Goal: Task Accomplishment & Management: Use online tool/utility

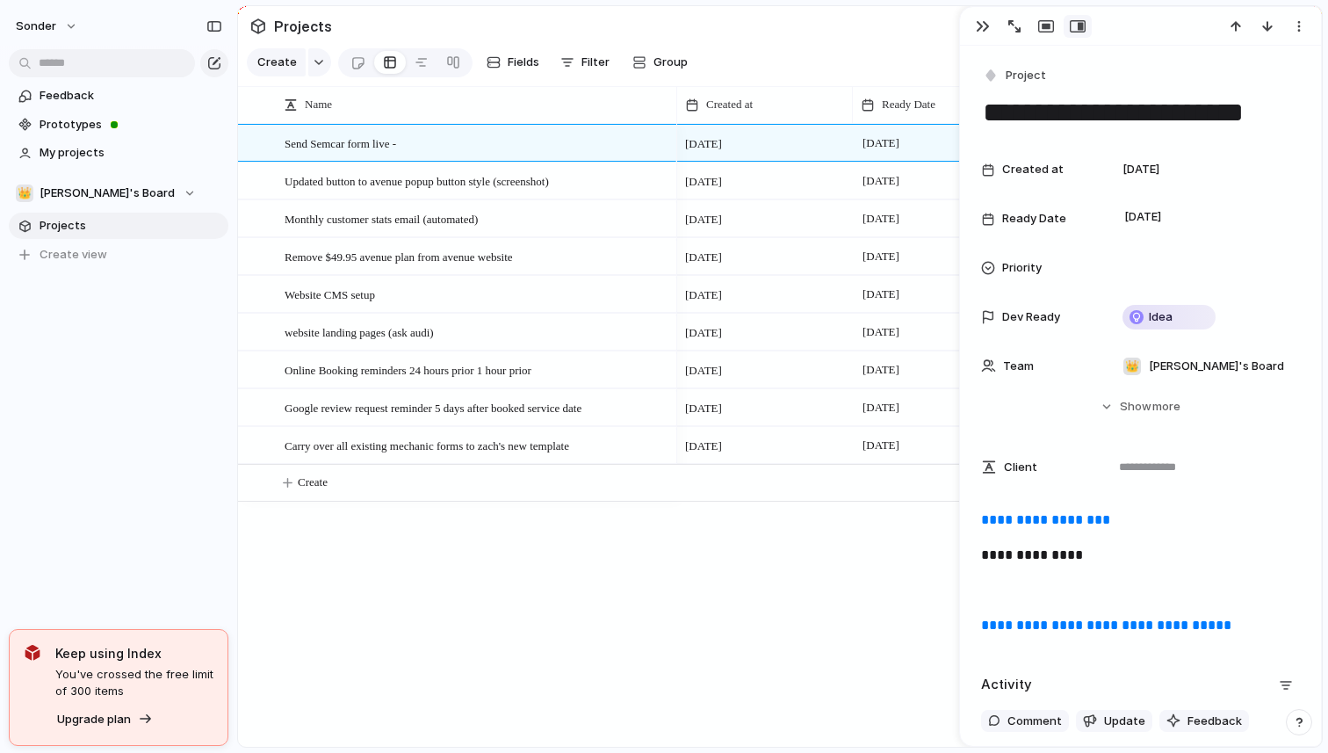
click at [116, 206] on section "👑 Nafis's Board Projects To pick up a draggable item, press the space bar. Whil…" at bounding box center [118, 217] width 237 height 102
click at [115, 206] on button "👑 [PERSON_NAME]'s Board" at bounding box center [119, 193] width 220 height 26
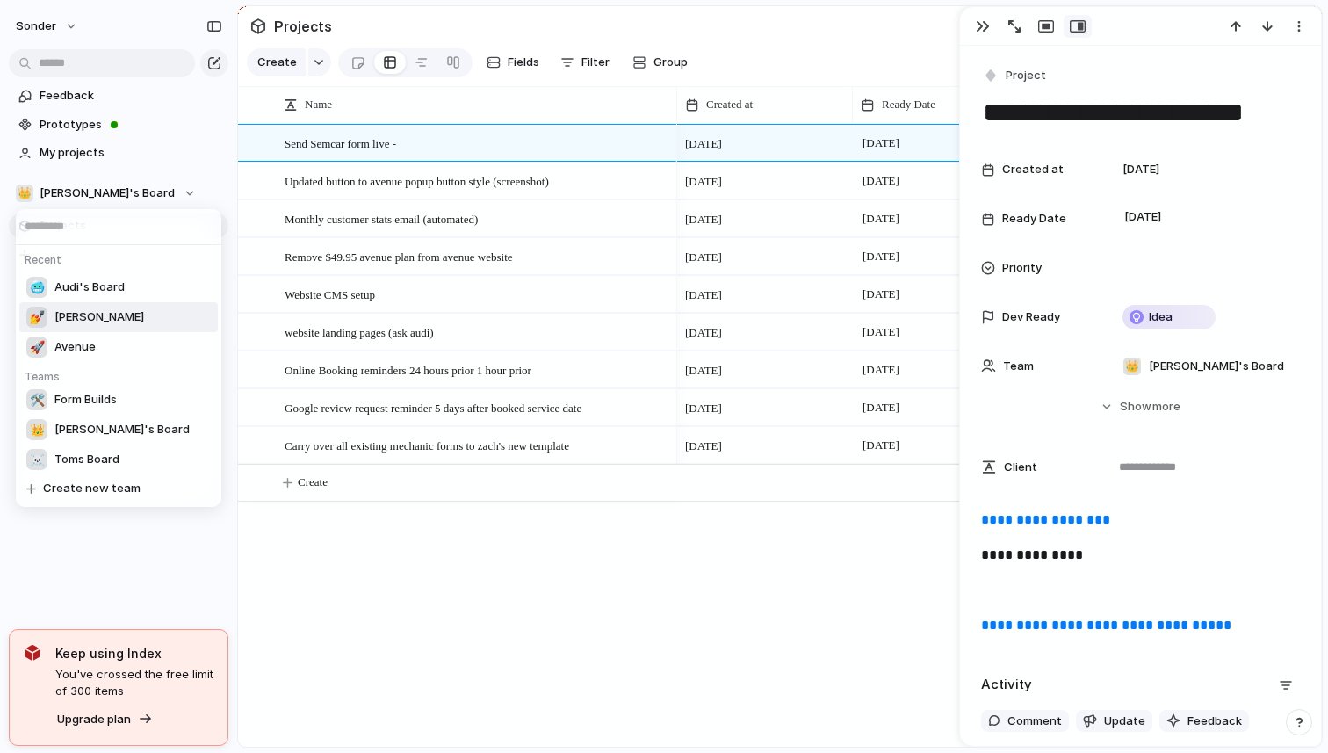
click at [90, 324] on li "💅 [PERSON_NAME]" at bounding box center [118, 317] width 199 height 30
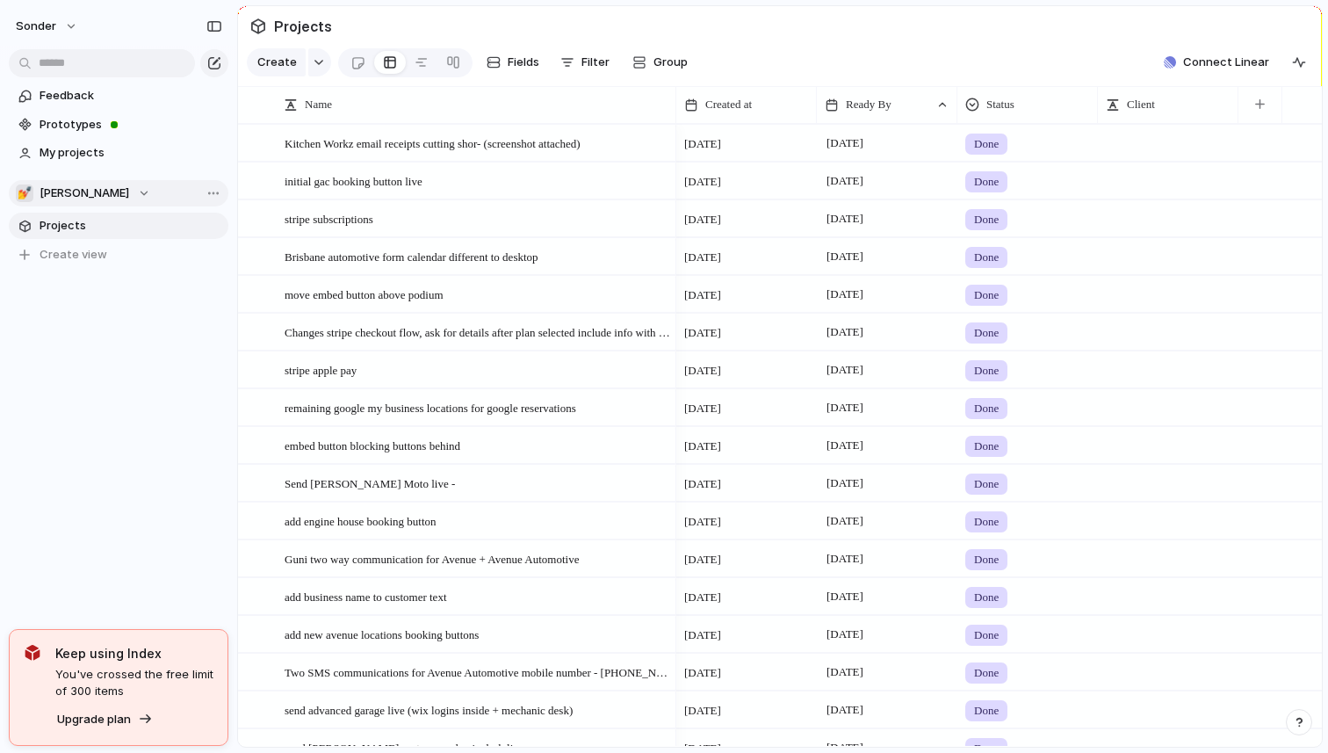
click at [76, 202] on button "💅 [PERSON_NAME]" at bounding box center [119, 193] width 220 height 26
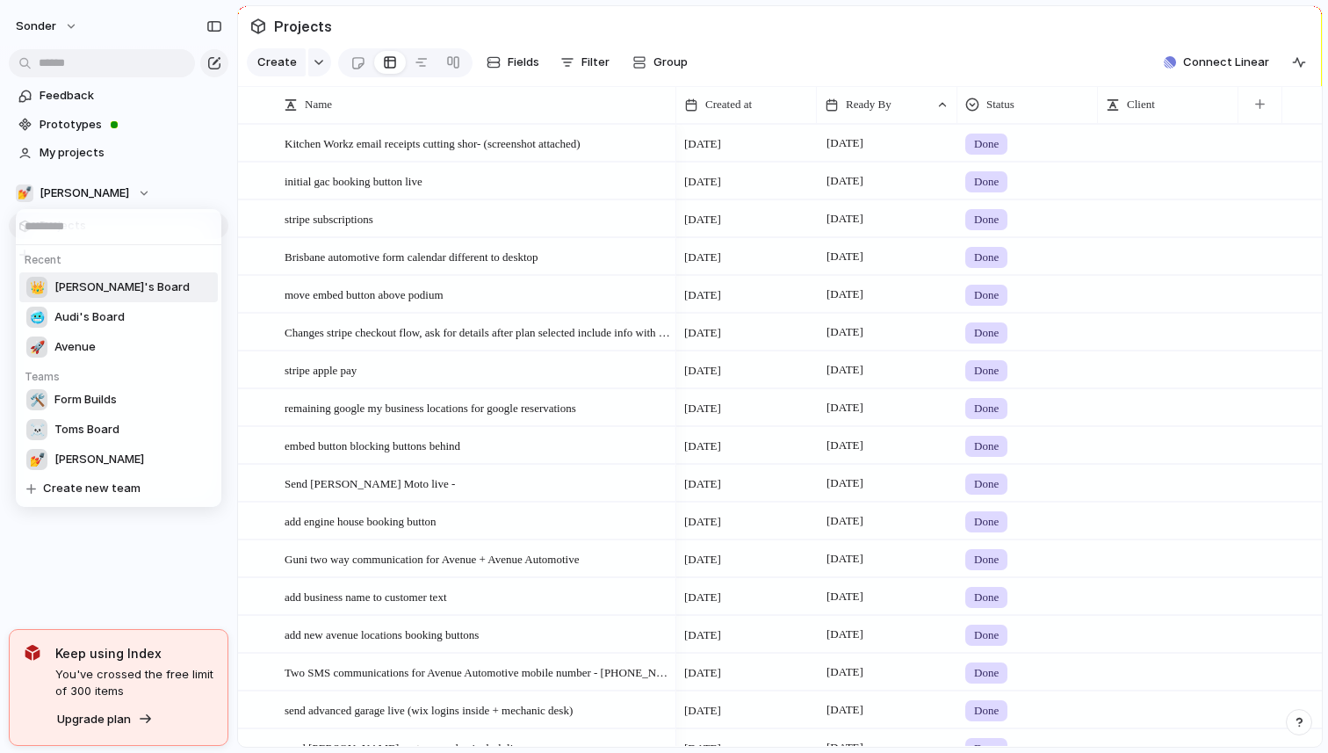
click at [84, 289] on span "[PERSON_NAME]'s Board" at bounding box center [121, 287] width 135 height 18
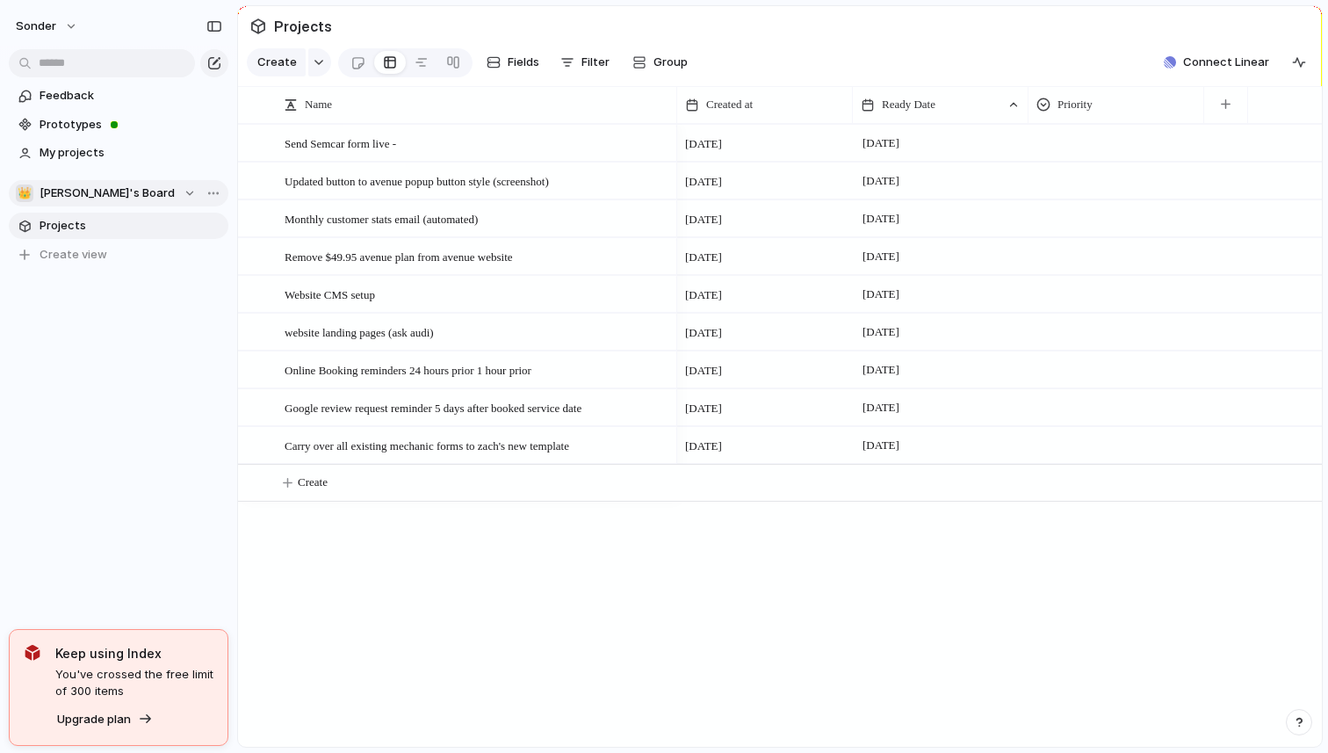
click at [89, 191] on span "[PERSON_NAME]'s Board" at bounding box center [107, 193] width 135 height 18
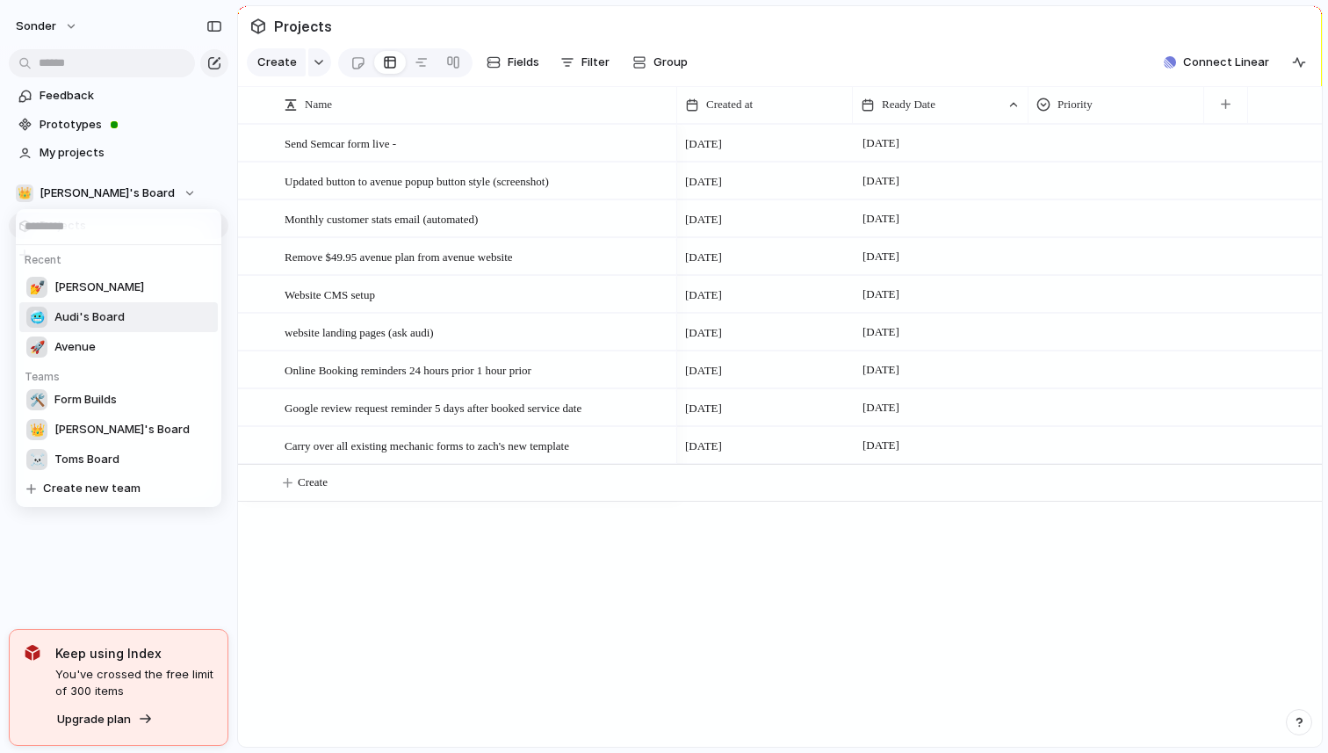
click at [96, 314] on span "Audi's Board" at bounding box center [89, 317] width 70 height 18
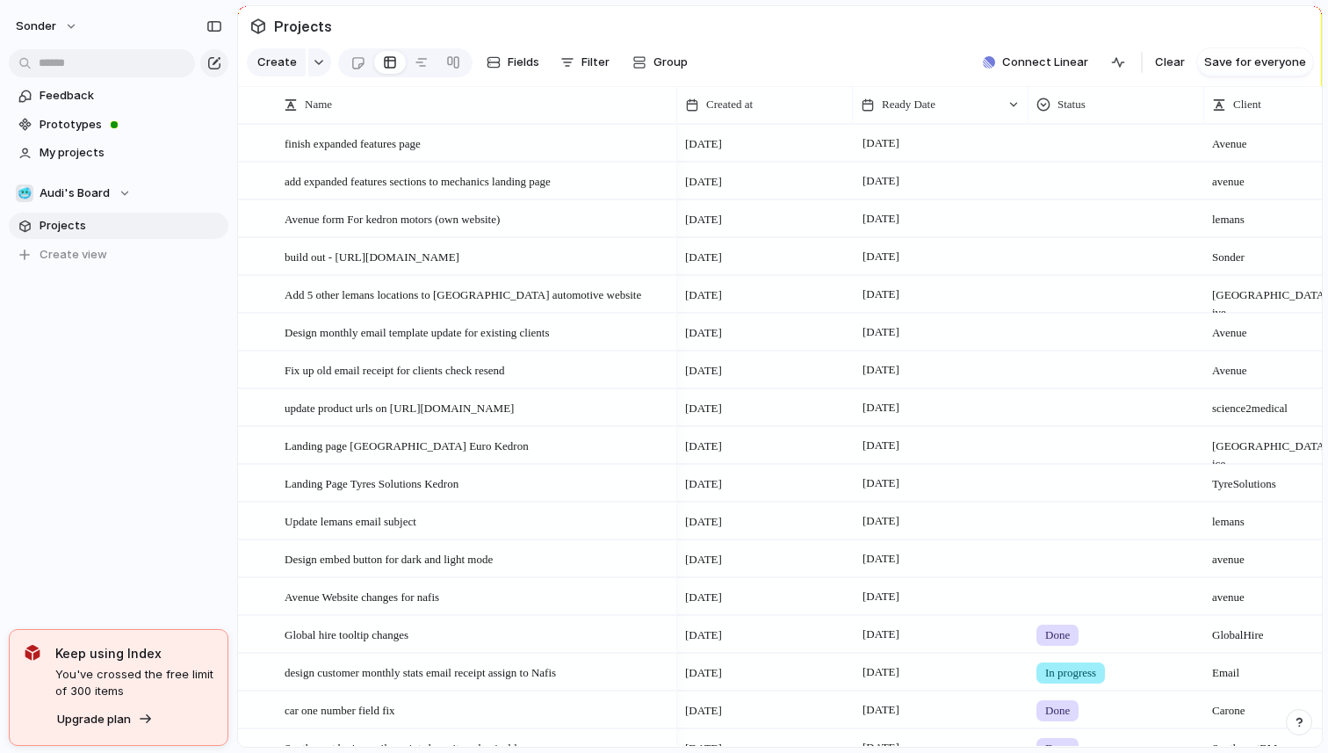
click at [86, 214] on link "Projects" at bounding box center [119, 226] width 220 height 26
click at [88, 200] on span "Audi's Board" at bounding box center [75, 193] width 70 height 18
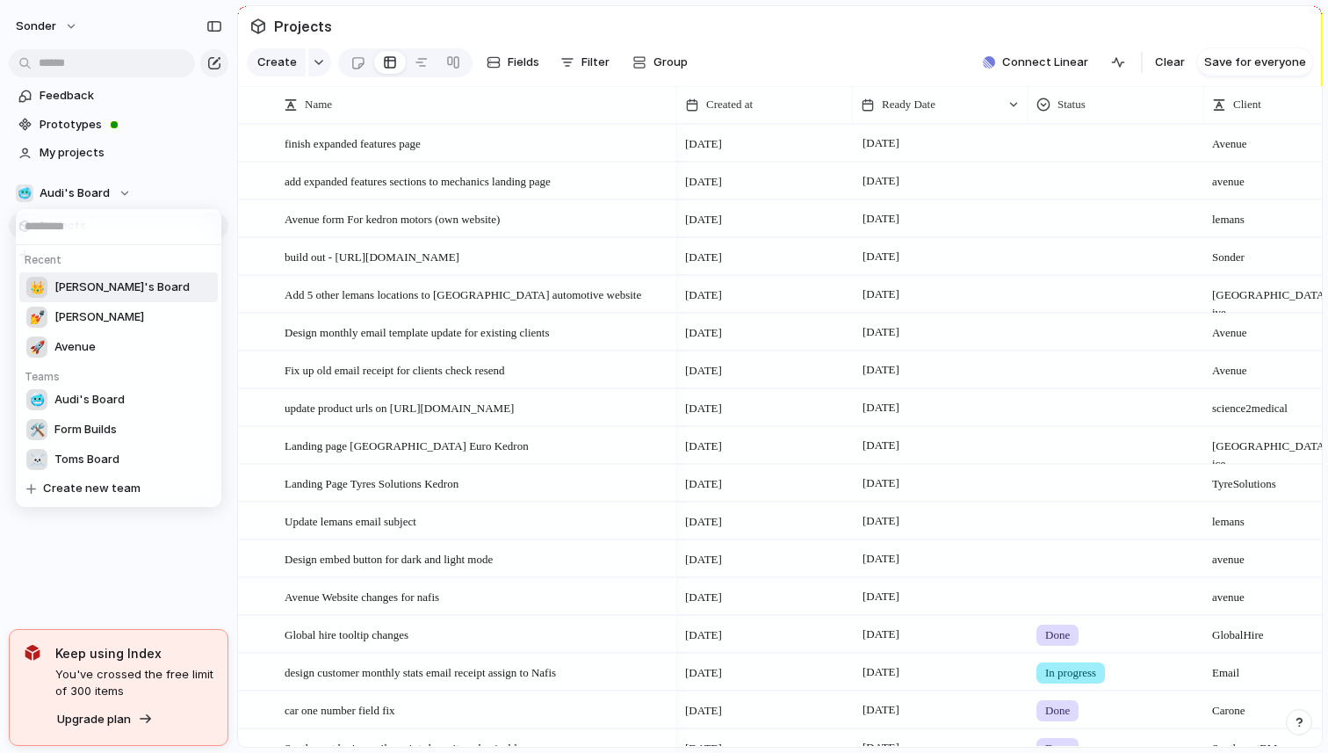
click at [85, 283] on span "[PERSON_NAME]'s Board" at bounding box center [121, 287] width 135 height 18
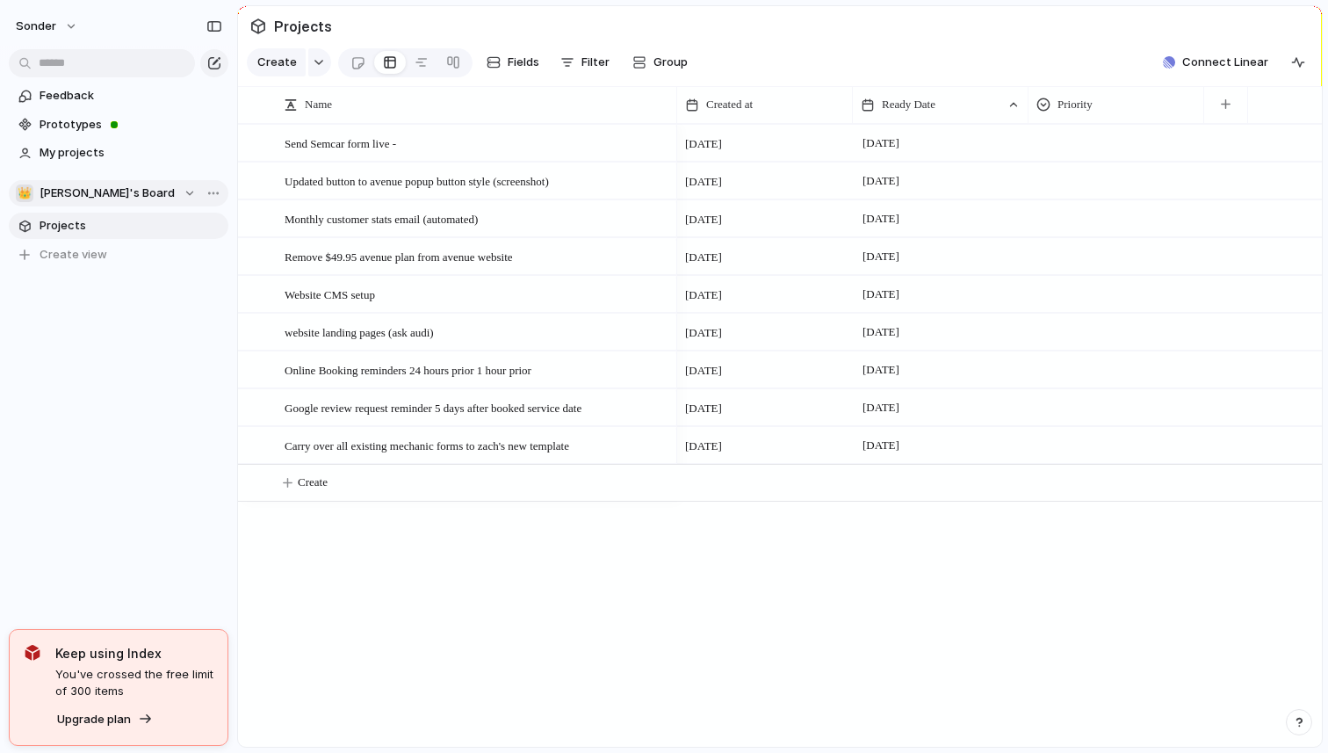
click at [71, 205] on button "👑 [PERSON_NAME]'s Board" at bounding box center [119, 193] width 220 height 26
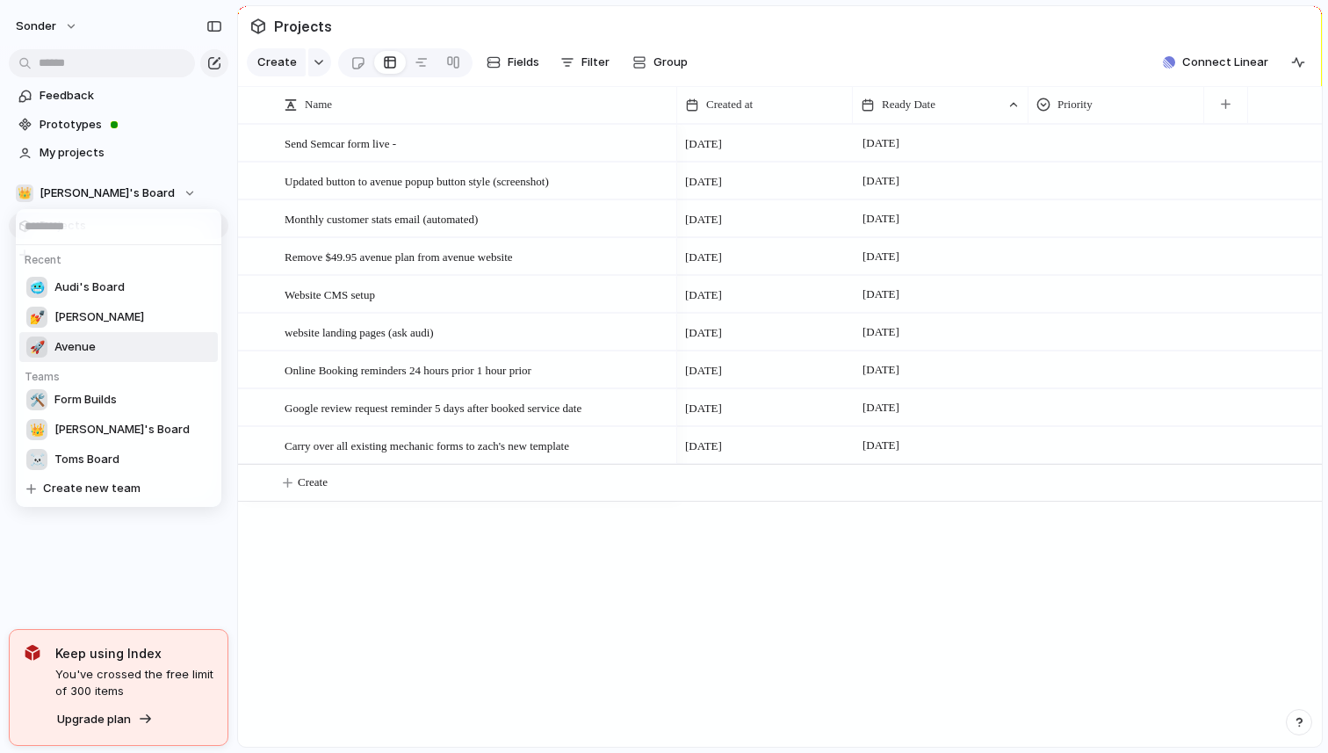
click at [84, 338] on span "Avenue" at bounding box center [74, 347] width 41 height 18
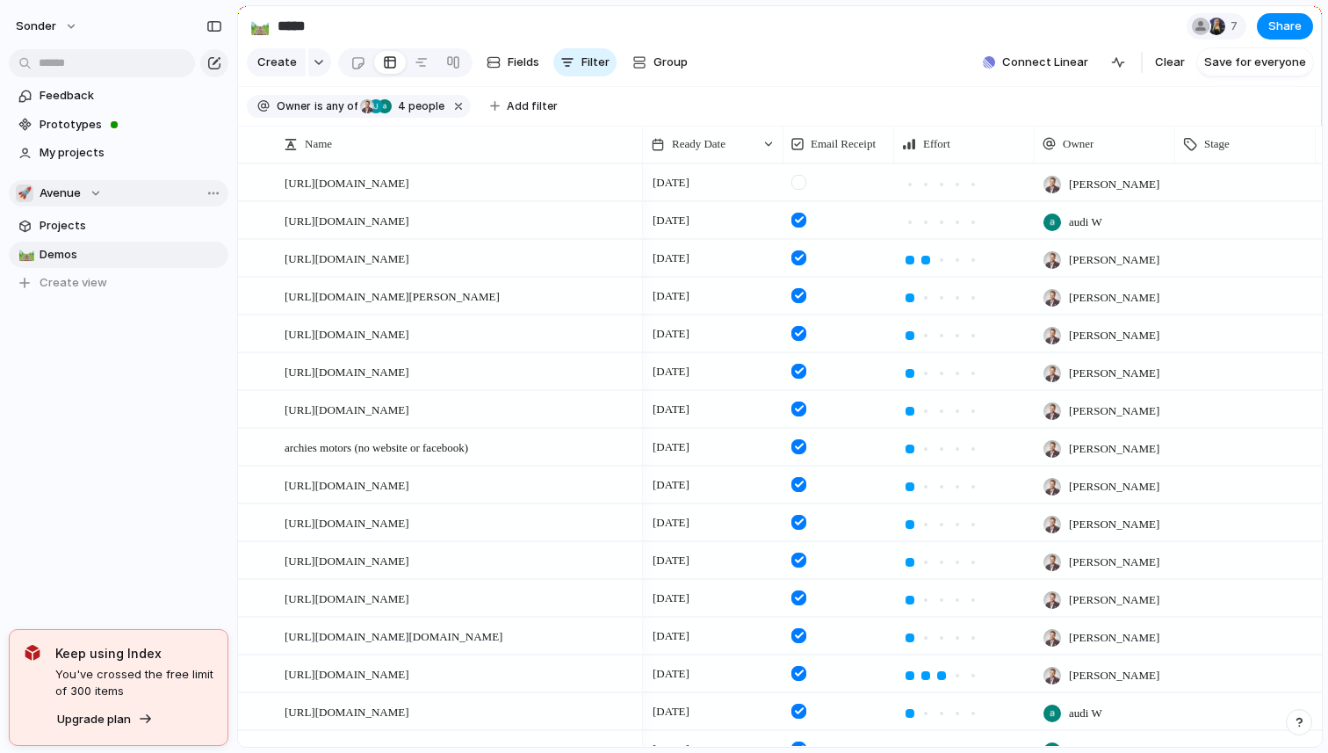
click at [82, 194] on div "🚀 Avenue" at bounding box center [59, 193] width 86 height 18
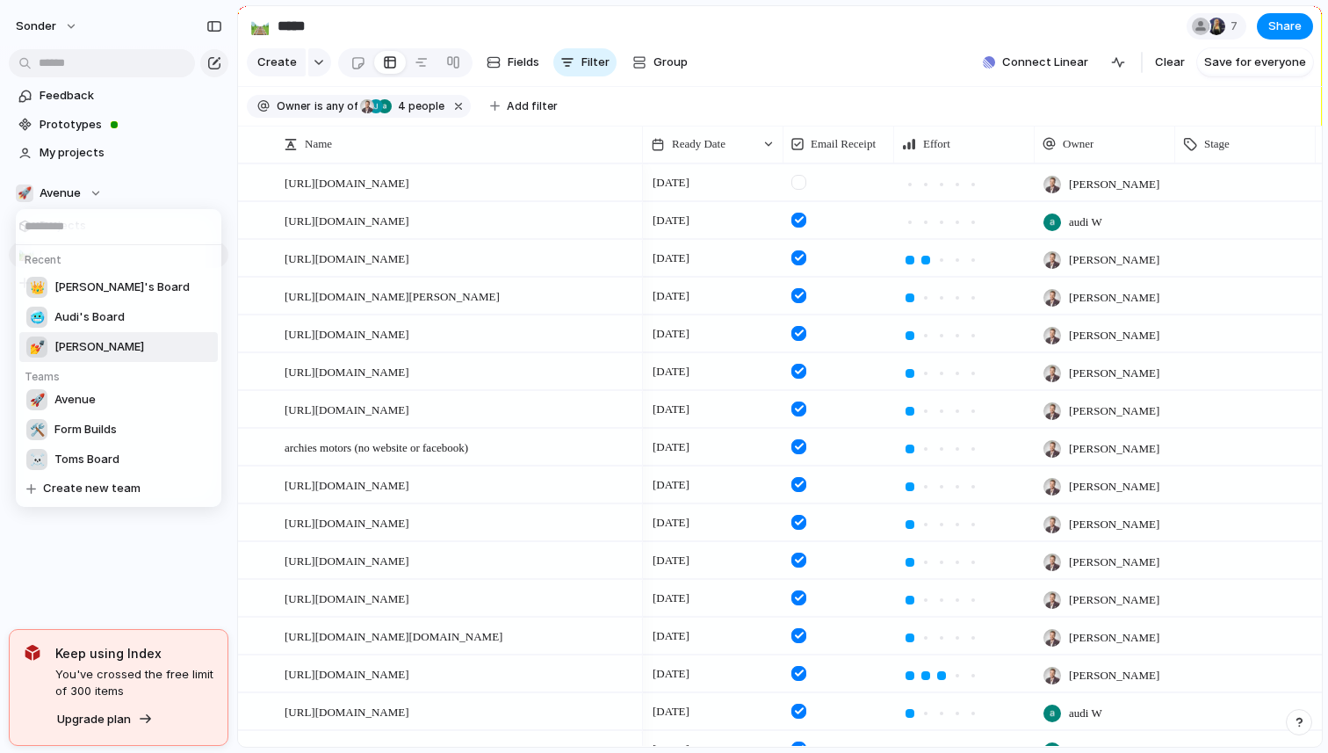
click at [86, 348] on li "💅 [PERSON_NAME]" at bounding box center [118, 347] width 199 height 30
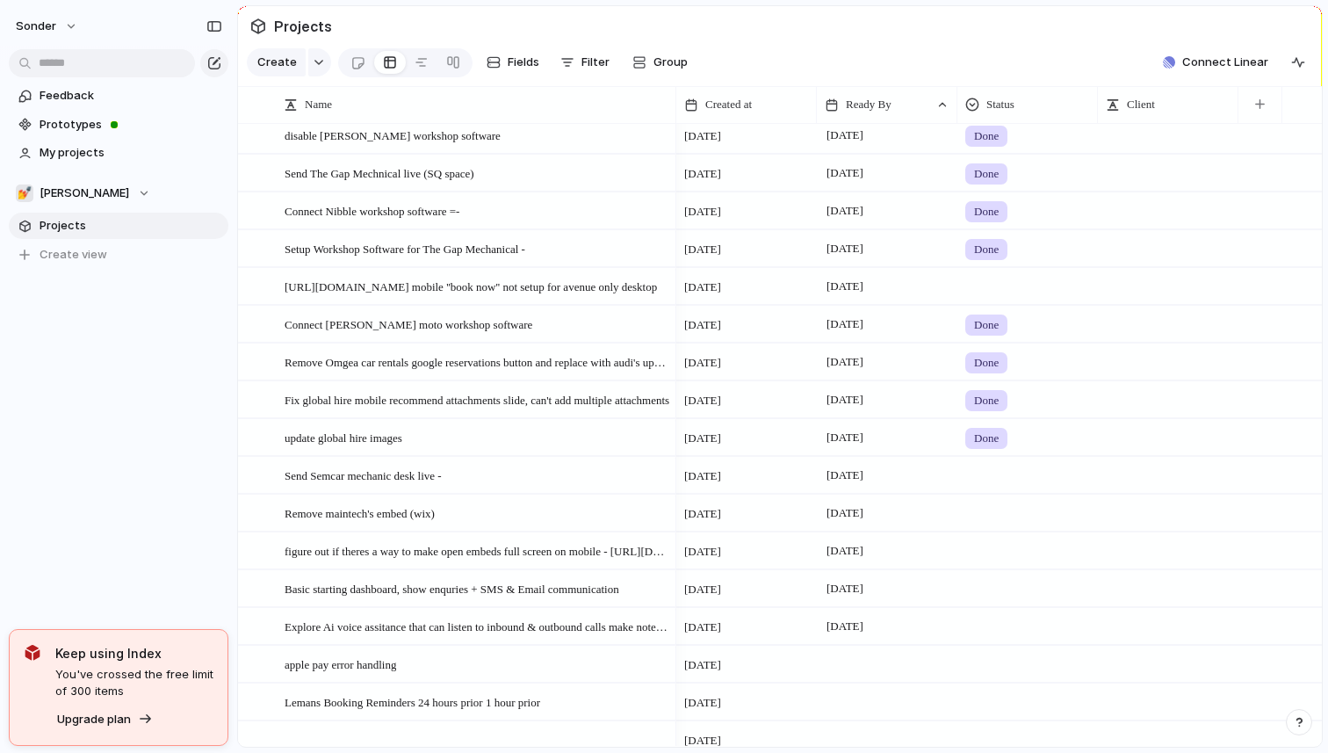
scroll to position [1304, 0]
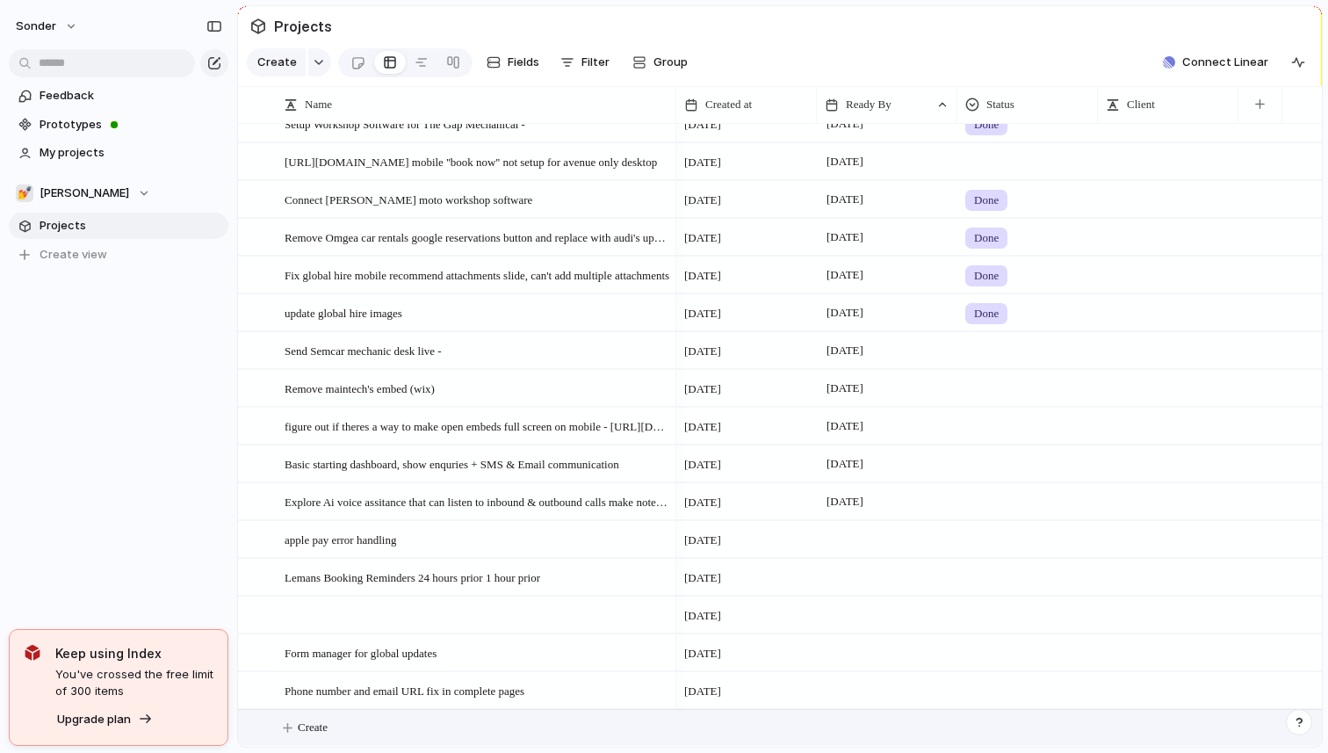
click at [346, 741] on button "Create" at bounding box center [803, 728] width 1094 height 36
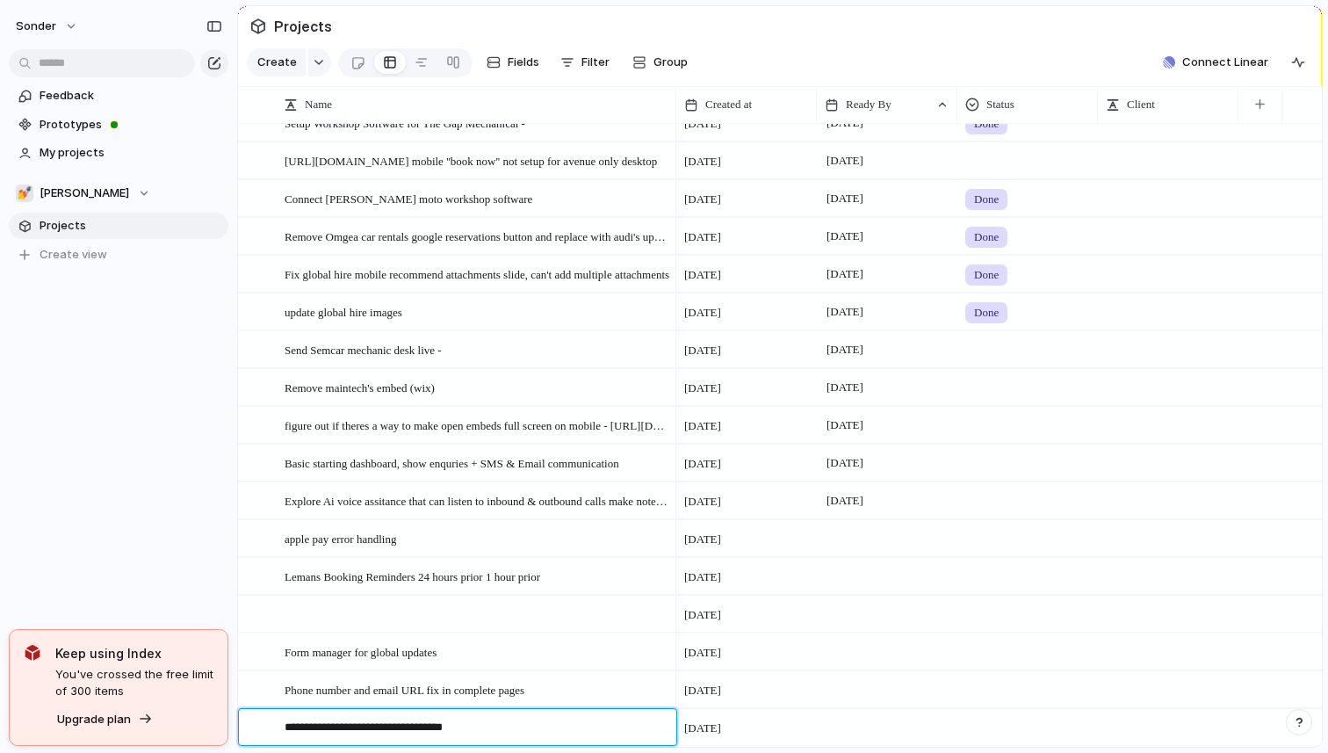
type textarea "**********"
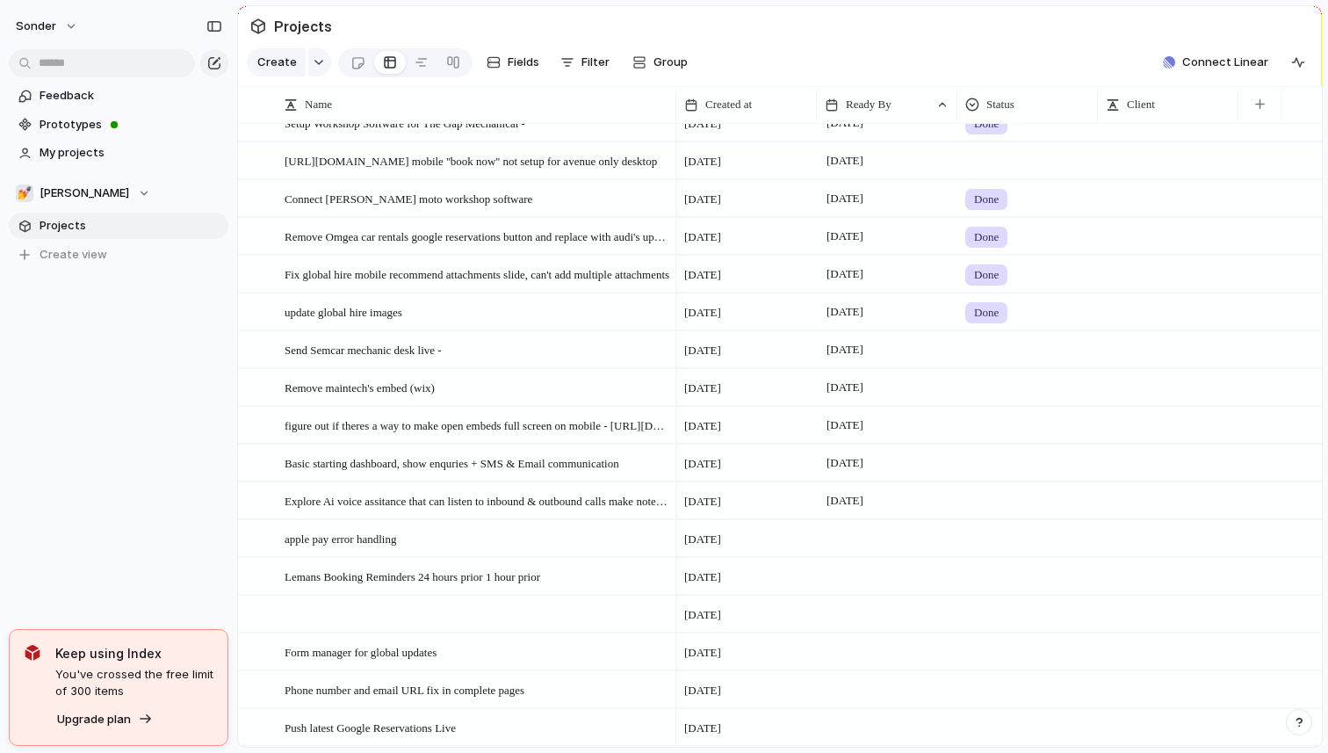
click at [868, 733] on div at bounding box center [887, 727] width 141 height 36
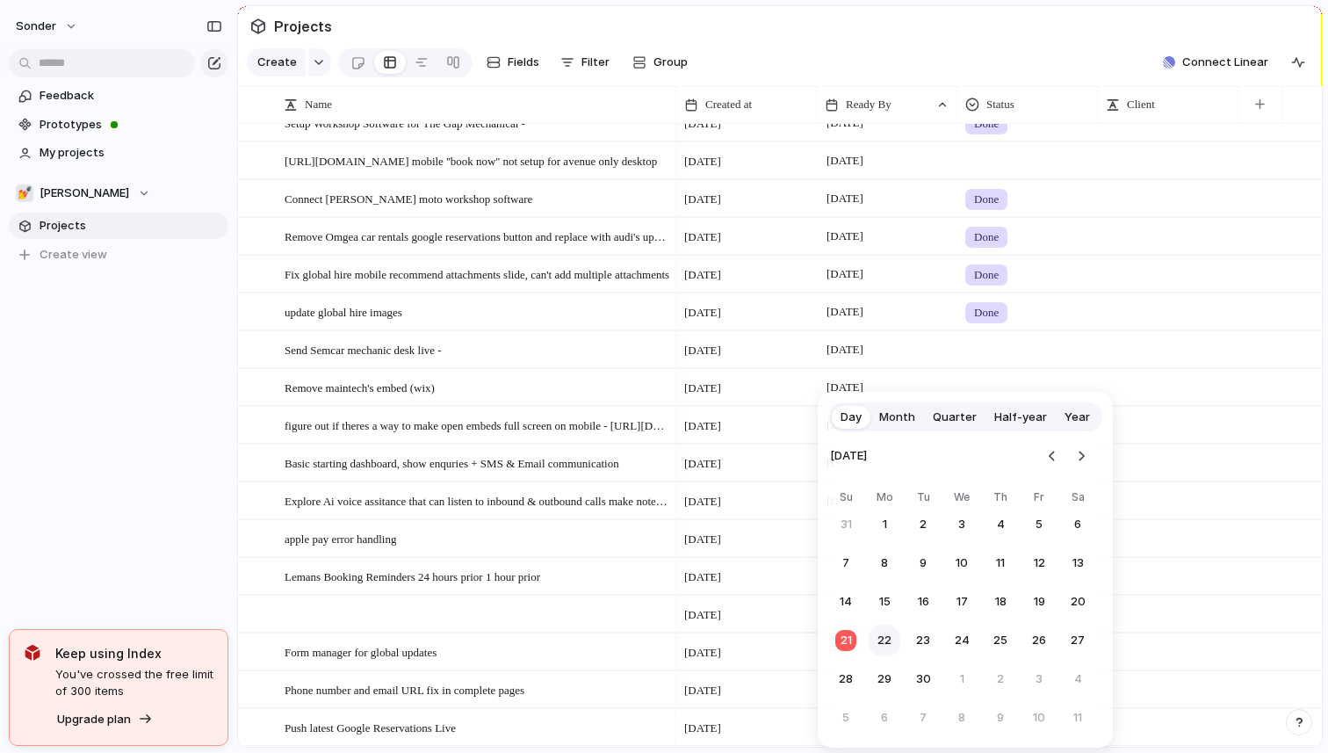
click at [887, 639] on button "22" at bounding box center [885, 641] width 32 height 32
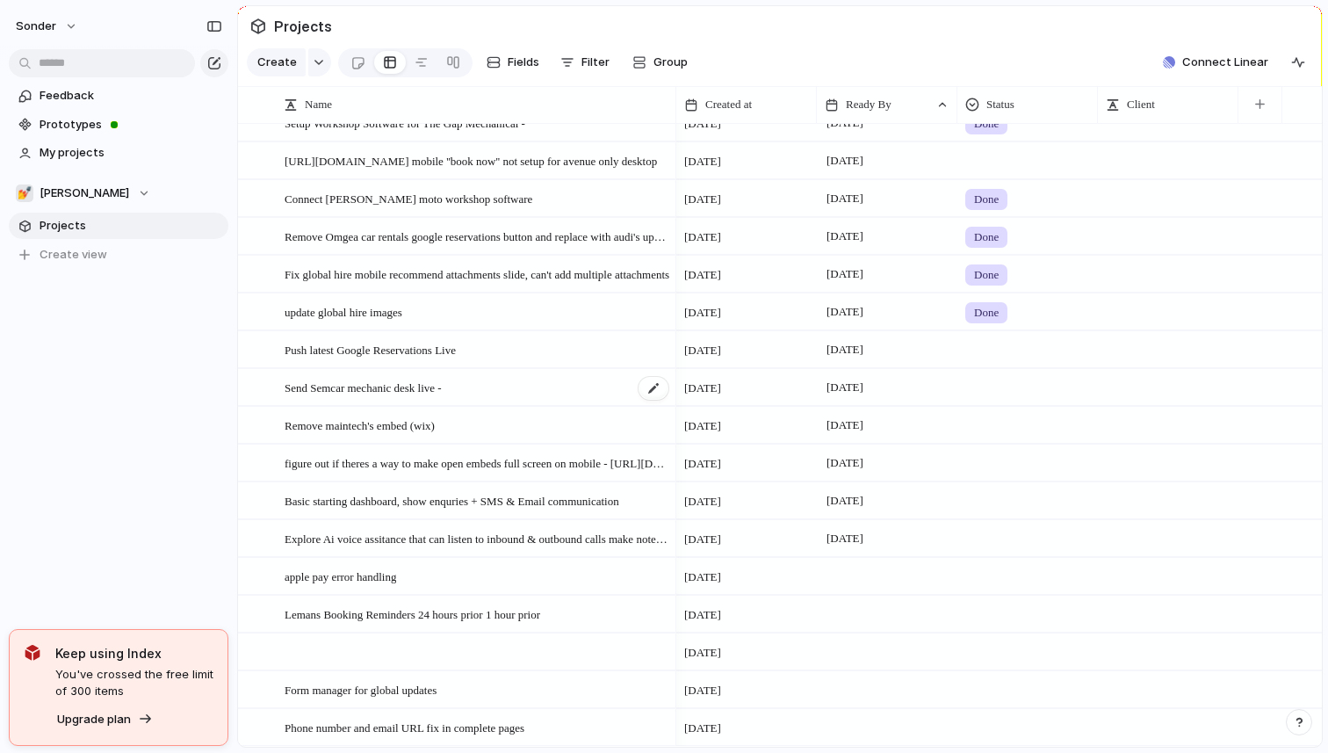
click at [470, 395] on div "Send Semcar mechanic desk live -" at bounding box center [478, 388] width 386 height 36
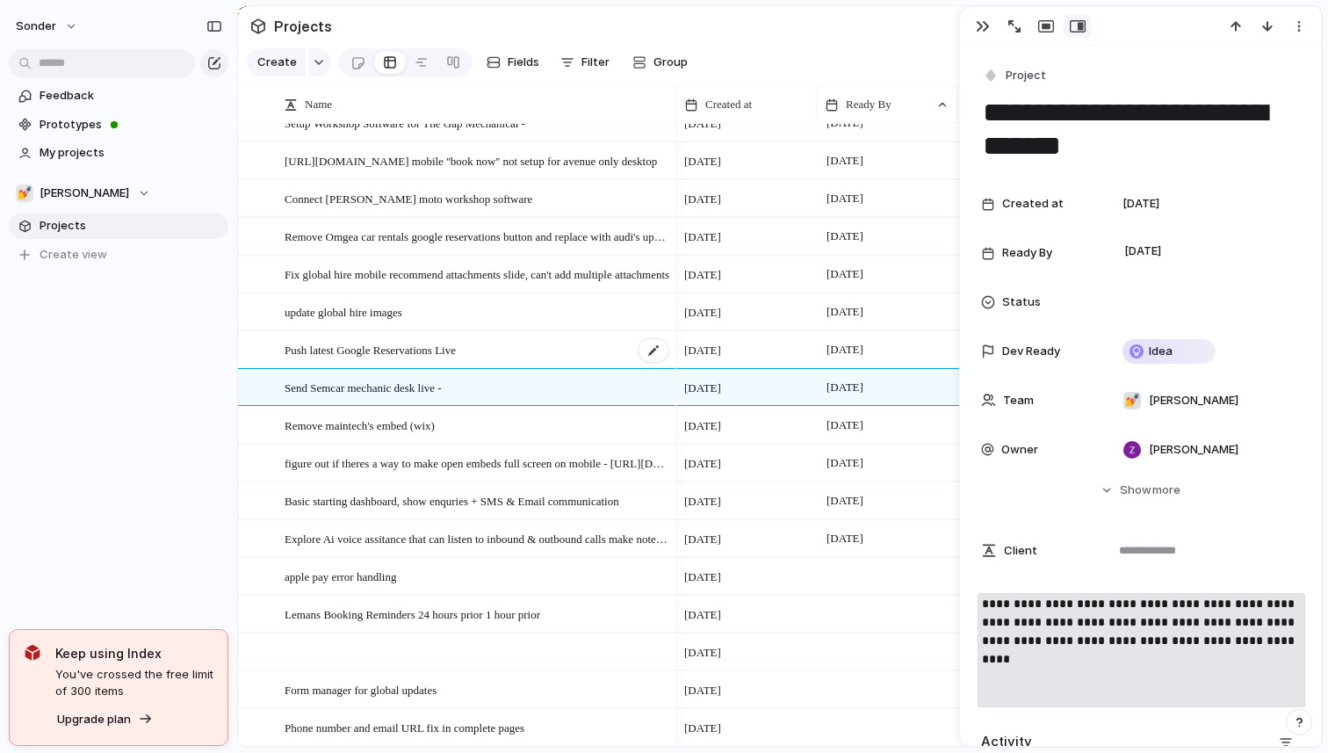
click at [456, 349] on span "Push latest Google Reservations Live" at bounding box center [370, 349] width 171 height 20
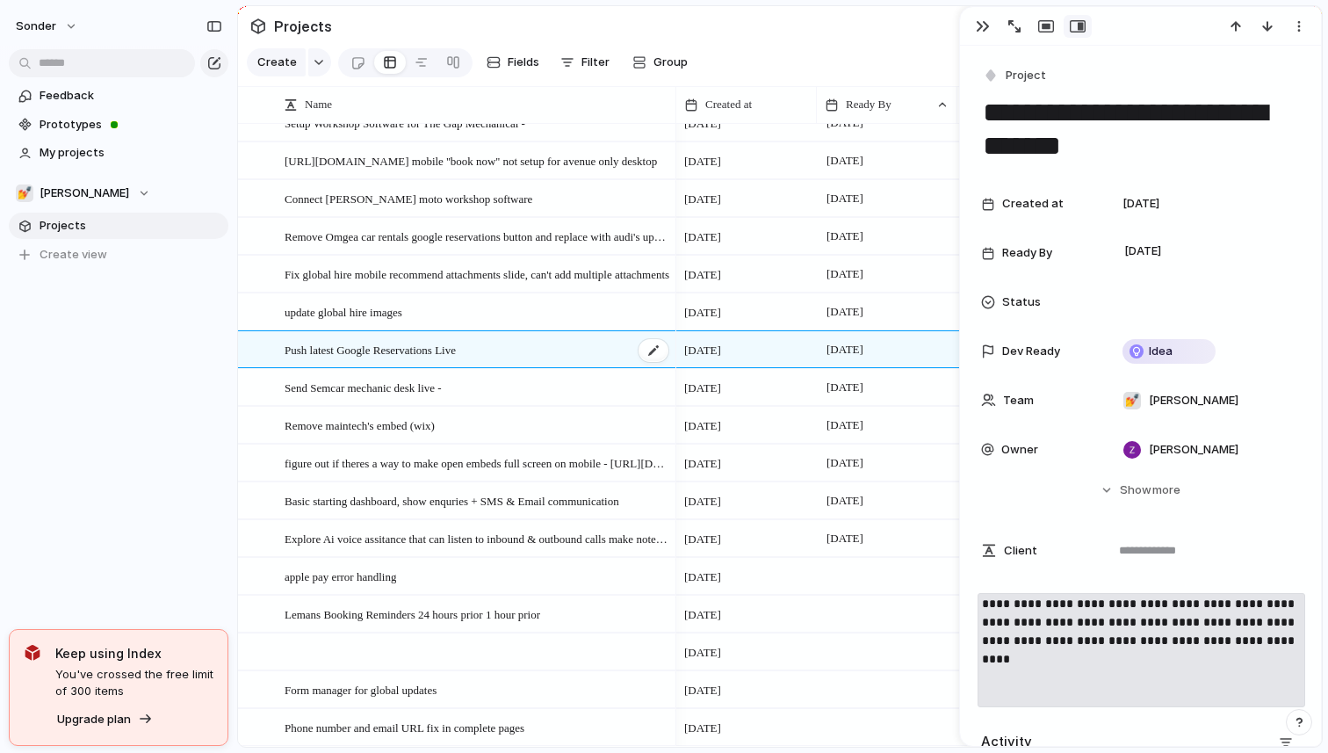
type textarea "**********"
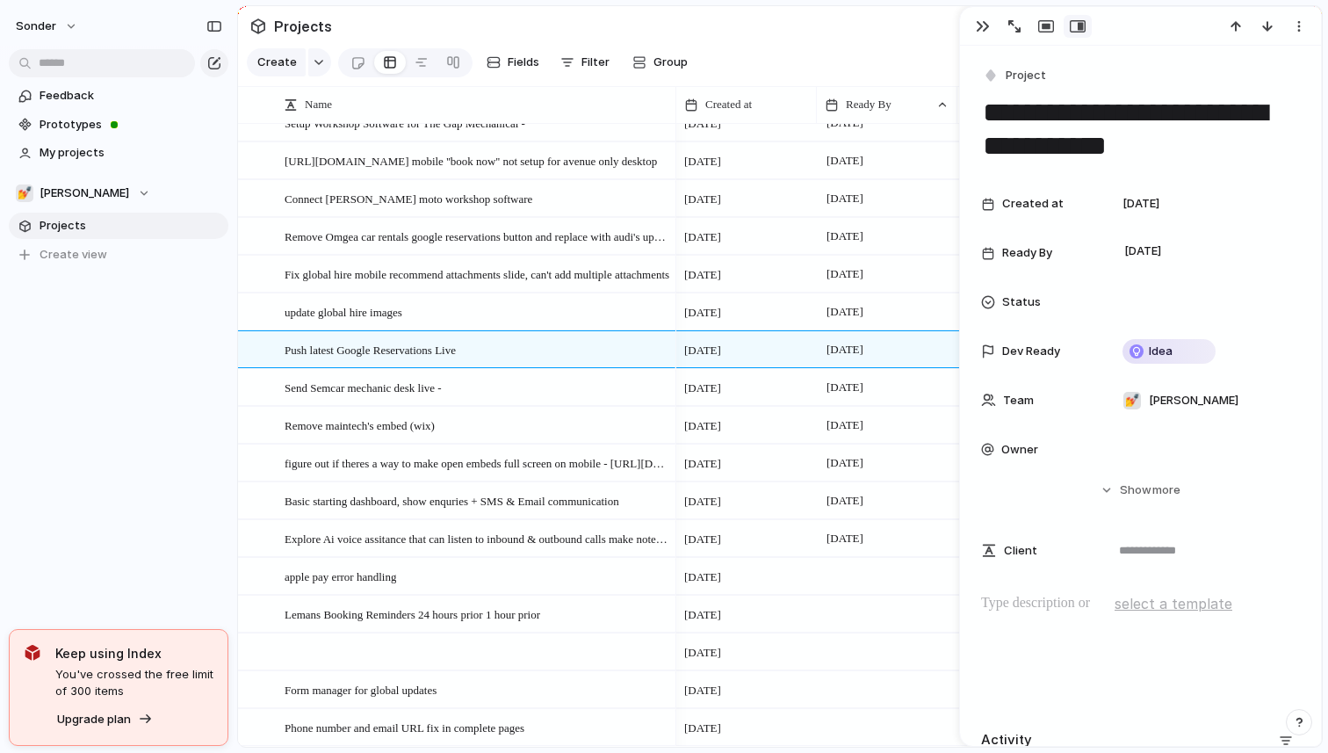
click at [198, 377] on div "Feedback Prototypes My projects 💅 Zach Projects To pick up a draggable item, pr…" at bounding box center [118, 205] width 237 height 410
click at [983, 19] on button "button" at bounding box center [983, 26] width 28 height 23
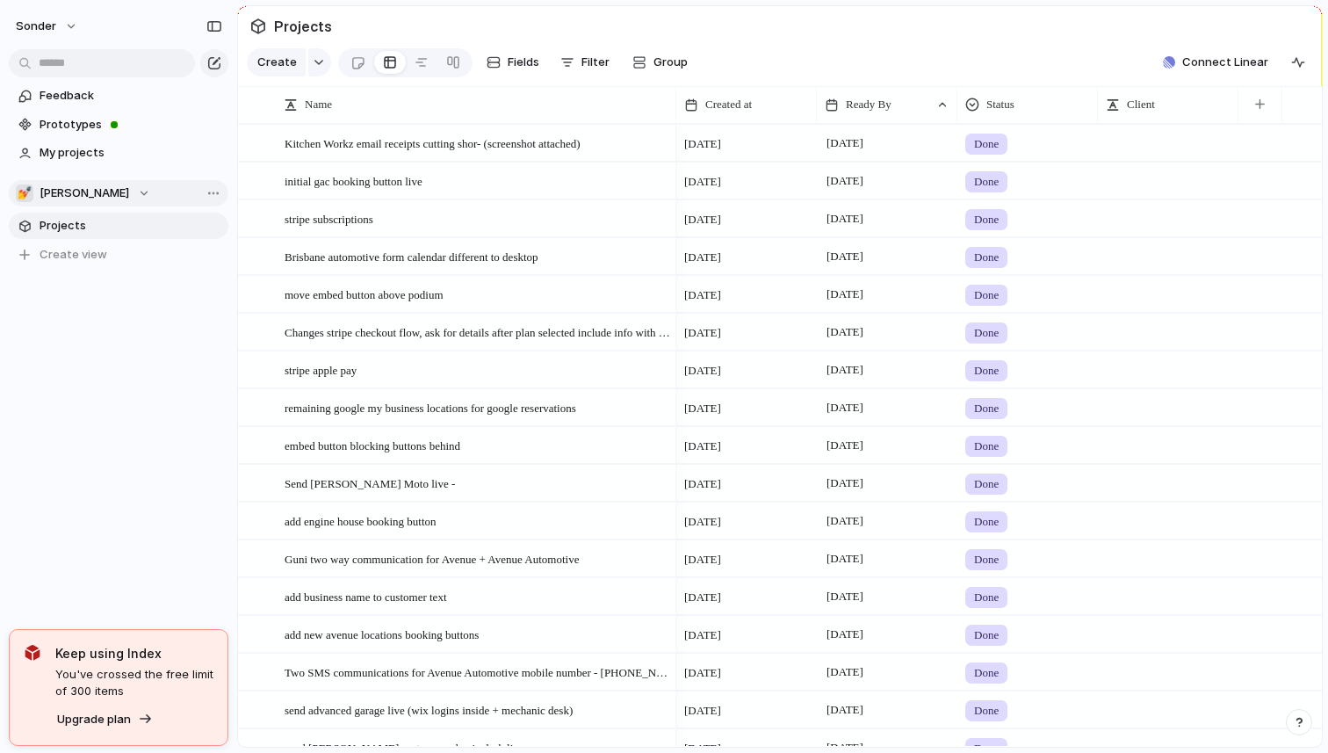
click at [61, 199] on span "[PERSON_NAME]" at bounding box center [85, 193] width 90 height 18
click at [588, 16] on div "Recent 🚀 Avenue 👑 Nafis's Board 🥶 Audi's Board Teams 🛠️ Form Builds ☠️ Toms Boa…" at bounding box center [664, 376] width 1328 height 753
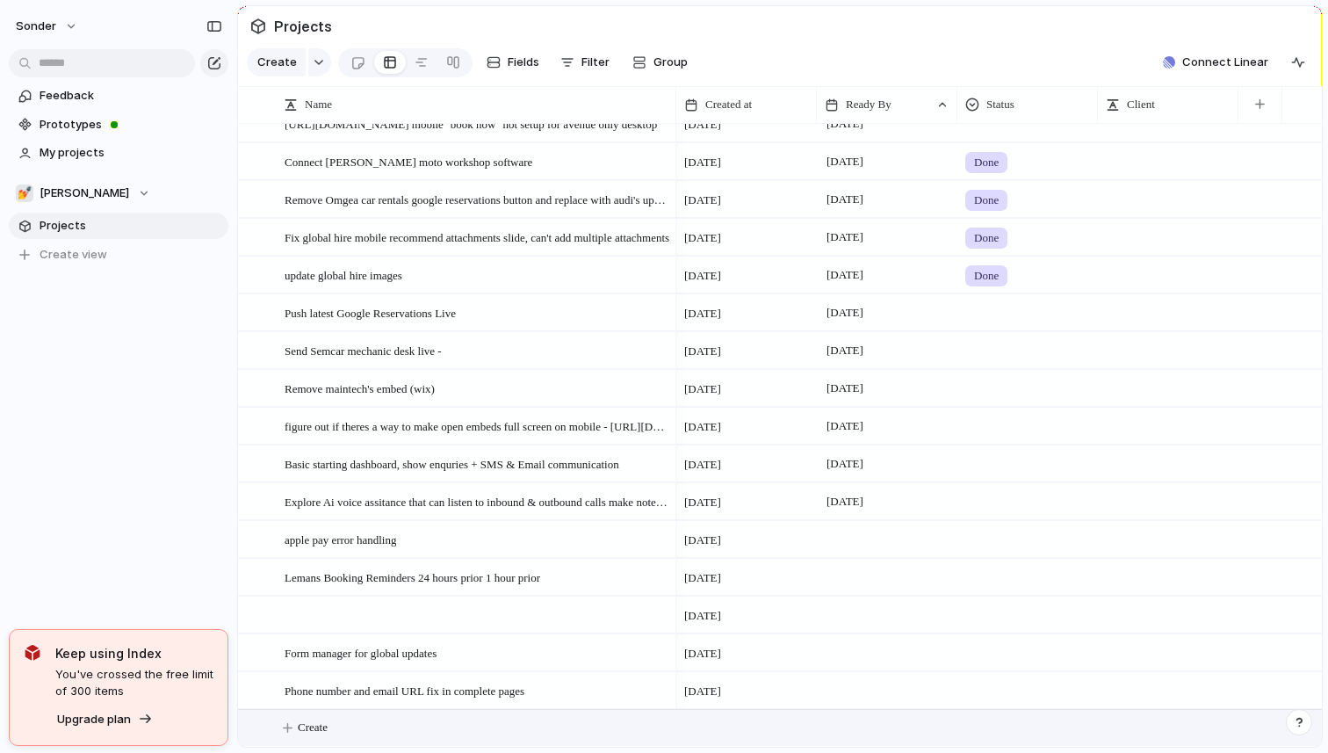
click at [338, 722] on button "Create" at bounding box center [803, 728] width 1094 height 36
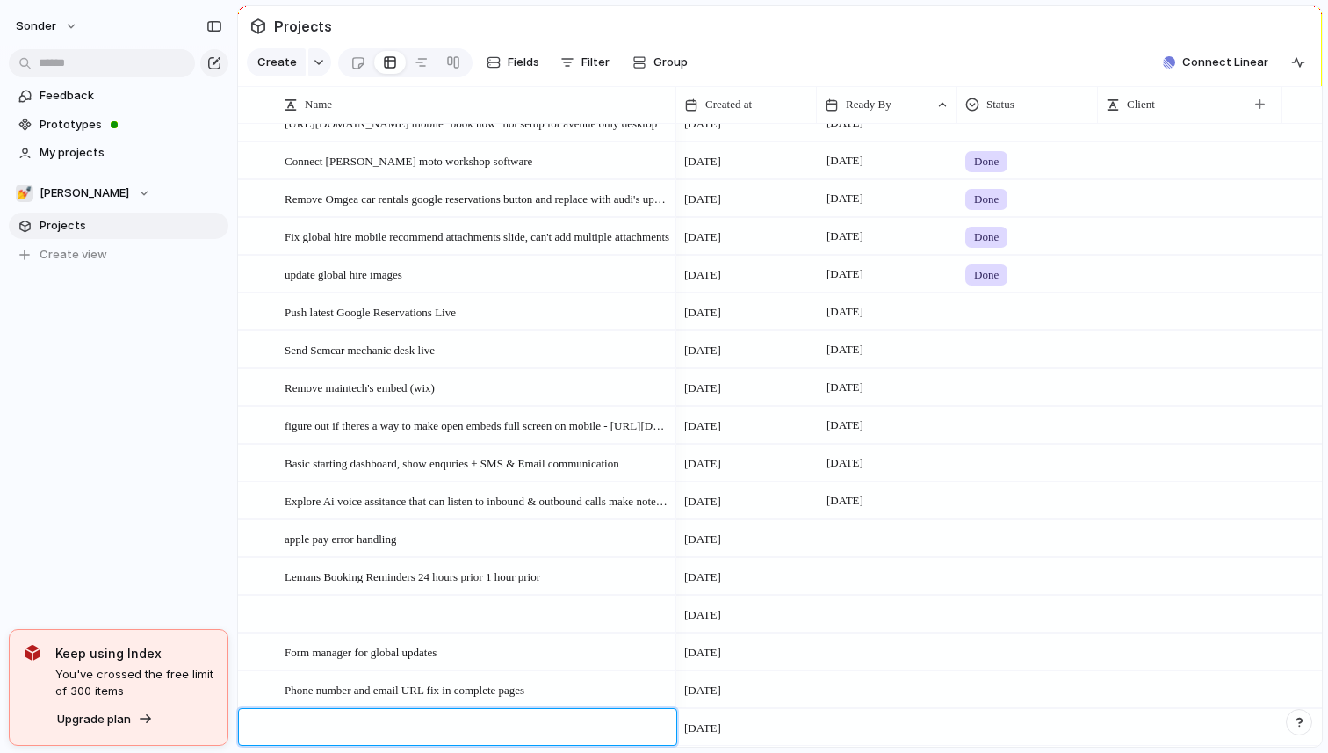
click at [338, 722] on textarea at bounding box center [474, 730] width 379 height 22
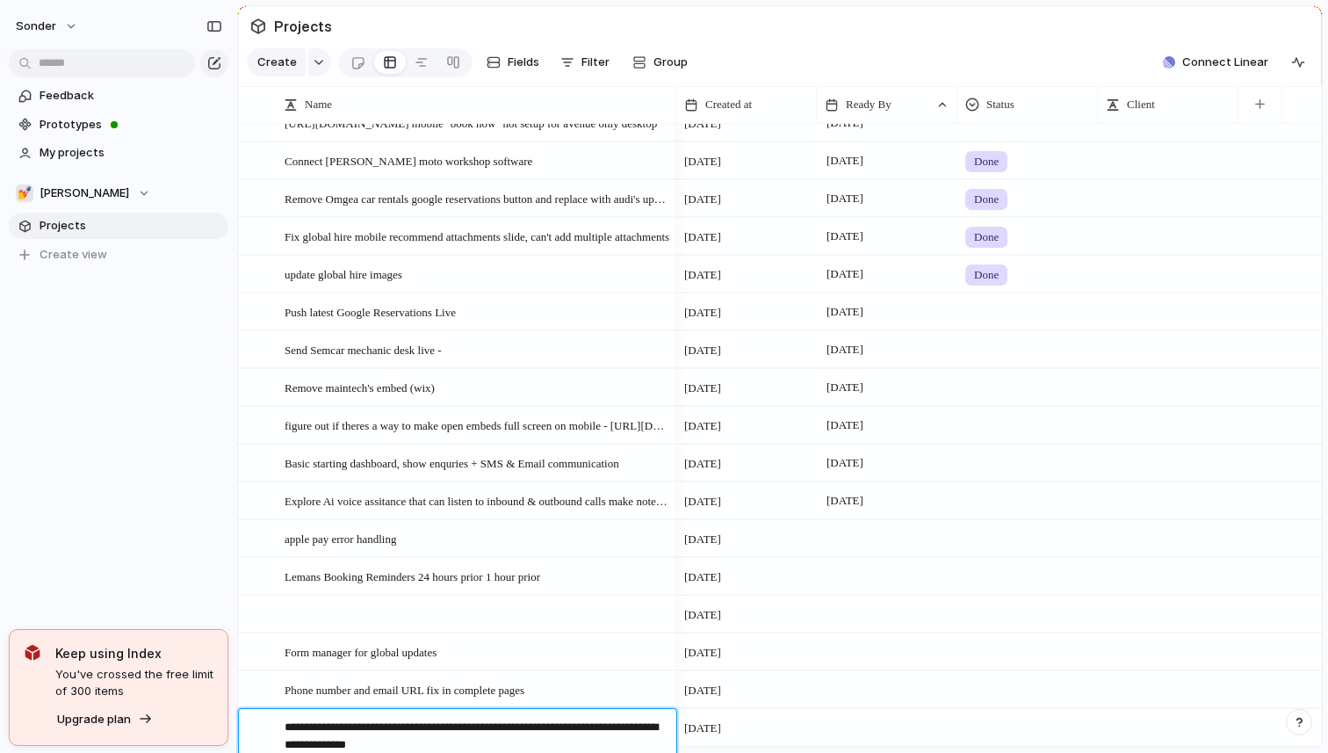
type textarea "**********"
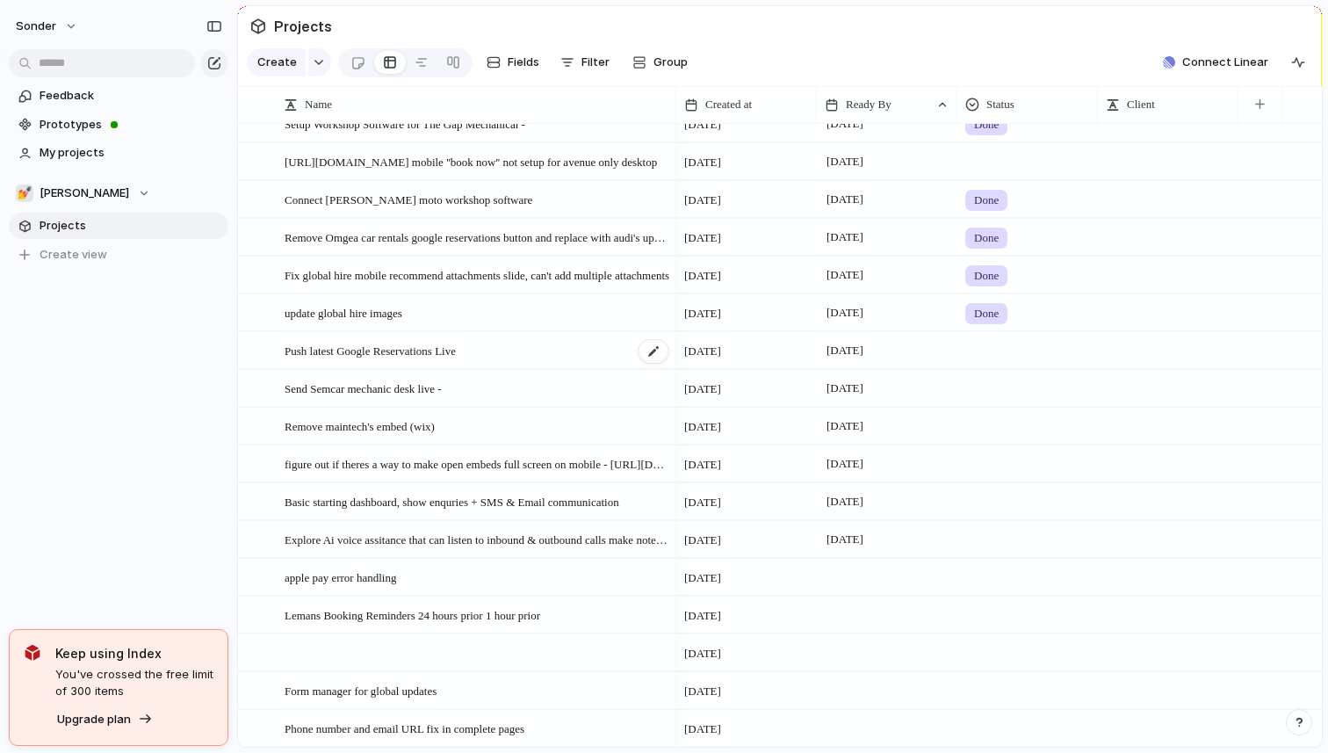
scroll to position [1380, 0]
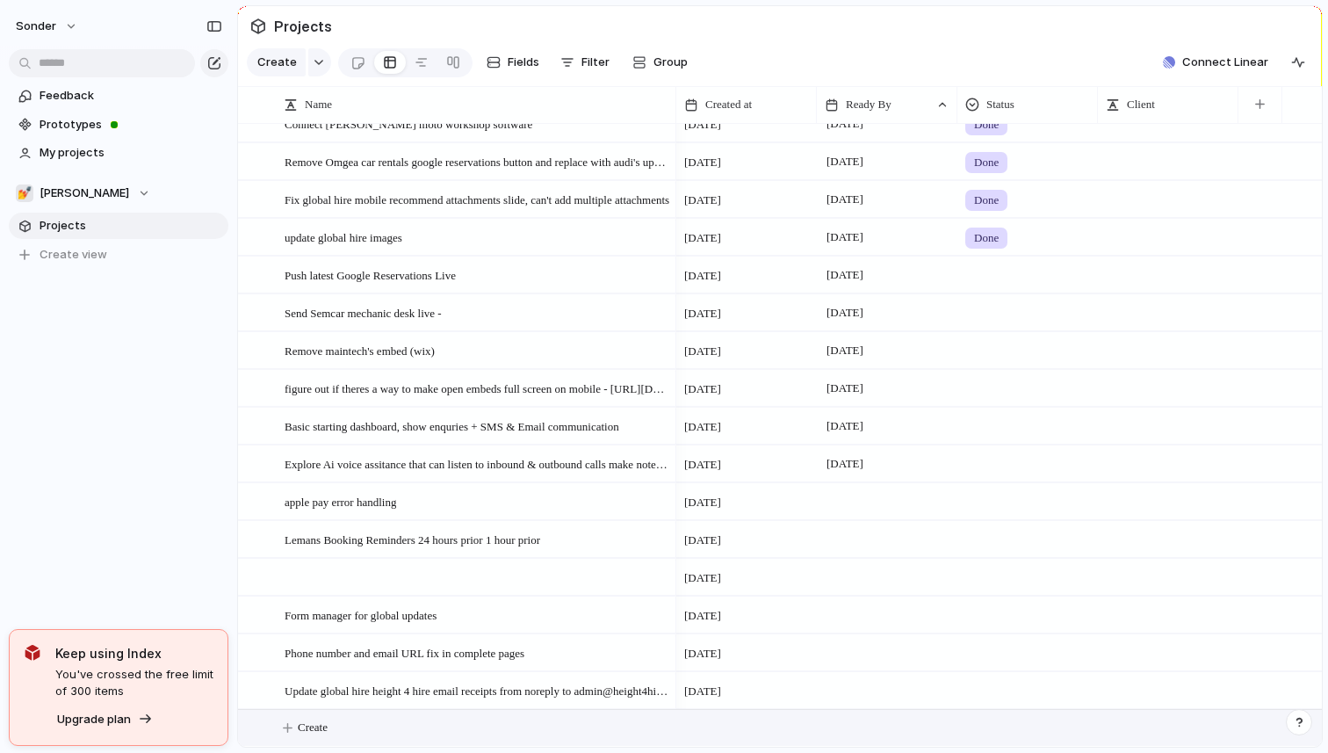
click at [872, 683] on div at bounding box center [887, 690] width 141 height 36
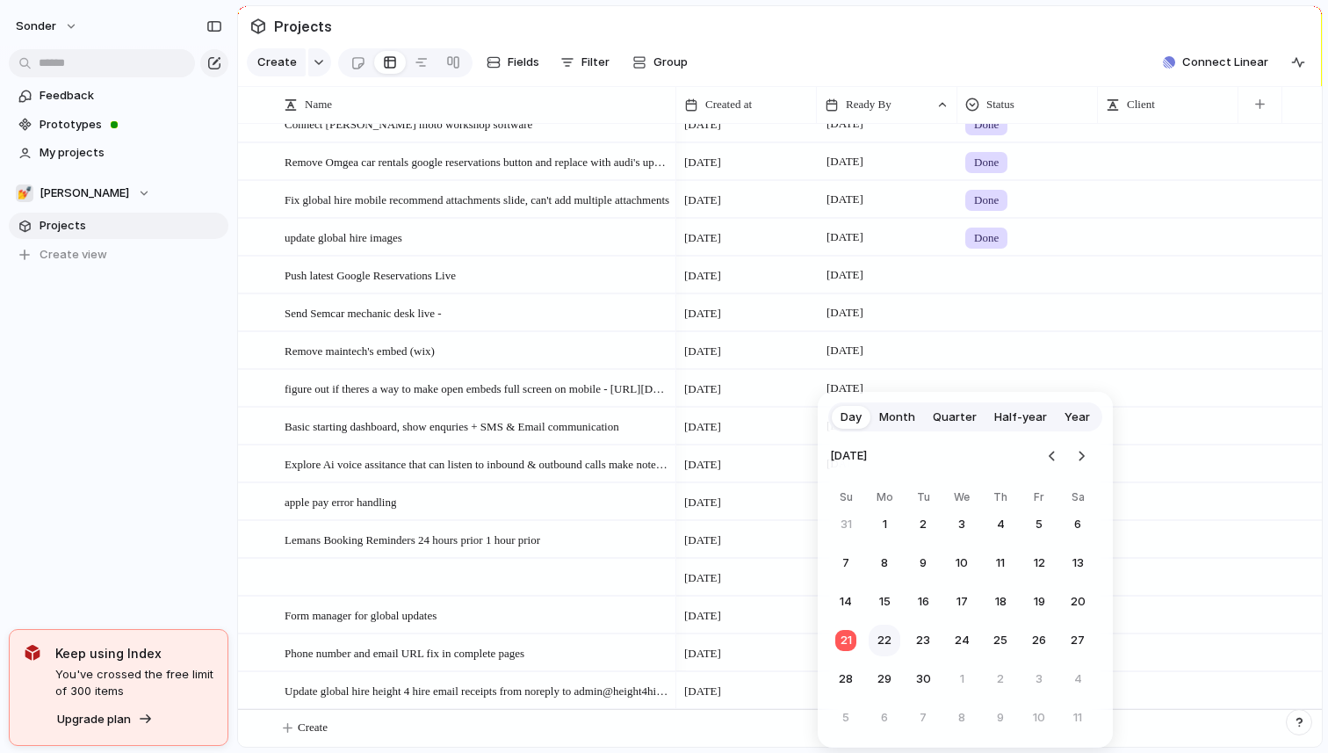
click at [890, 644] on button "22" at bounding box center [885, 641] width 32 height 32
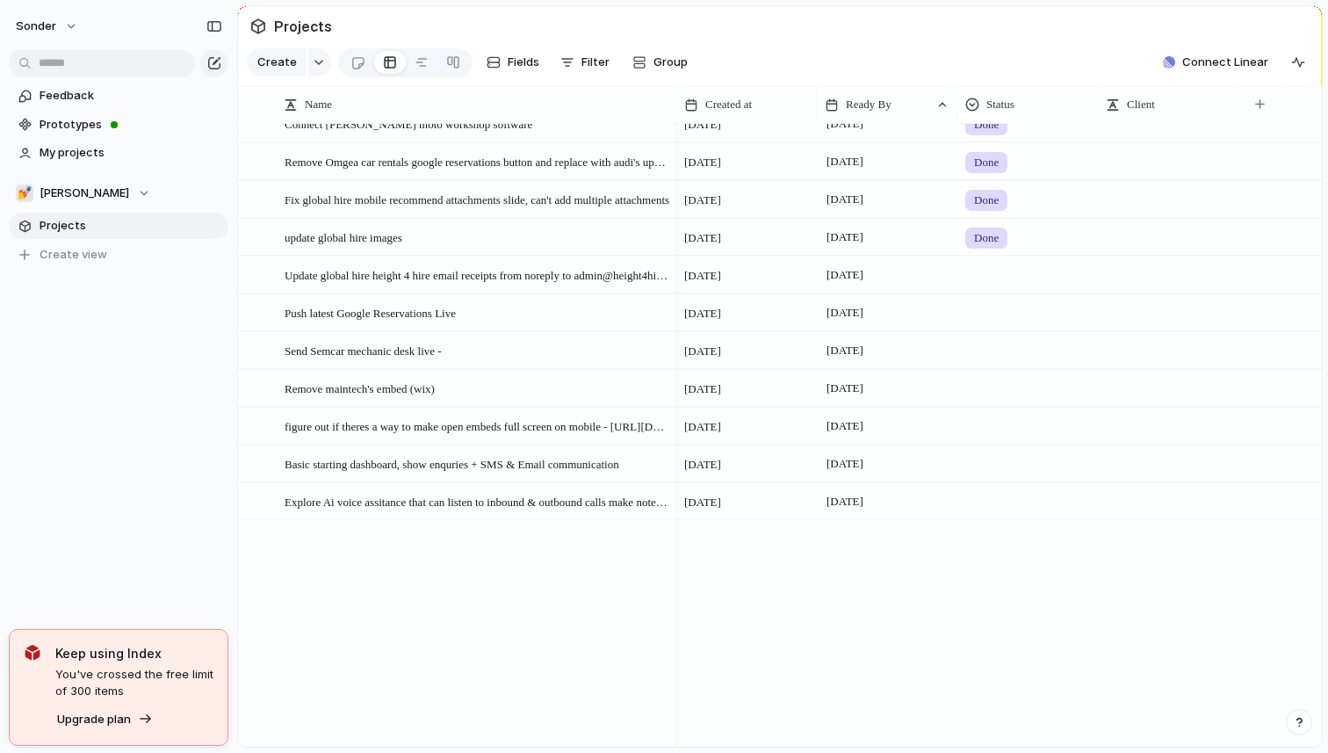
scroll to position [0, 0]
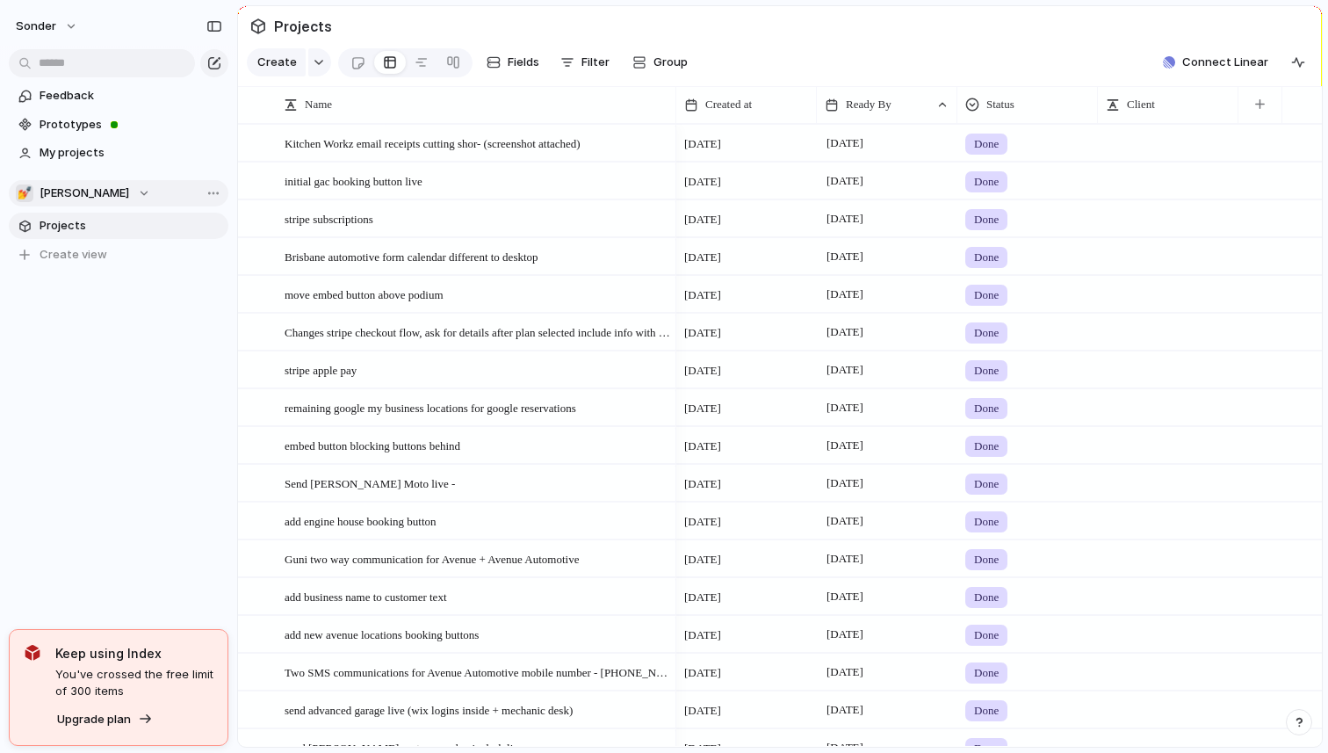
click at [70, 191] on div "💅 [PERSON_NAME]" at bounding box center [83, 193] width 134 height 18
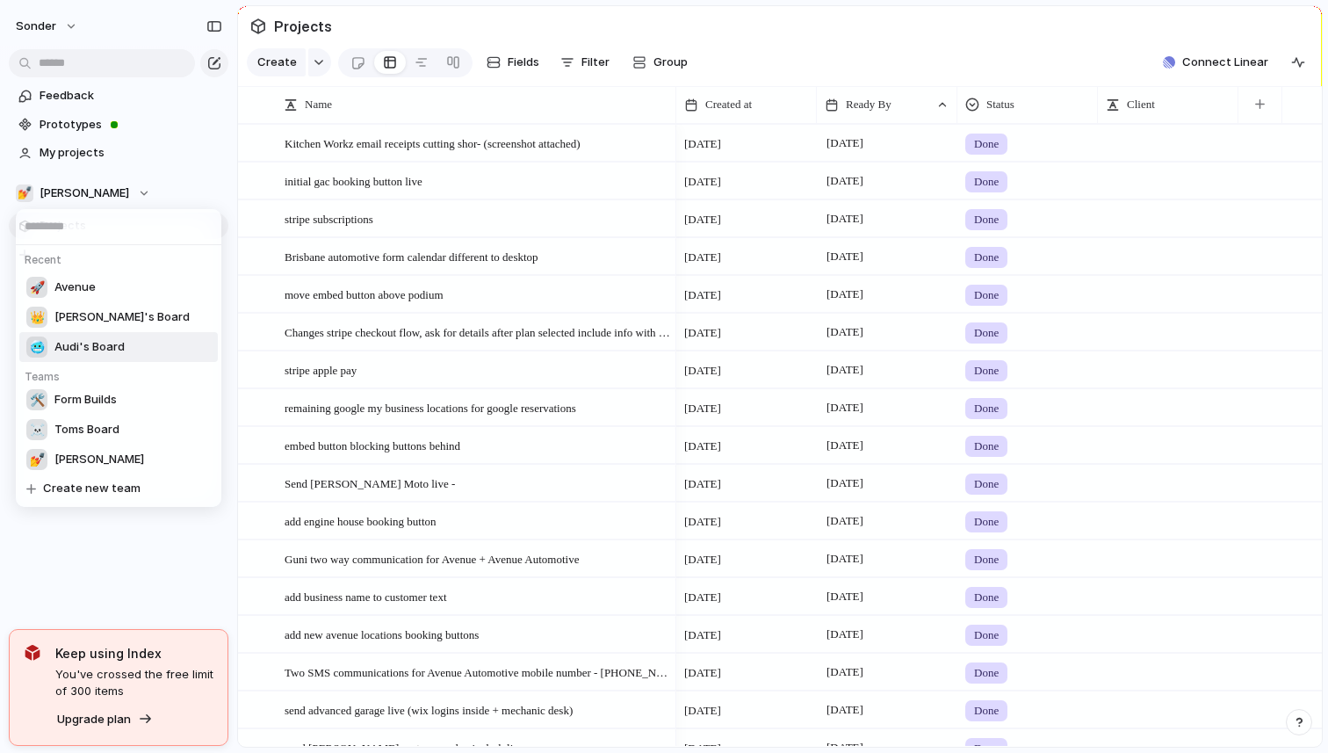
click at [90, 354] on span "Audi's Board" at bounding box center [89, 347] width 70 height 18
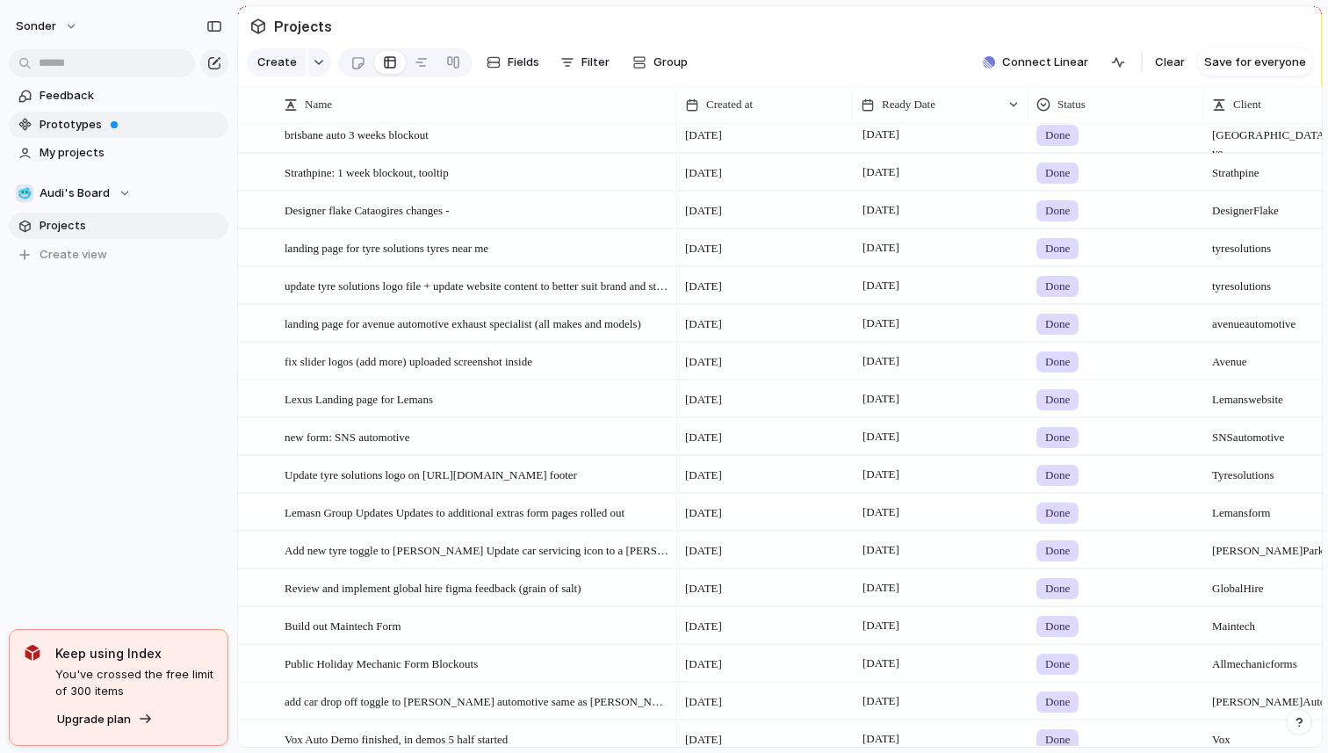
scroll to position [3031, 0]
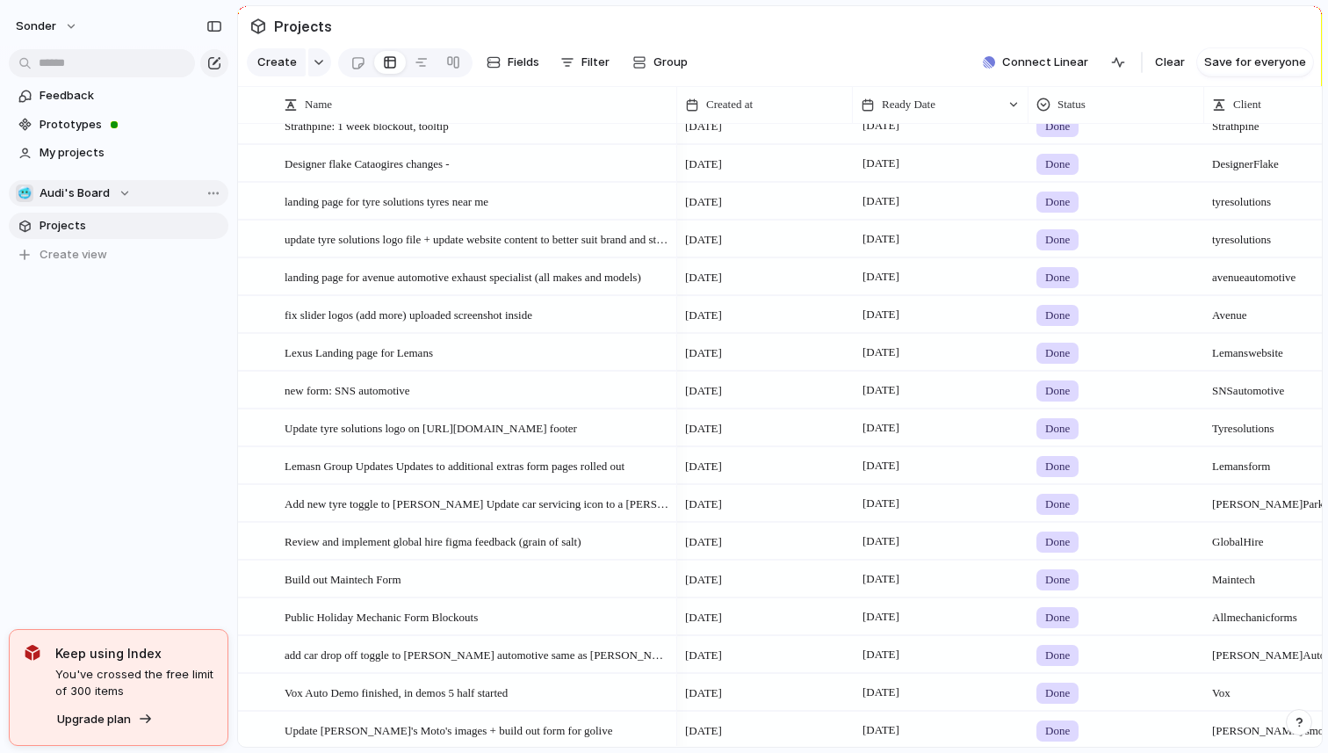
click at [105, 190] on span "Audi's Board" at bounding box center [75, 193] width 70 height 18
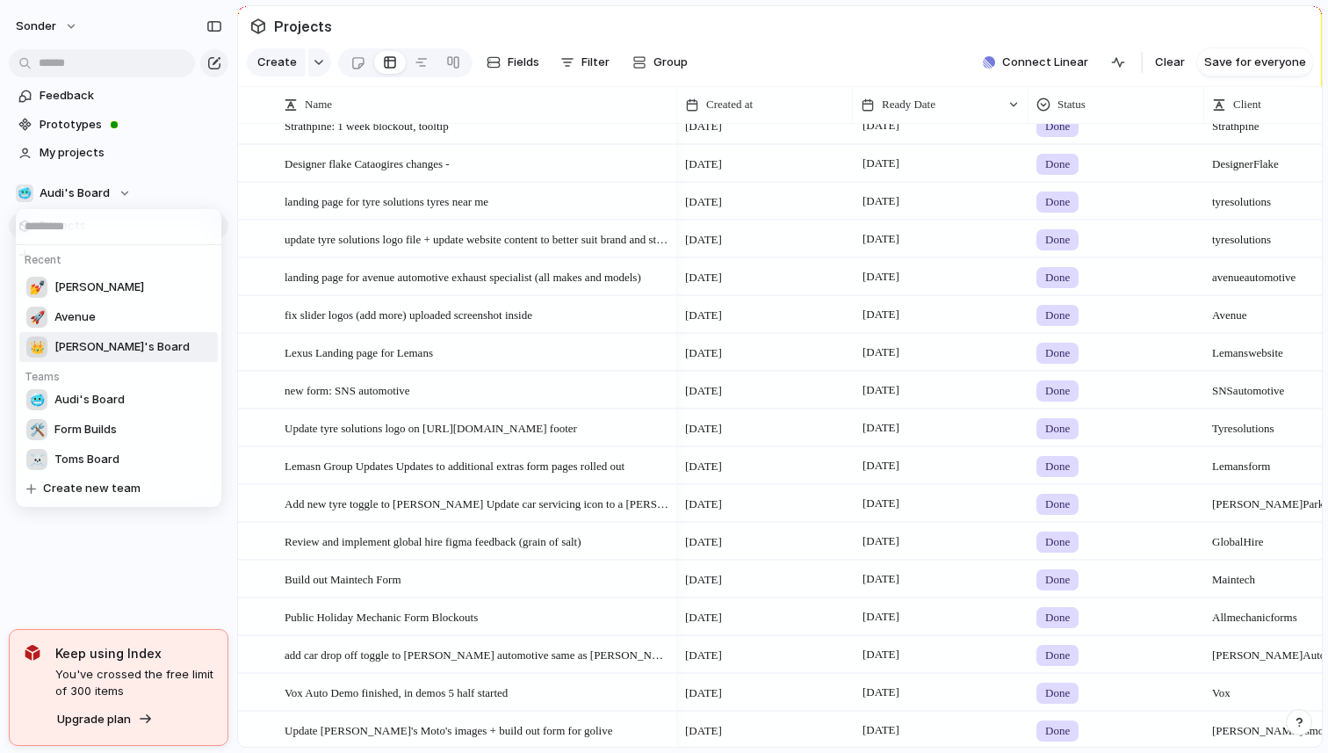
click at [83, 353] on span "[PERSON_NAME]'s Board" at bounding box center [121, 347] width 135 height 18
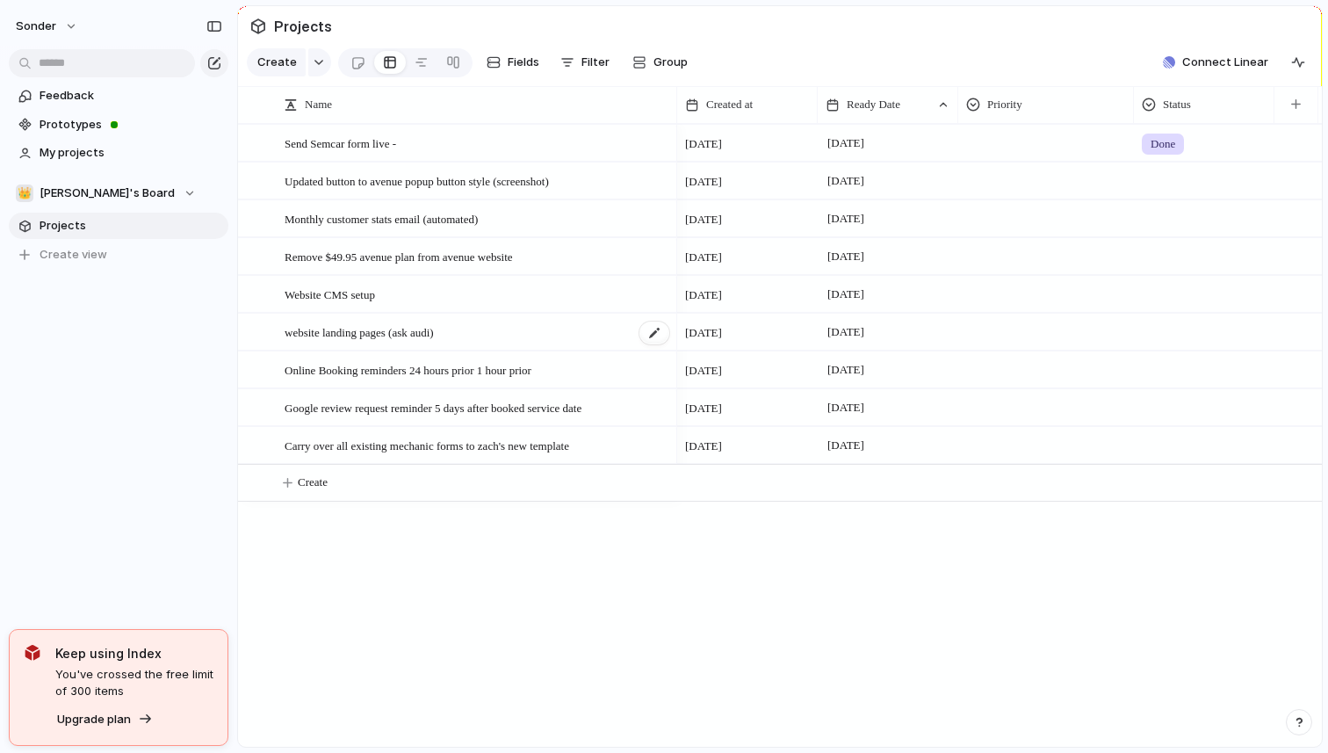
click at [394, 343] on div "website landing pages (ask audi)" at bounding box center [478, 332] width 387 height 36
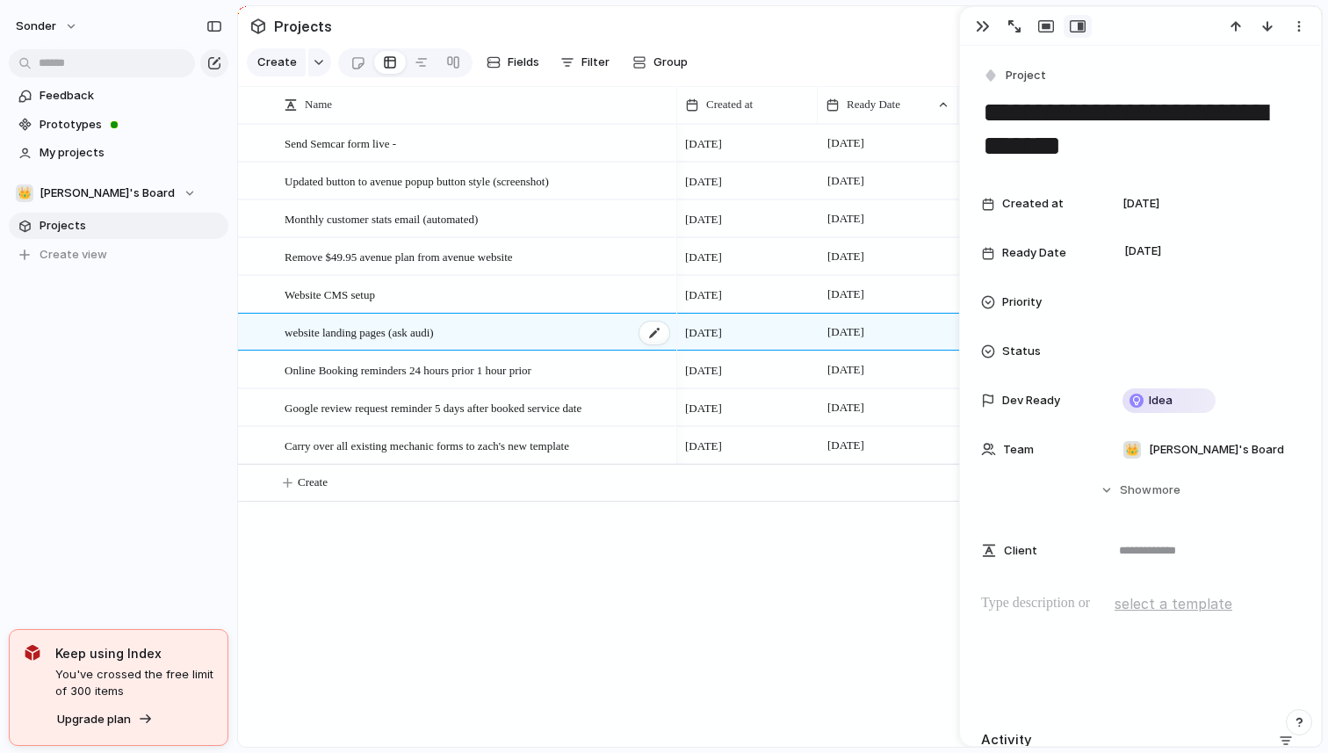
click at [394, 343] on div "website landing pages (ask audi)" at bounding box center [478, 332] width 387 height 36
click at [208, 403] on div "Feedback Prototypes My projects 👑 Nafis's Board Projects To pick up a draggable…" at bounding box center [118, 205] width 237 height 410
click at [394, 583] on div "Send Semcar form live - Updated button to avenue popup button style (screenshot…" at bounding box center [780, 435] width 1084 height 623
click at [395, 415] on span "Google review request reminder 5 days after booked service date" at bounding box center [433, 407] width 297 height 20
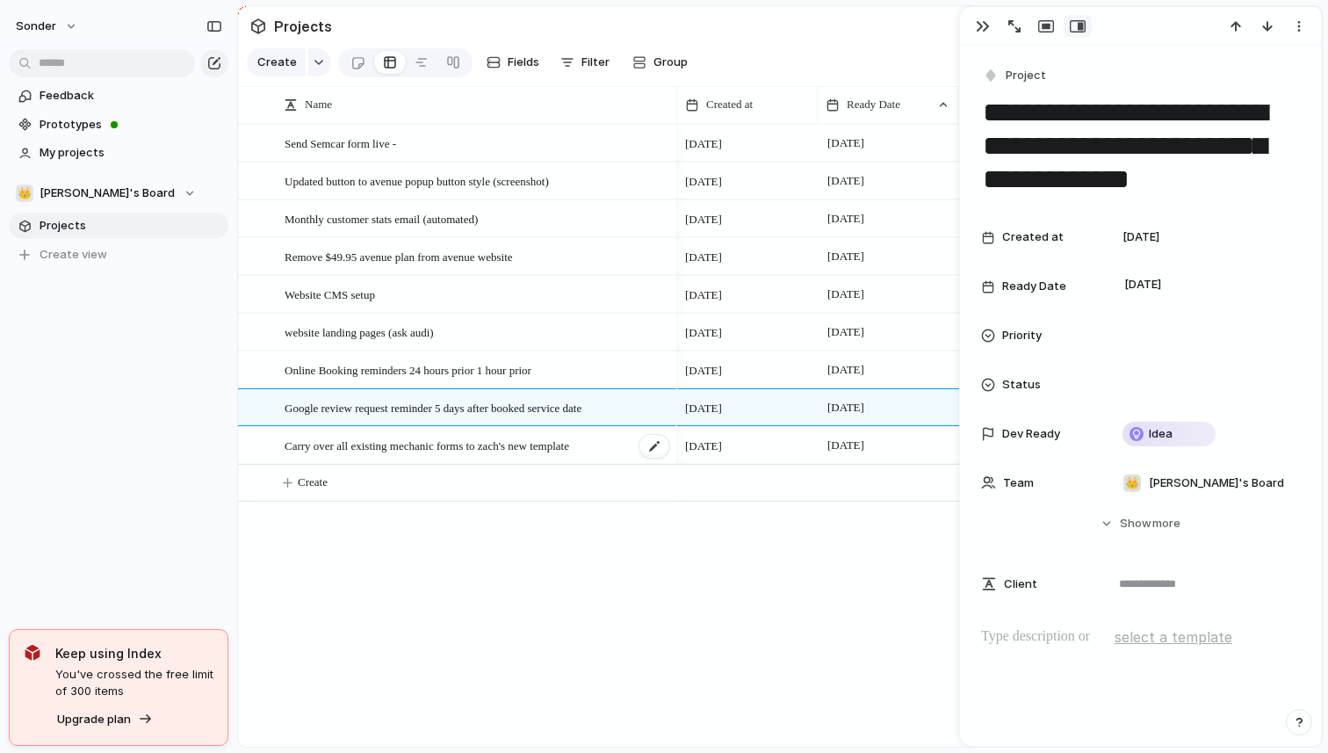
click at [396, 452] on span "Carry over all existing mechanic forms to zach's new template" at bounding box center [427, 445] width 285 height 20
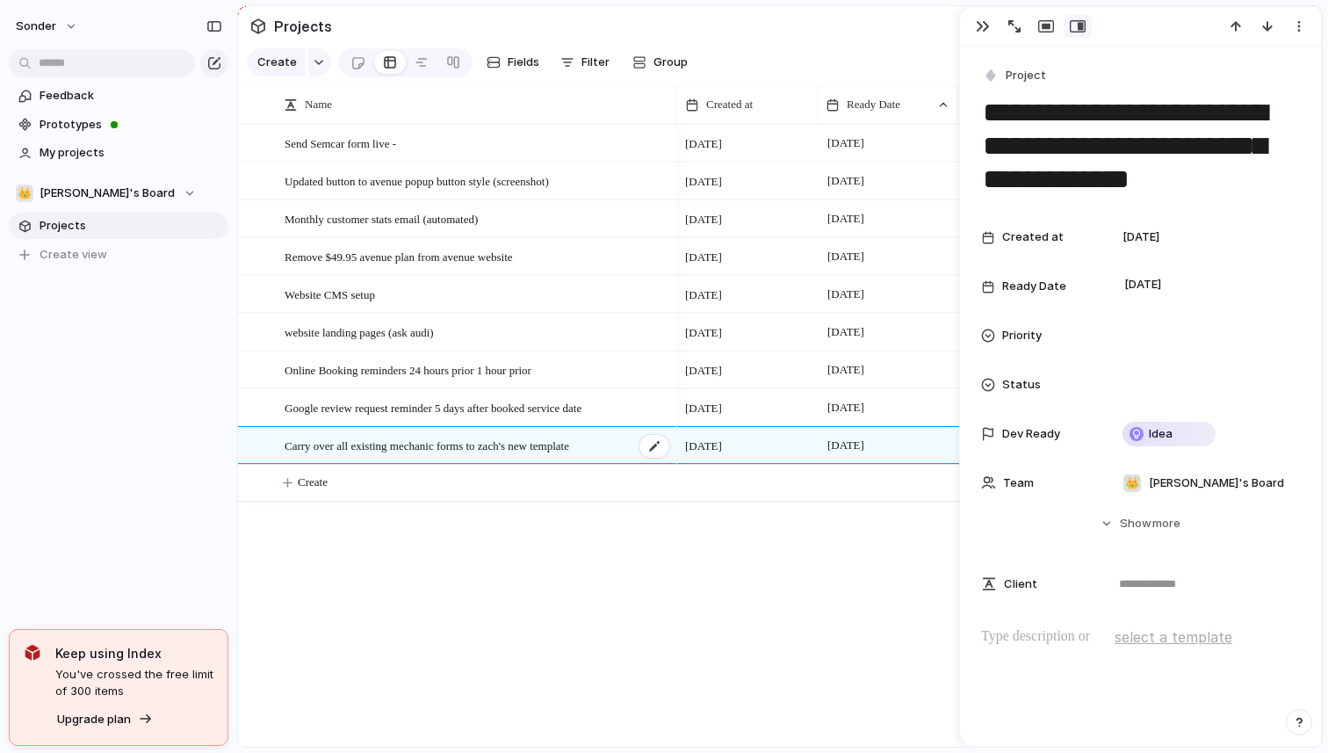
type textarea "**********"
click at [461, 512] on div "Send Semcar form live - Updated button to avenue popup button style (screenshot…" at bounding box center [780, 435] width 1084 height 623
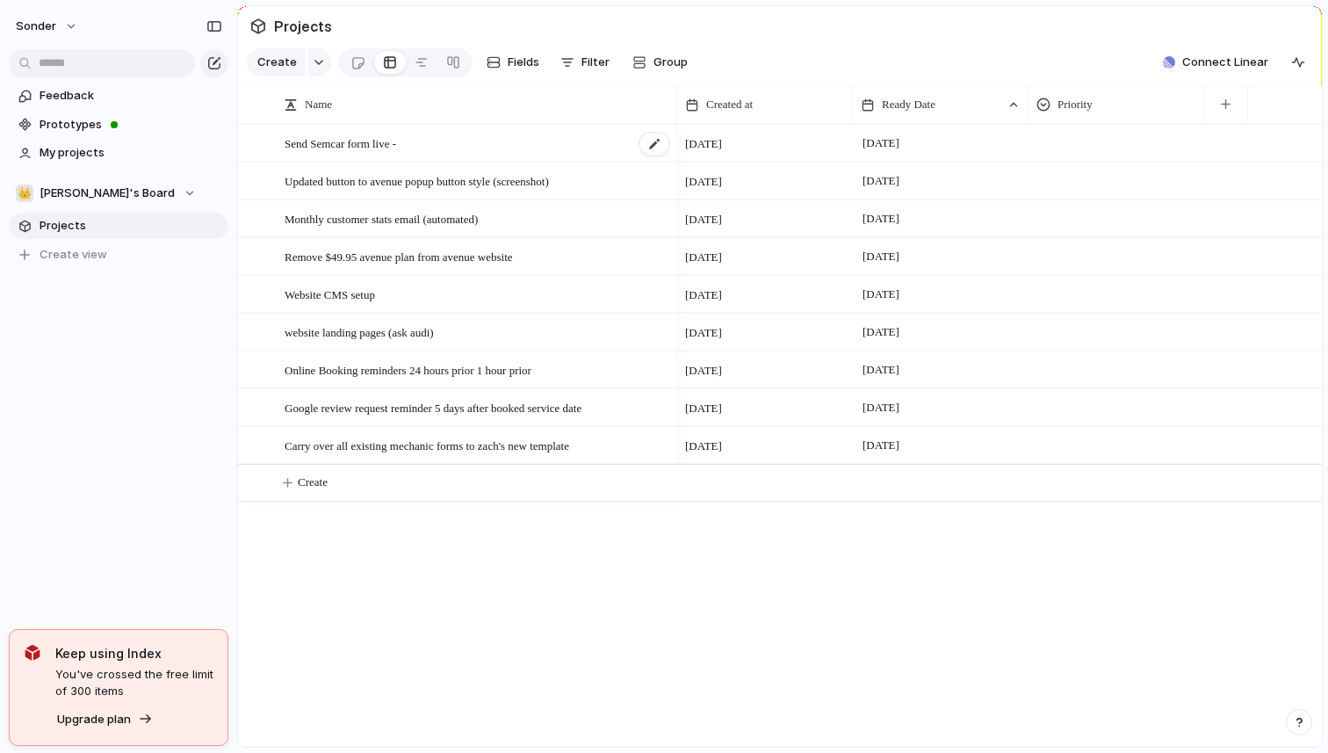
click at [362, 152] on div "Send Semcar form live -" at bounding box center [478, 144] width 387 height 36
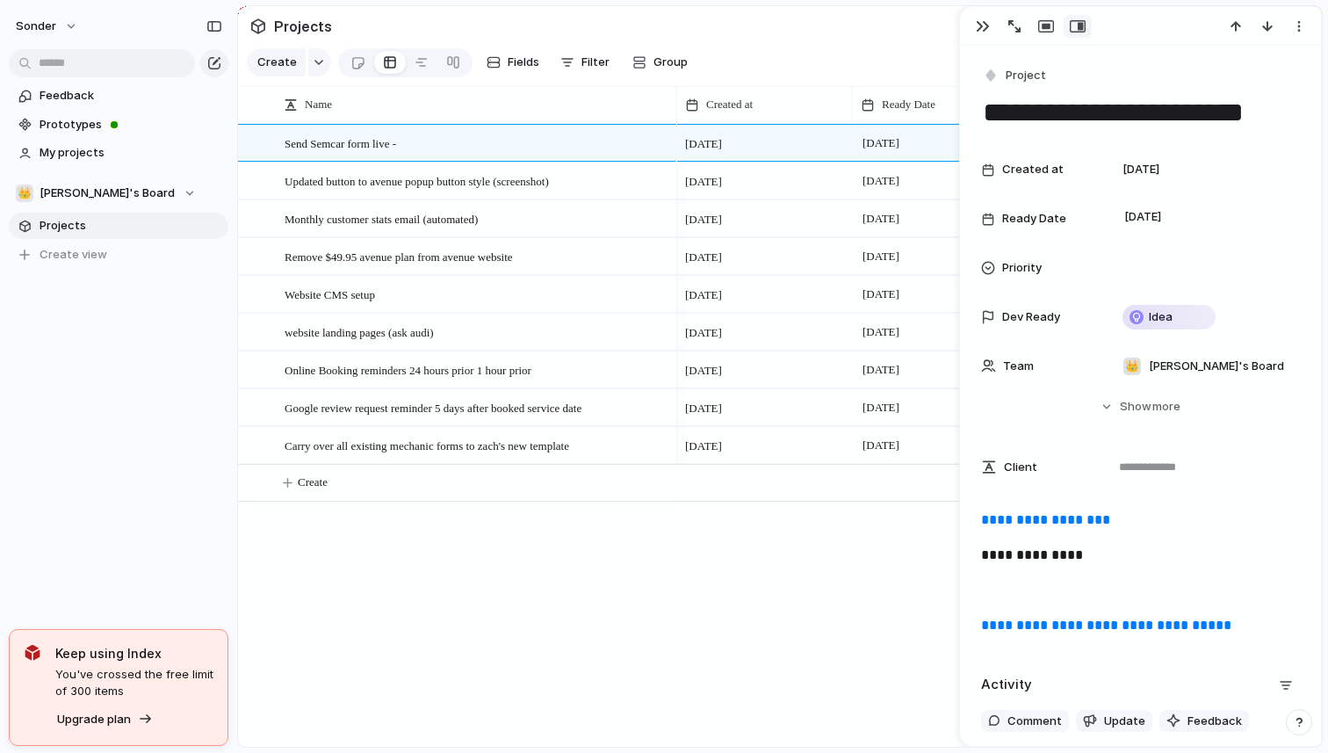
click at [749, 23] on section "Projects" at bounding box center [780, 26] width 1084 height 40
click at [983, 16] on button "button" at bounding box center [983, 26] width 28 height 23
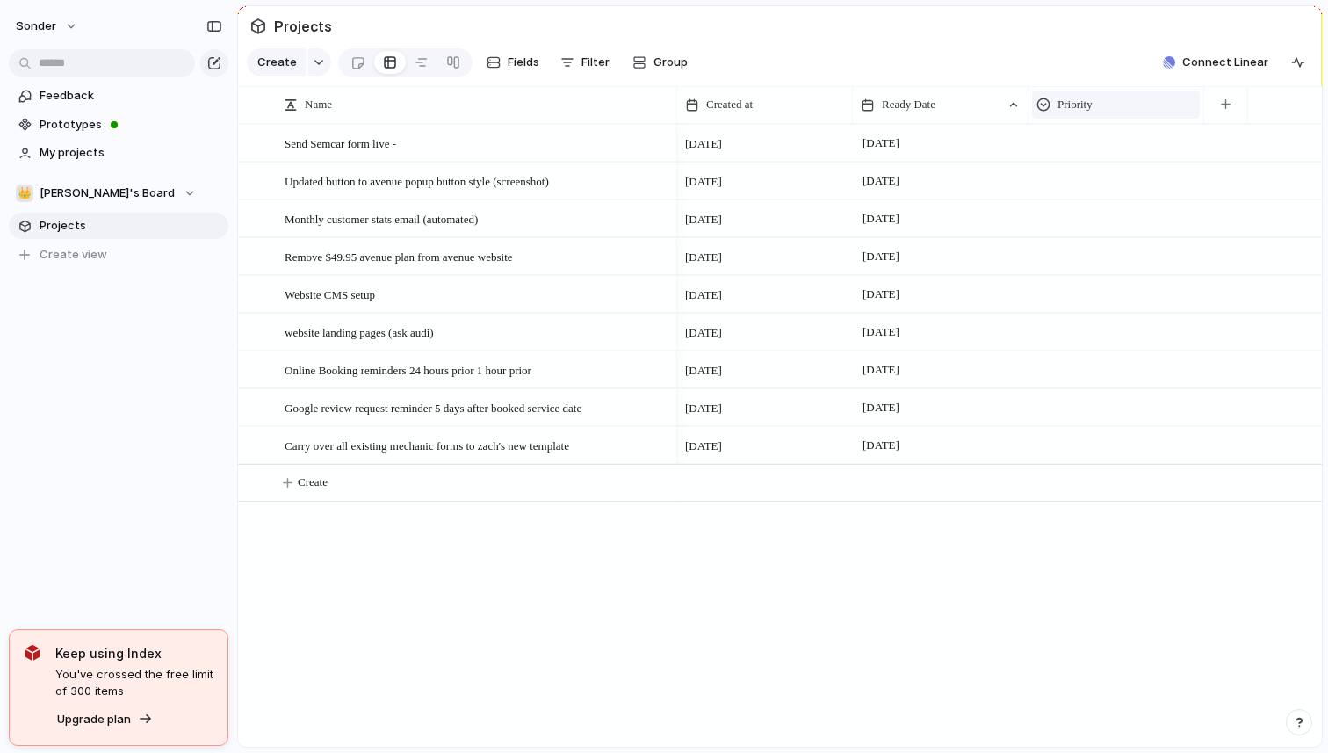
click at [1077, 110] on span "Priority" at bounding box center [1075, 105] width 35 height 18
click at [1090, 147] on span "Modify" at bounding box center [1085, 144] width 38 height 18
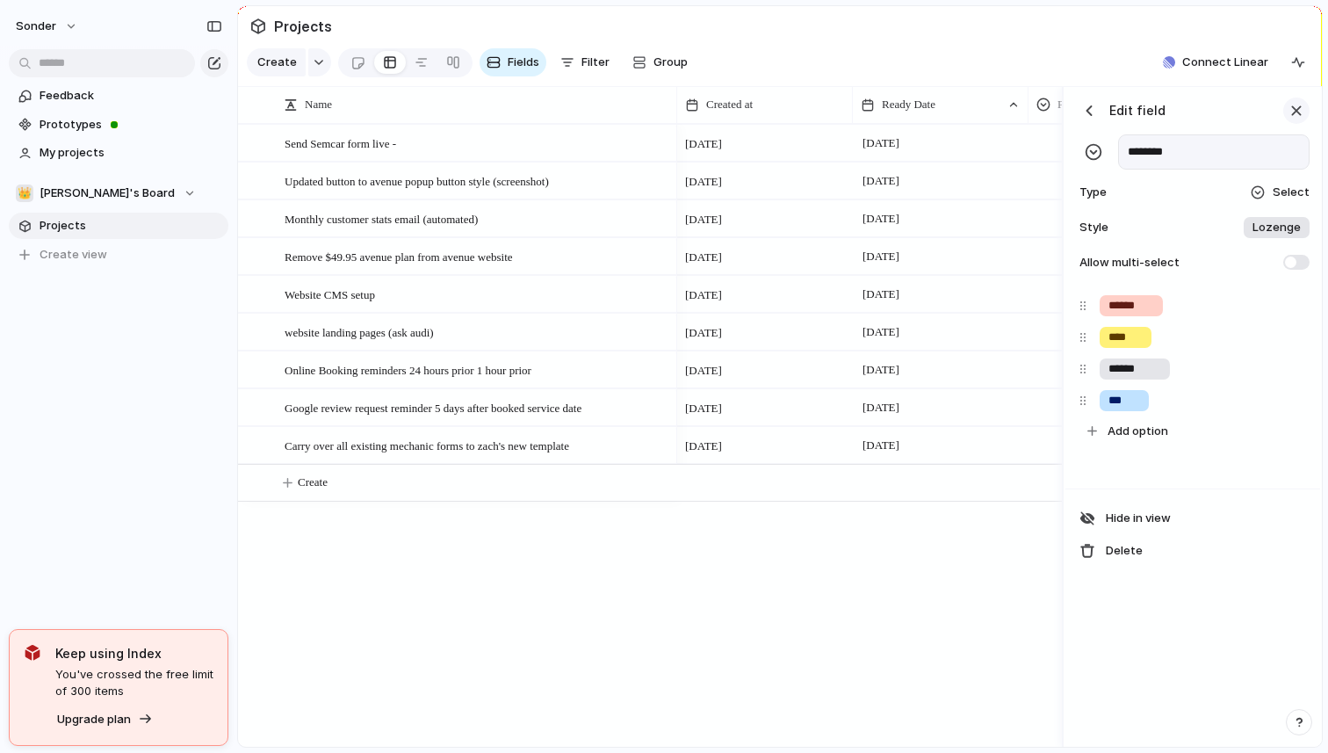
click at [1300, 120] on button "button" at bounding box center [1296, 111] width 26 height 26
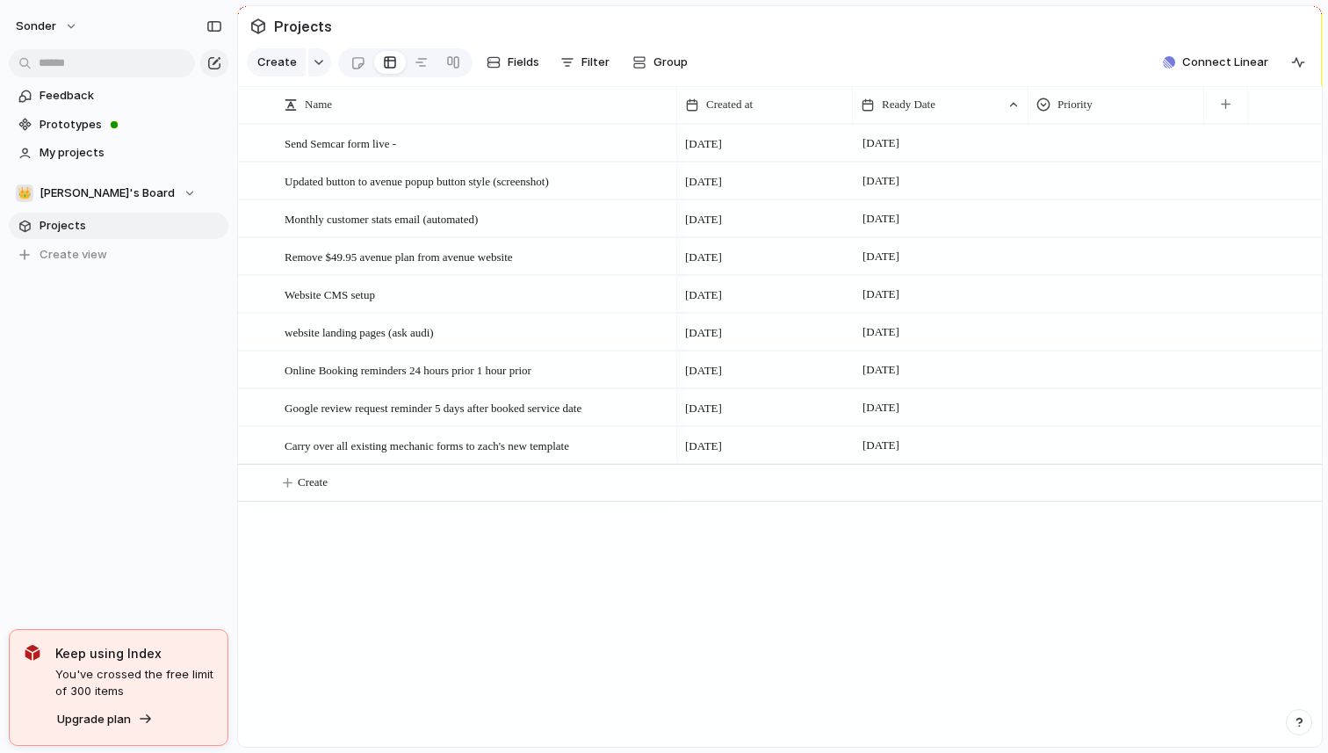
click at [1204, 104] on div at bounding box center [1203, 104] width 9 height 37
click at [1246, 104] on div at bounding box center [1226, 104] width 44 height 37
click at [1238, 104] on button "button" at bounding box center [1226, 105] width 36 height 32
type input "*"
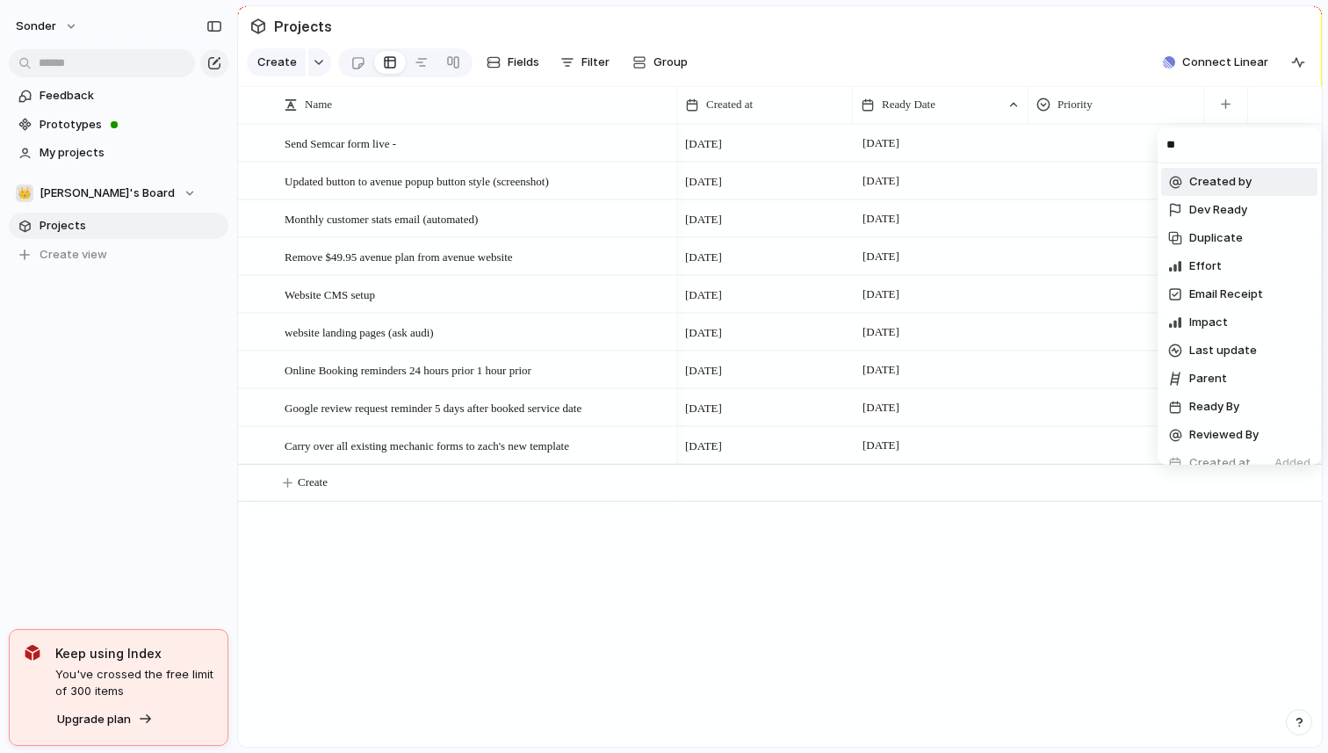
type input "*"
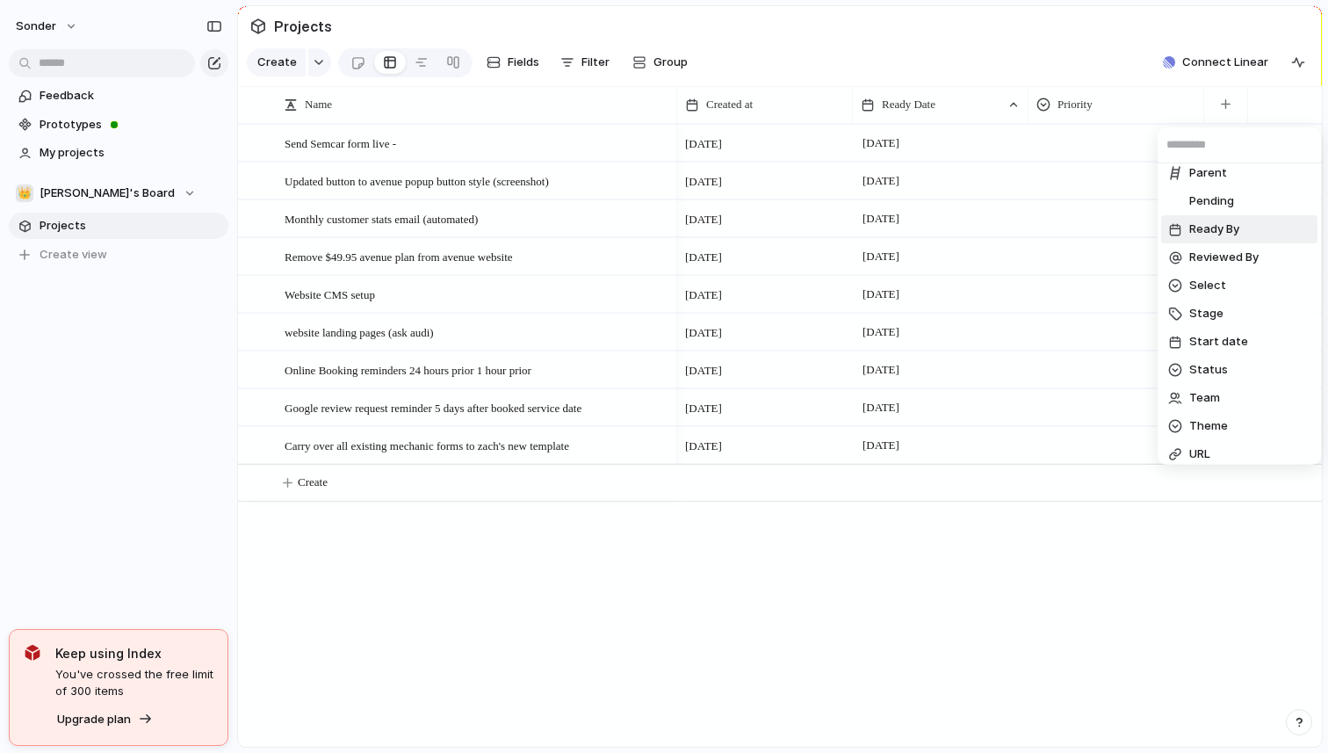
scroll to position [391, 0]
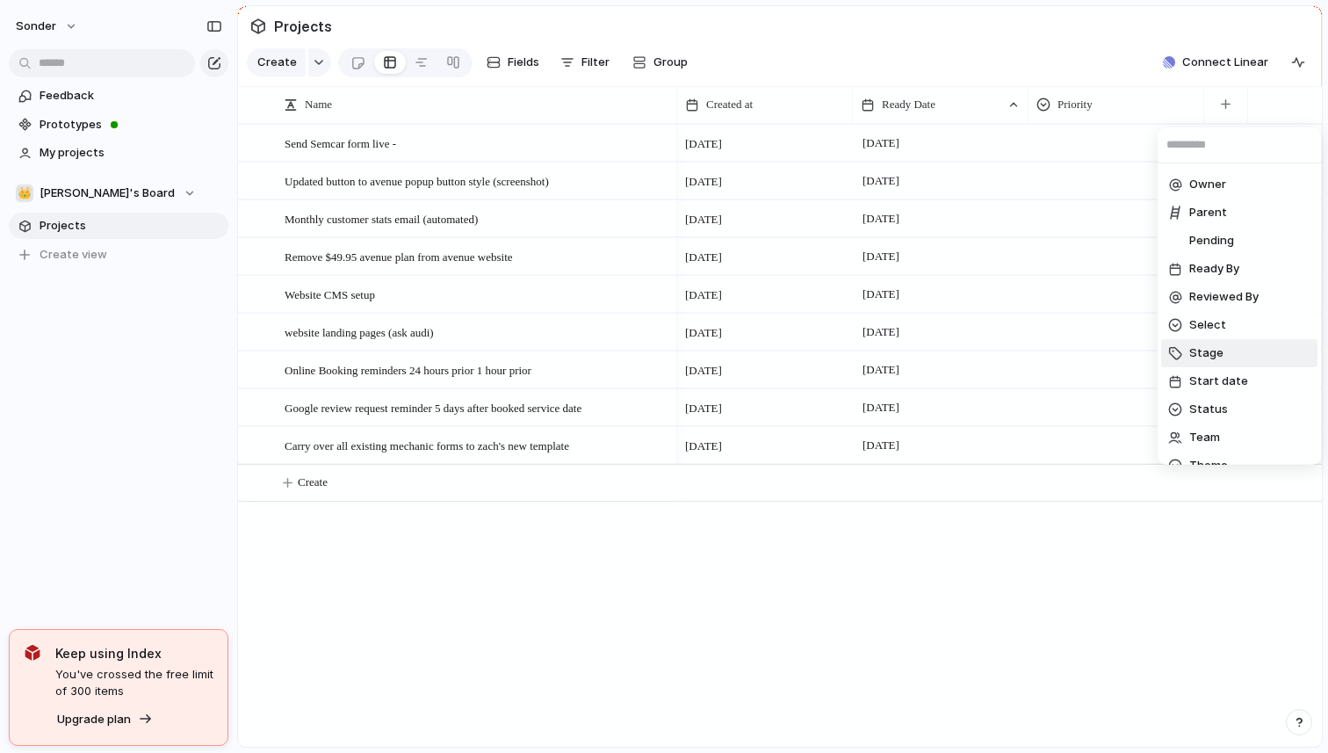
click at [1222, 343] on li "Stage" at bounding box center [1239, 353] width 156 height 28
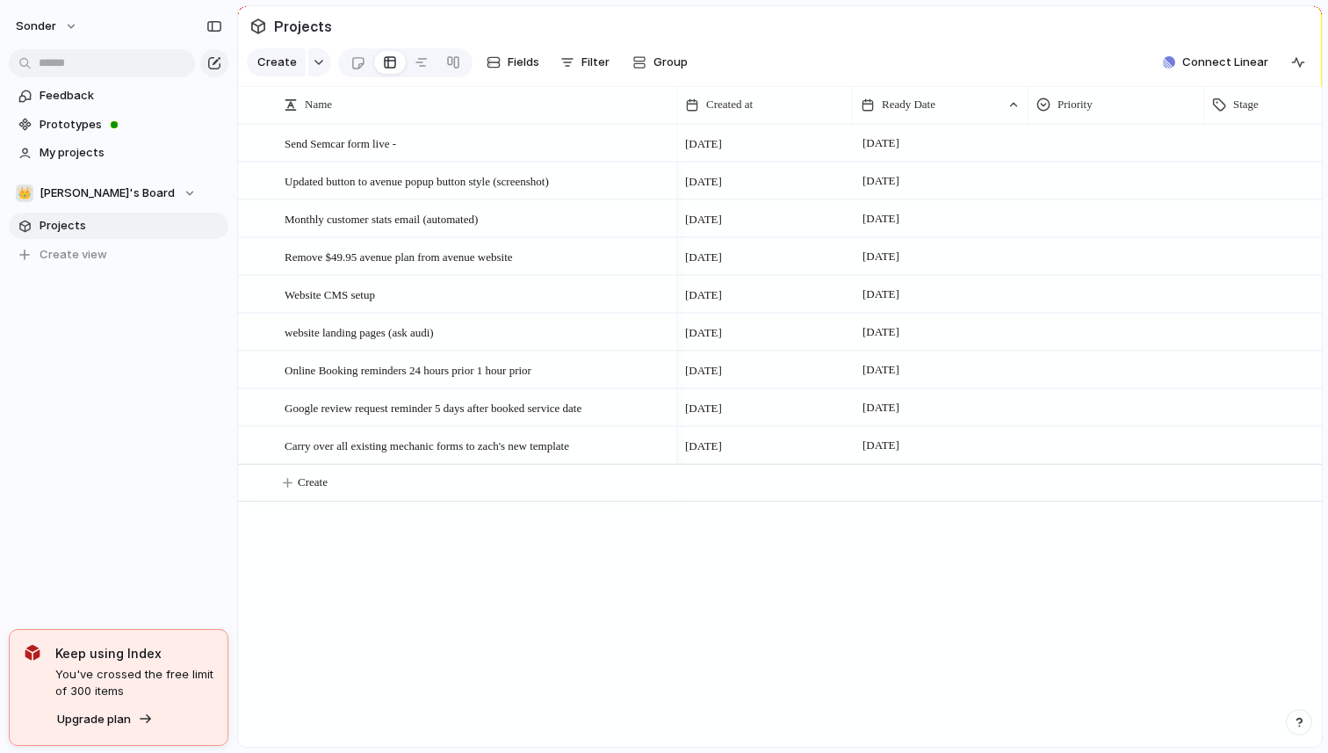
click at [1244, 142] on div at bounding box center [1292, 140] width 174 height 29
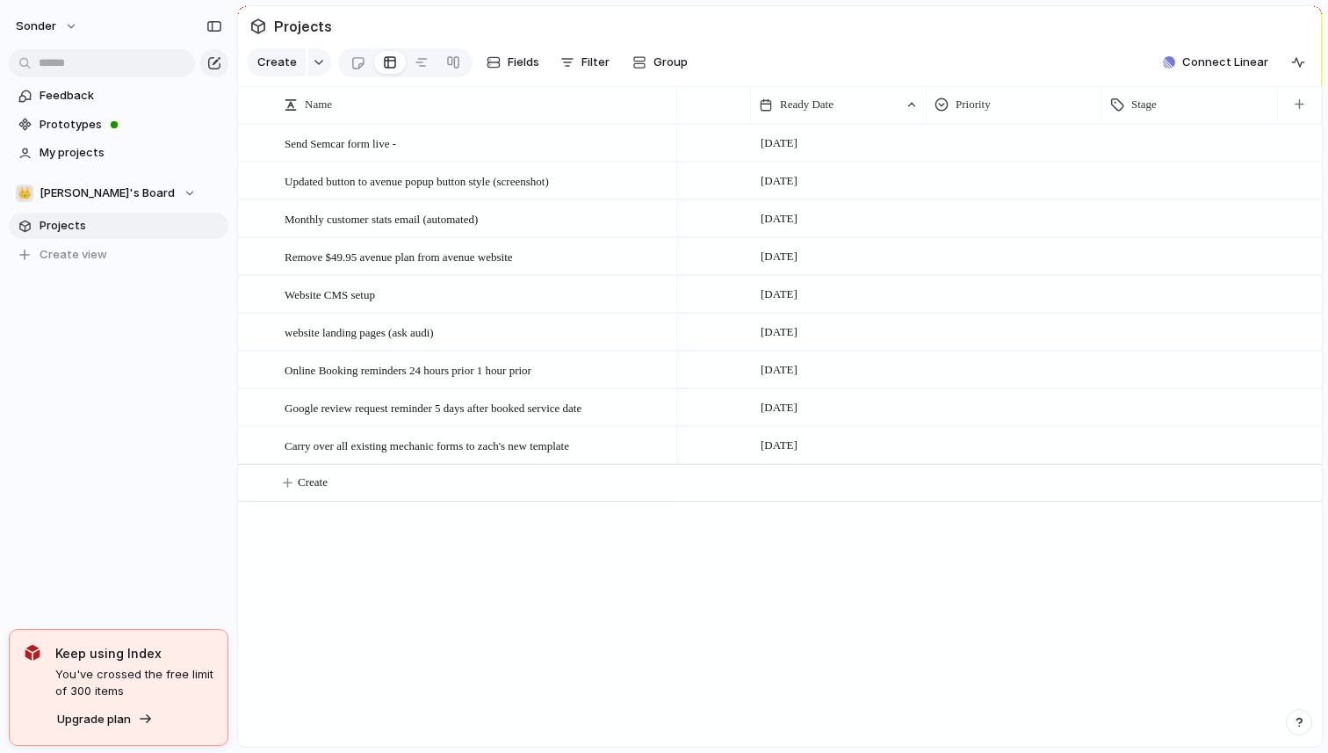
click at [1138, 93] on div "demo Client Feedback Ready For Dev Dev UI Done BE Done Dev Completed Waiting fo…" at bounding box center [664, 376] width 1328 height 753
click at [1169, 166] on li "Hide" at bounding box center [1173, 172] width 129 height 28
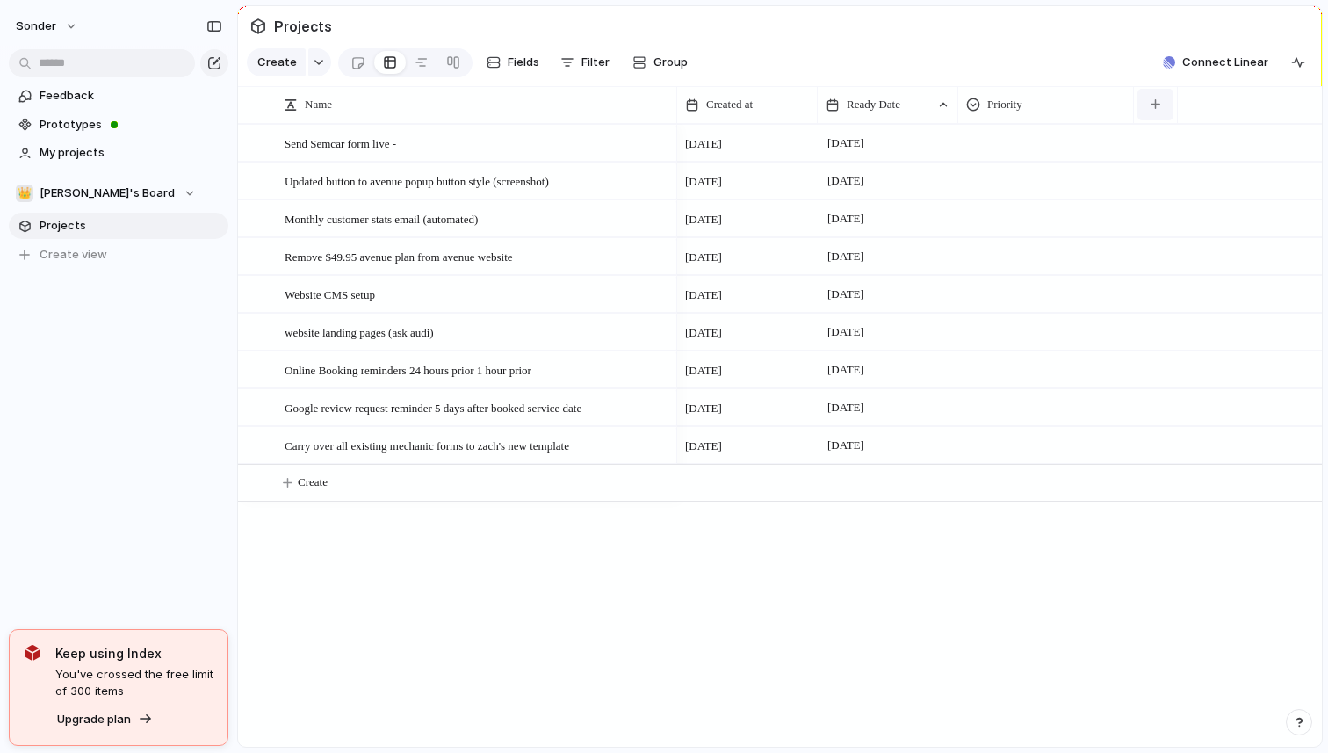
click at [1158, 105] on div "button" at bounding box center [1156, 104] width 10 height 10
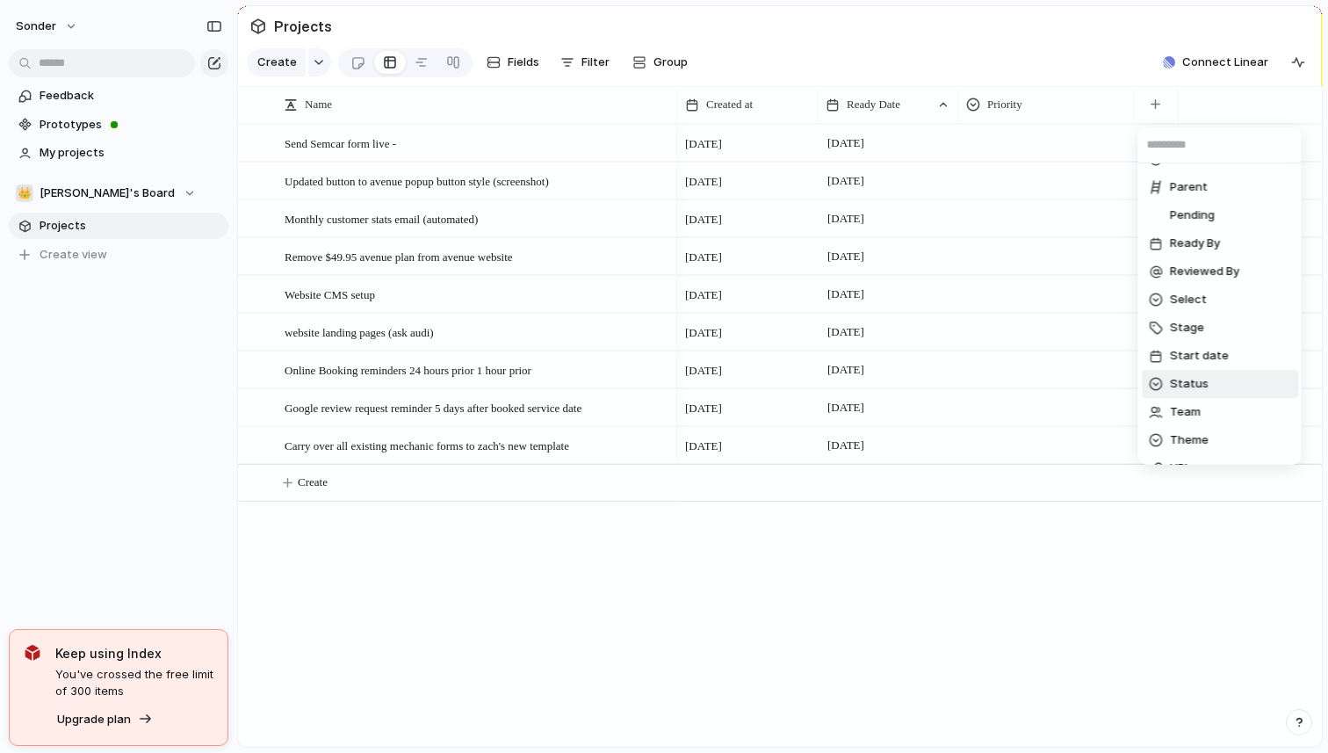
scroll to position [420, 0]
click at [1201, 389] on li "Status" at bounding box center [1220, 380] width 156 height 28
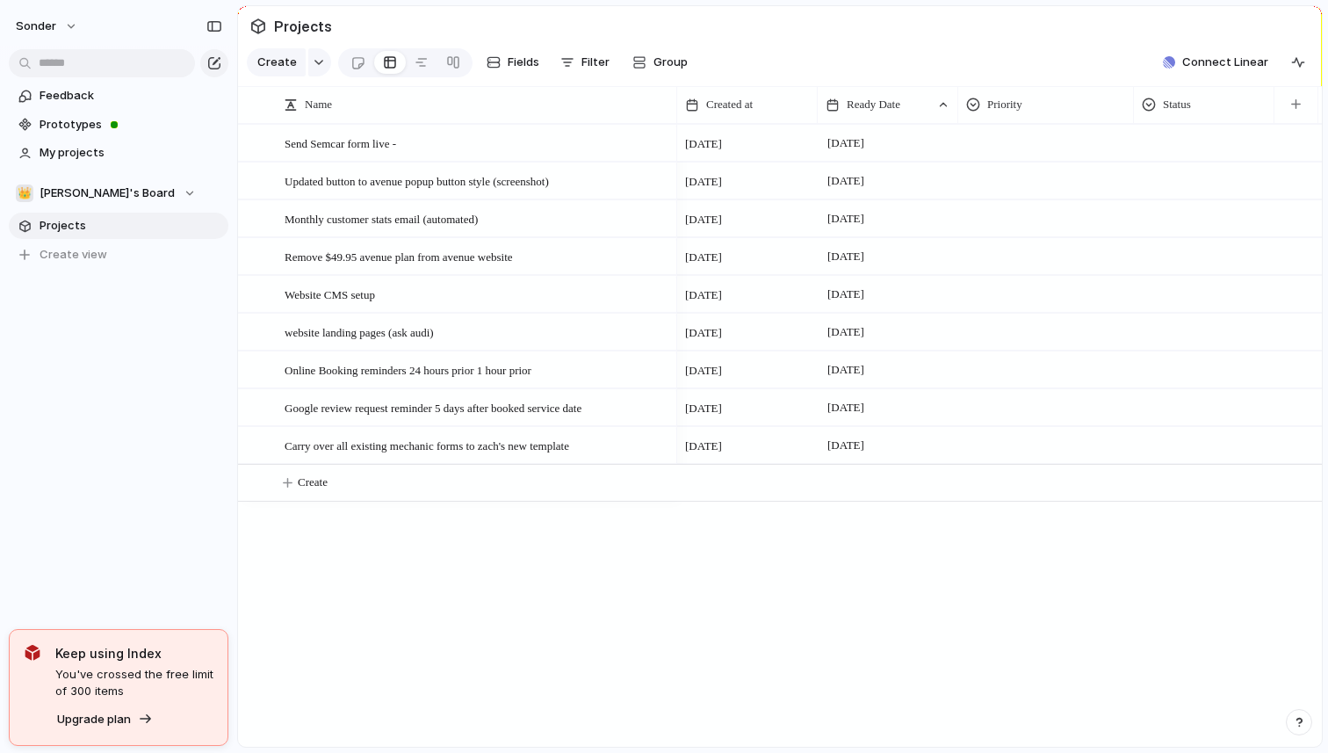
click at [1153, 139] on div at bounding box center [1204, 140] width 139 height 29
click at [1172, 140] on div "Live Done In progress" at bounding box center [664, 376] width 1328 height 753
click at [1172, 140] on div at bounding box center [1204, 140] width 139 height 29
click at [1171, 213] on span "Live" at bounding box center [1165, 216] width 22 height 18
click at [1048, 59] on section "Create Fields Filter Group Zoom Collapse Connect Linear Clear Save for everyone" at bounding box center [780, 66] width 1084 height 42
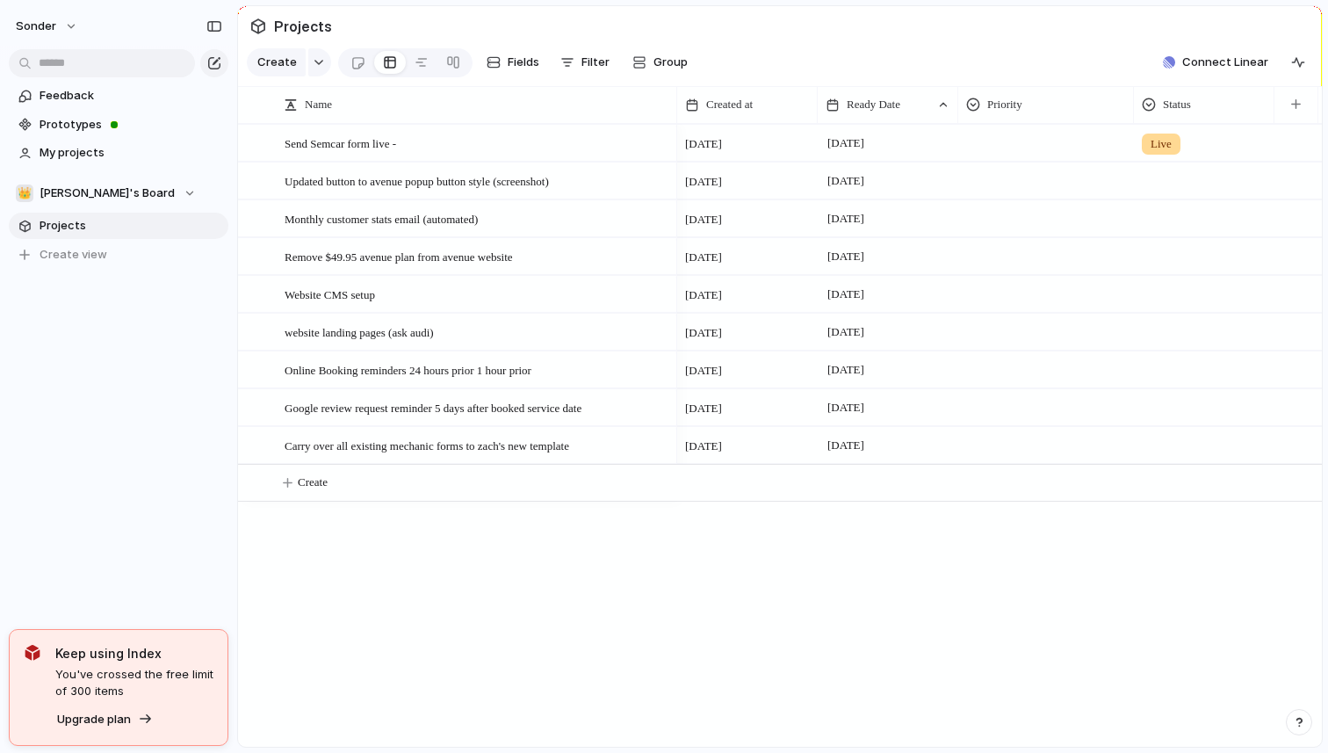
click at [1175, 136] on div "Live" at bounding box center [1161, 144] width 39 height 21
click at [1202, 243] on li "Done" at bounding box center [1209, 246] width 143 height 30
click at [398, 176] on span "Updated button to avenue popup button style (screenshot)" at bounding box center [417, 180] width 264 height 20
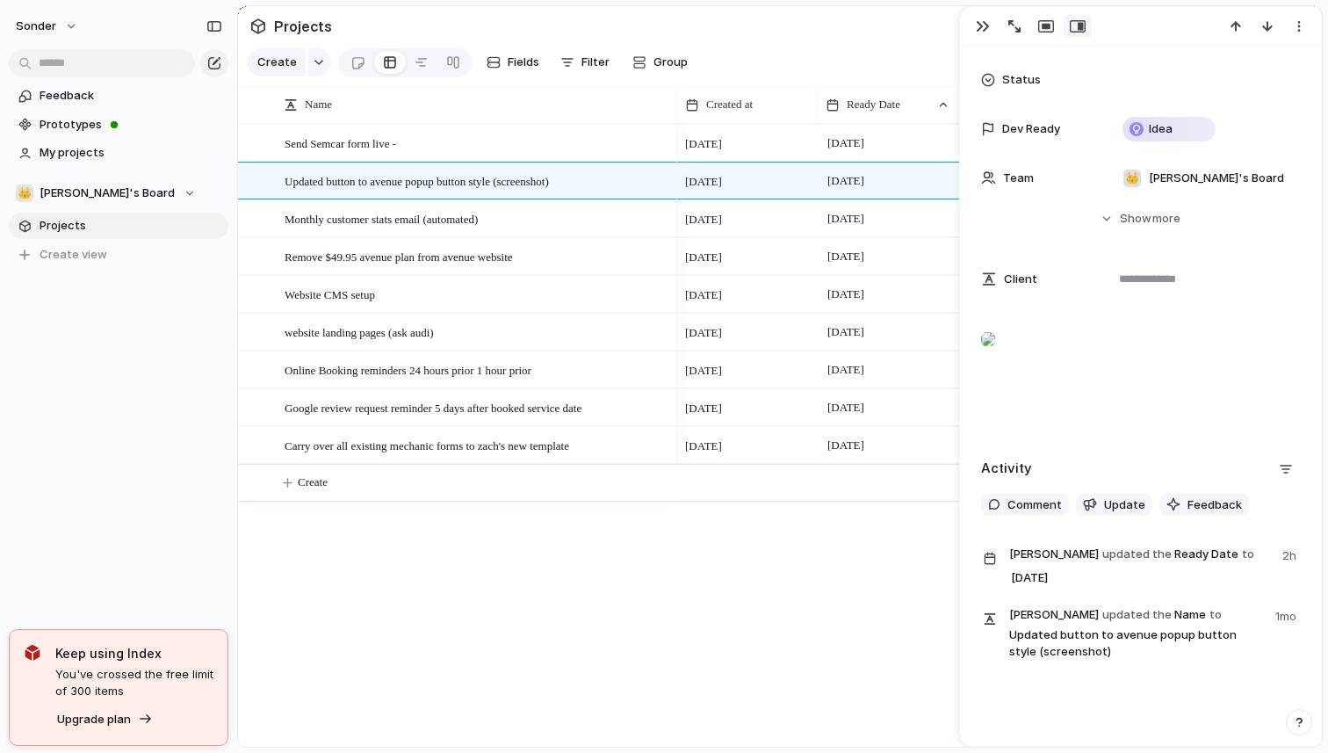
scroll to position [305, 0]
click at [82, 193] on span "[PERSON_NAME]'s Board" at bounding box center [107, 193] width 135 height 18
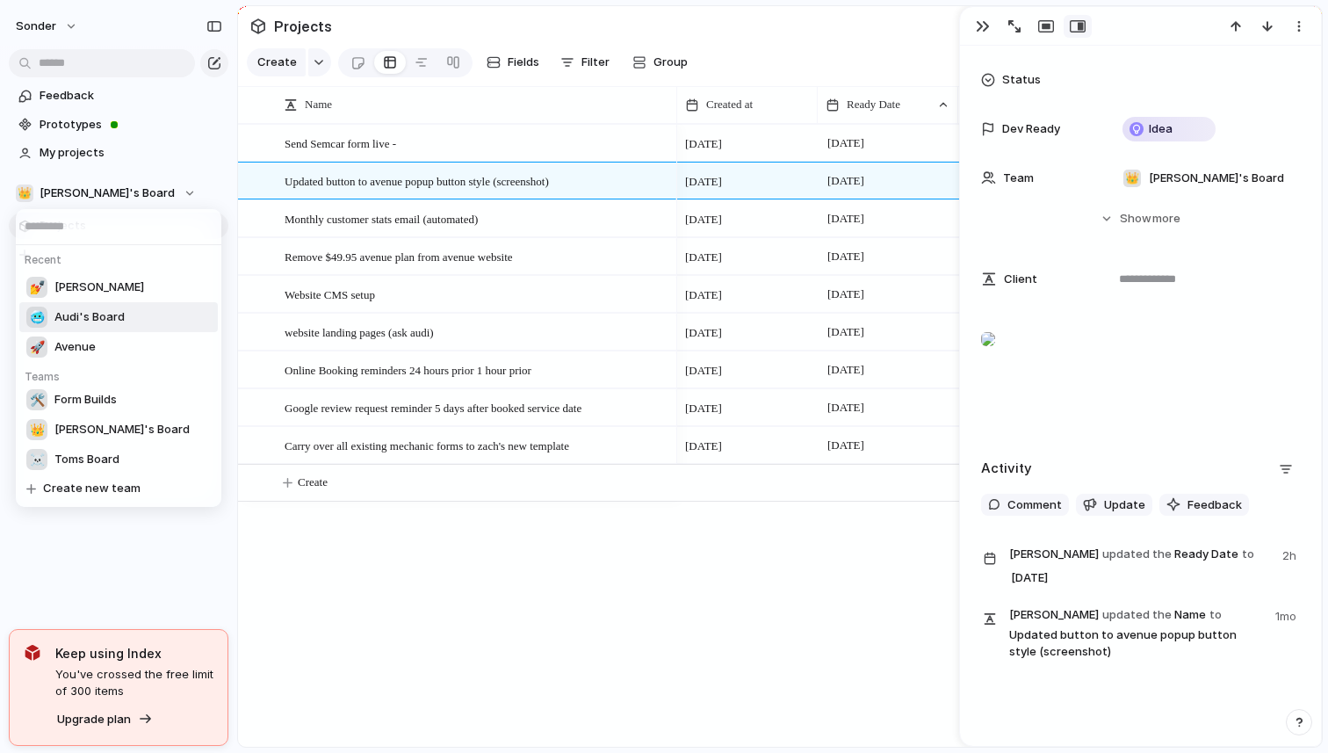
click at [97, 304] on li "🥶 Audi's Board" at bounding box center [118, 317] width 199 height 30
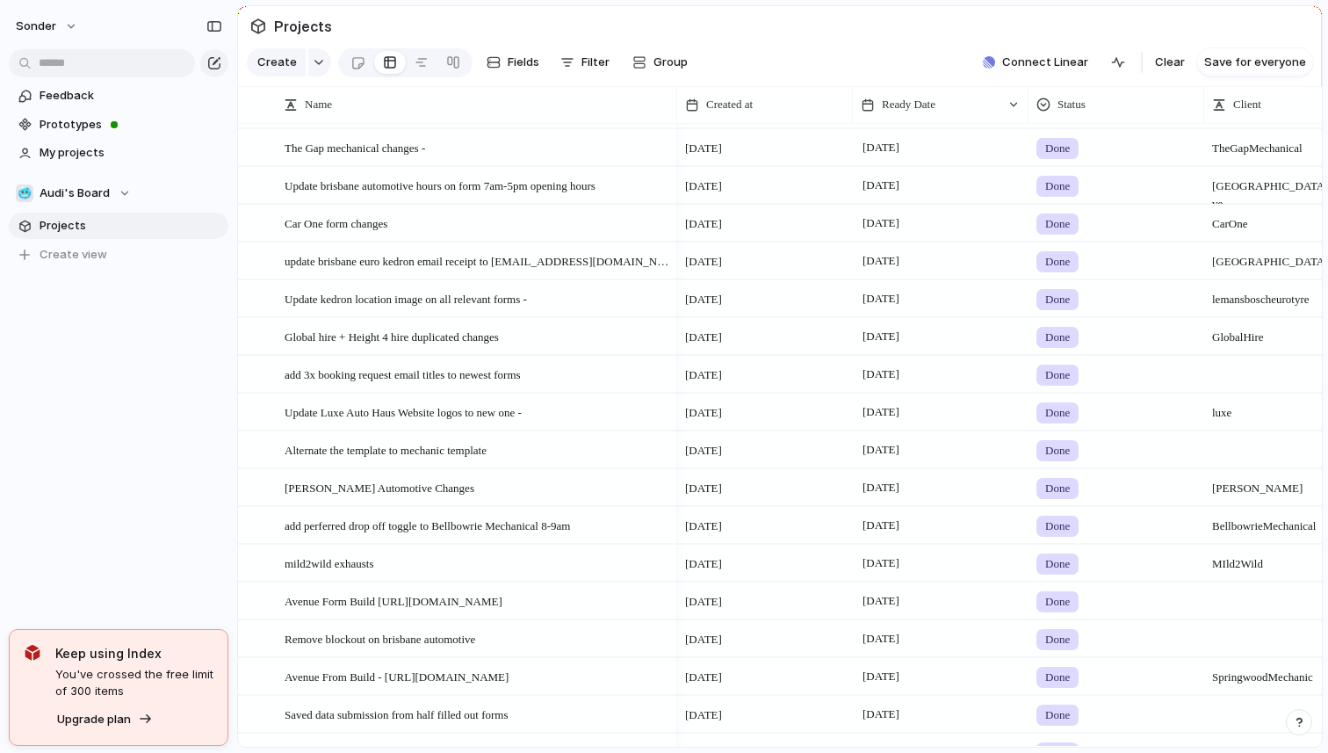
scroll to position [2205, 0]
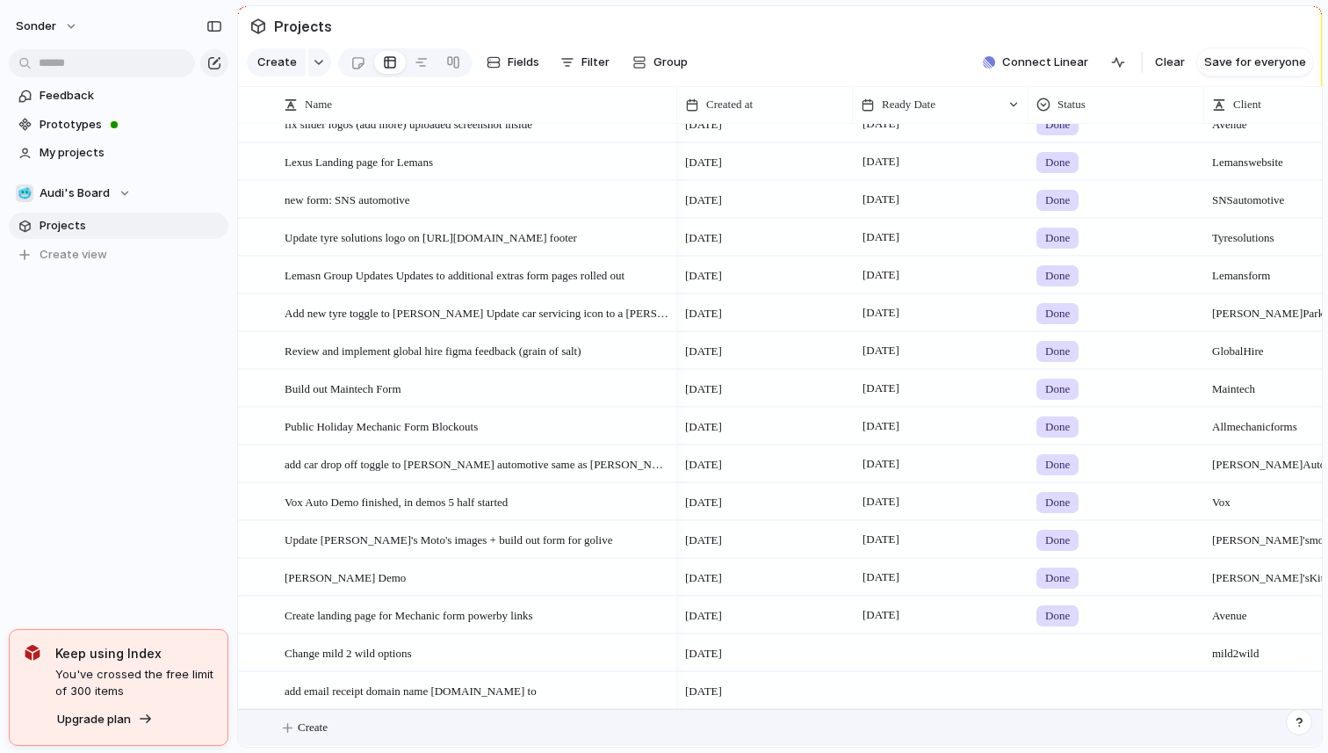
click at [368, 720] on button "Create" at bounding box center [803, 728] width 1094 height 36
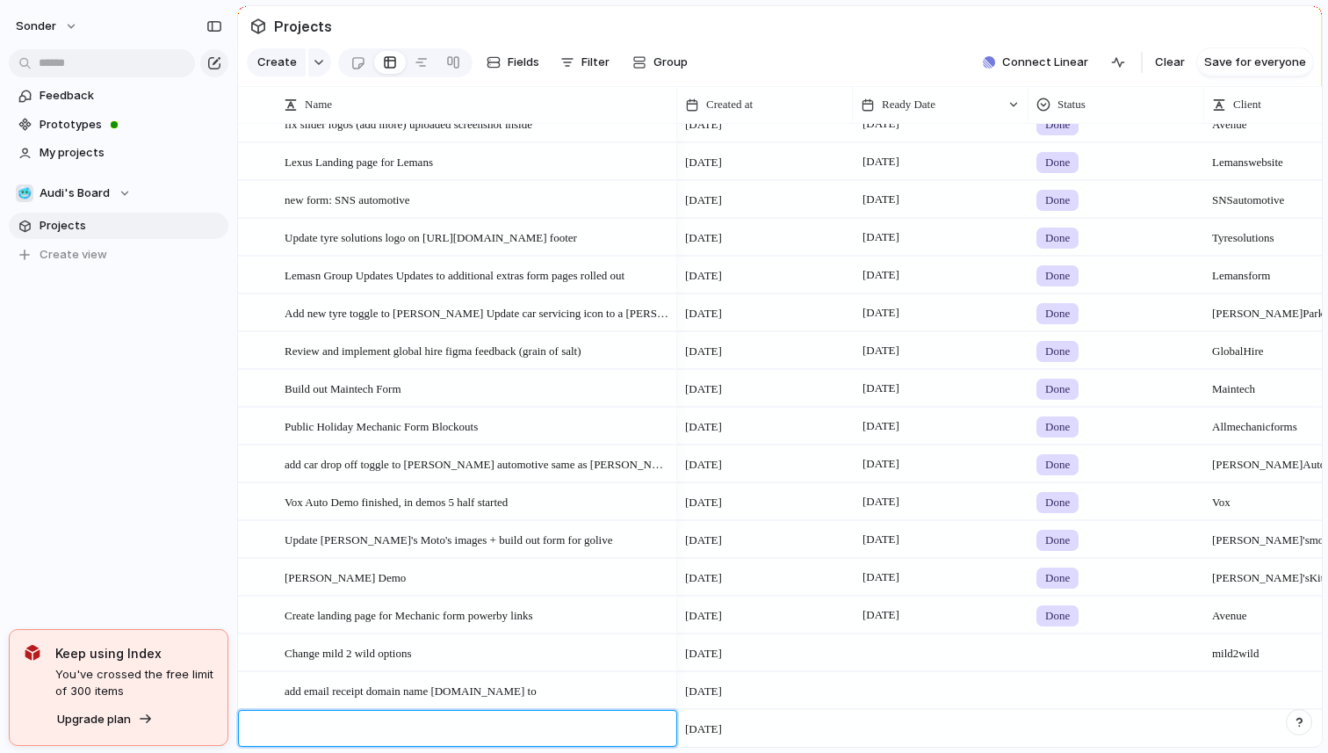
click at [368, 720] on textarea at bounding box center [474, 730] width 379 height 20
type textarea "**********"
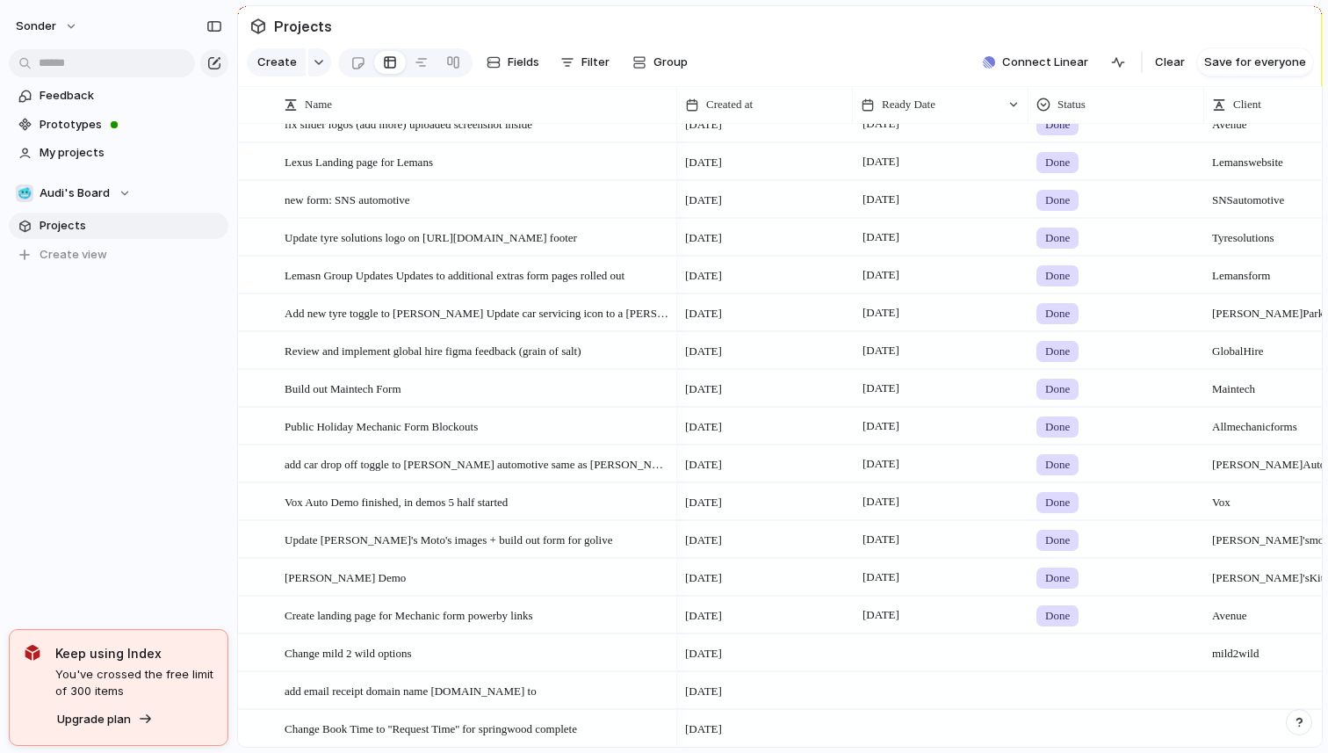
click at [495, 722] on span "Change Book Time to ''Request Time'' for springwood complete" at bounding box center [431, 728] width 293 height 20
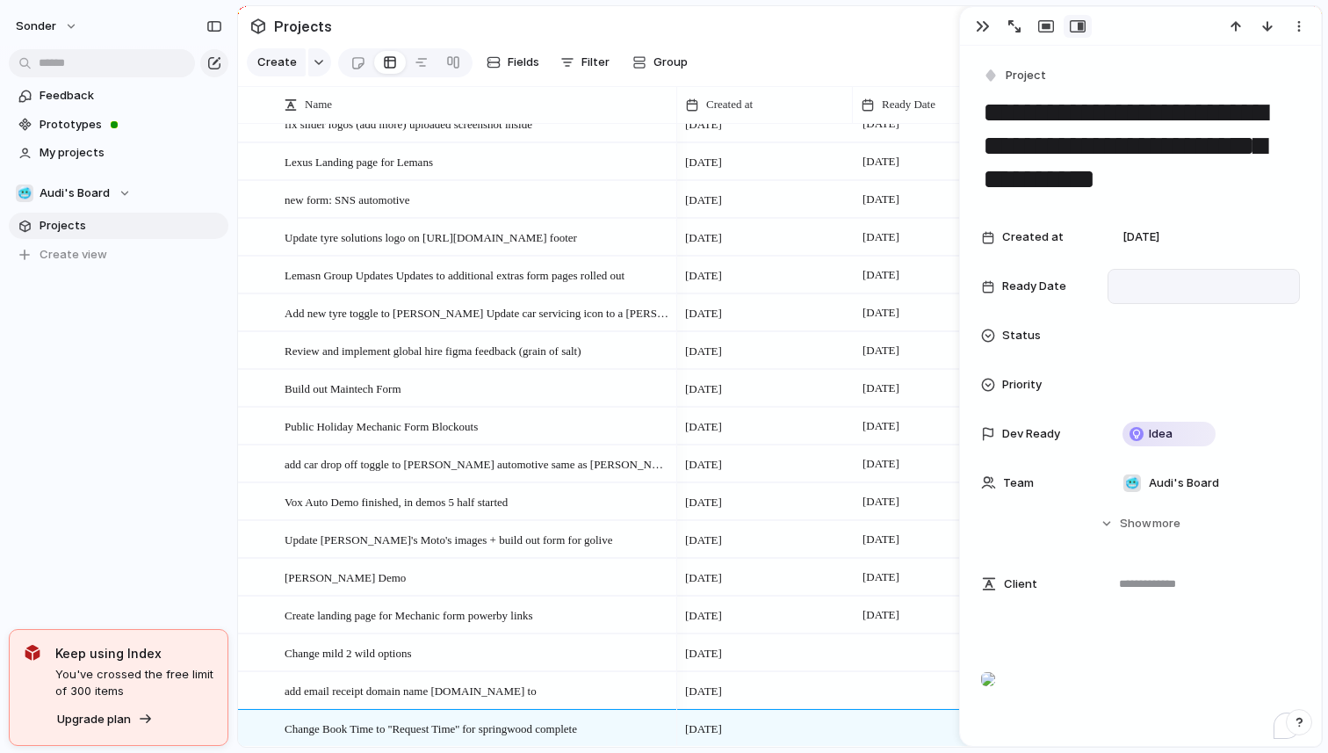
click at [1152, 296] on div at bounding box center [1204, 286] width 192 height 35
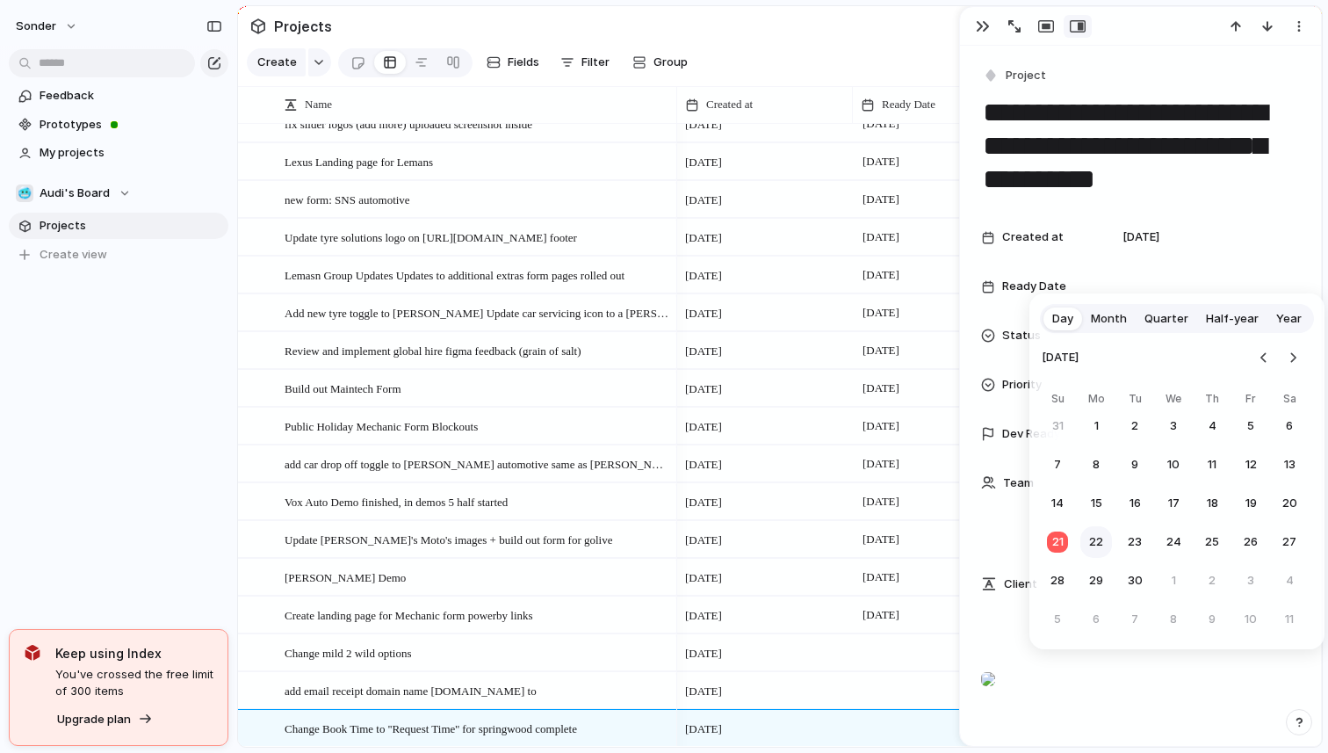
click at [1101, 541] on button "22" at bounding box center [1096, 542] width 32 height 32
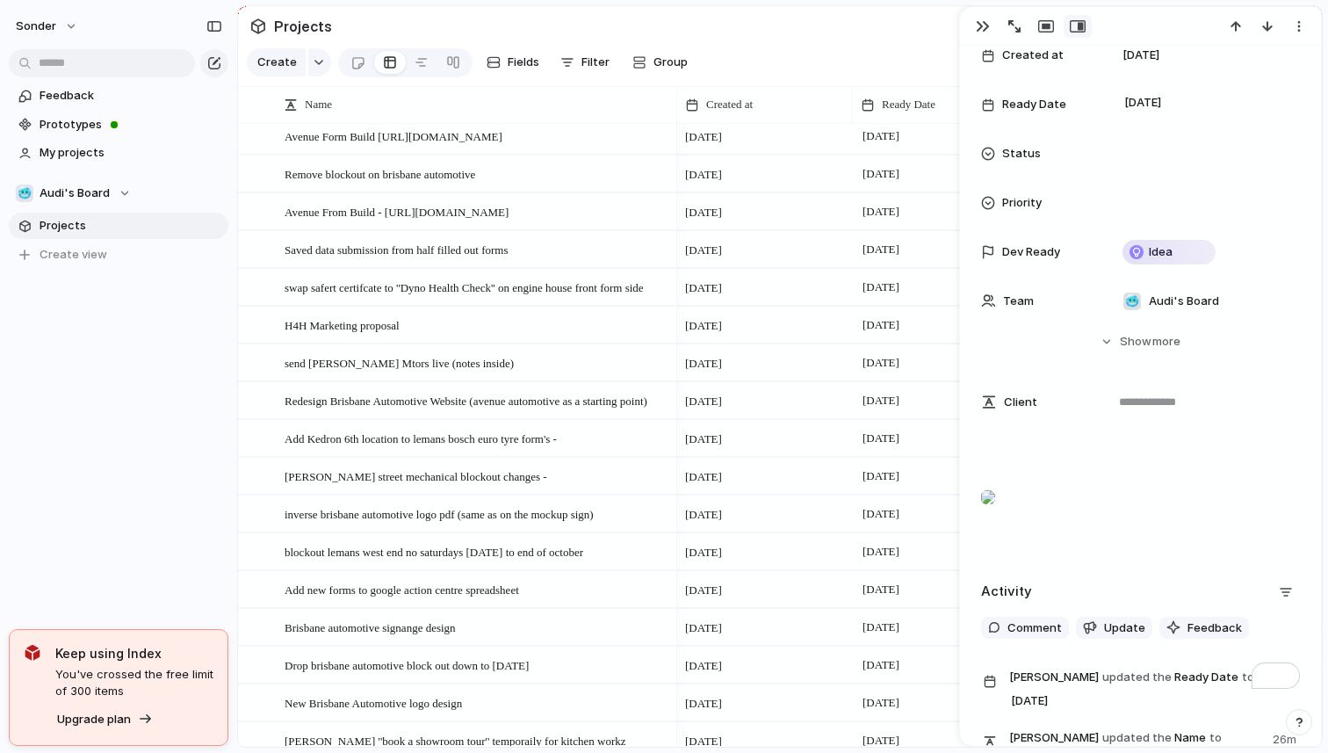
scroll to position [186, 0]
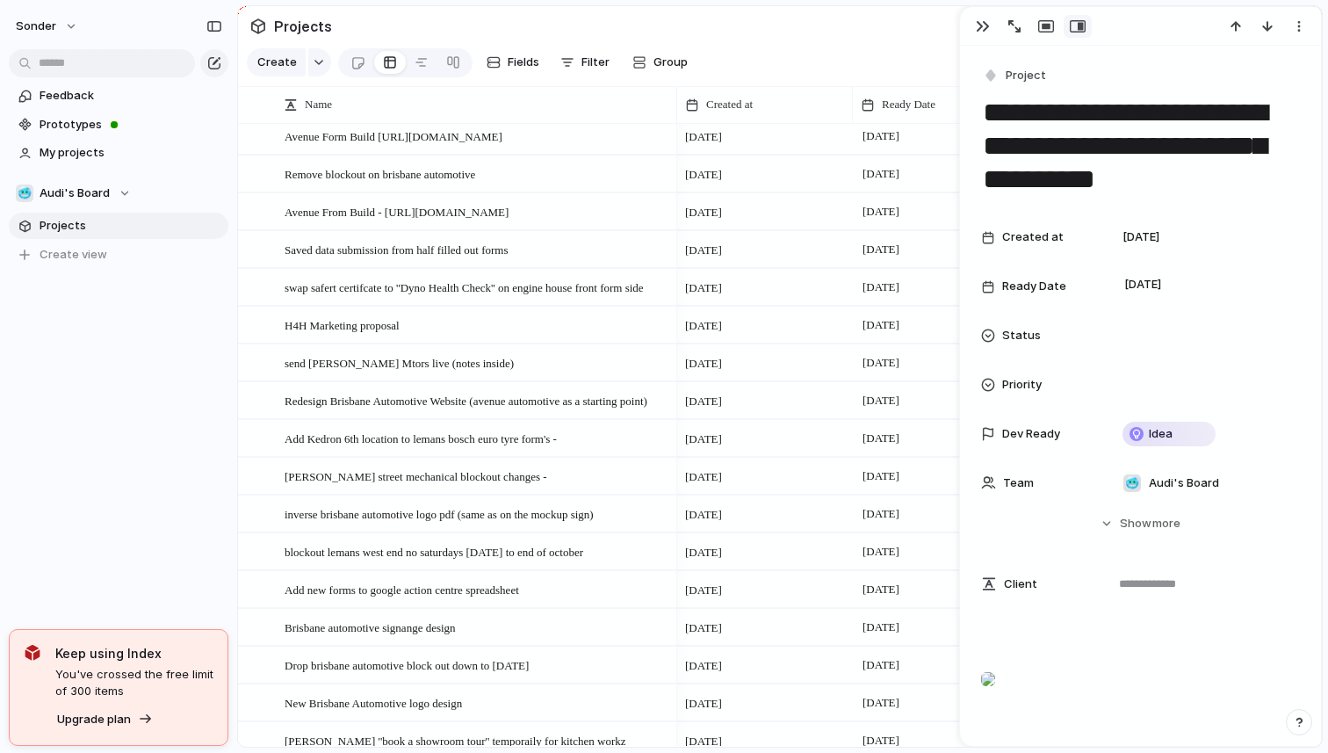
click at [1123, 179] on textarea "**********" at bounding box center [1140, 146] width 319 height 105
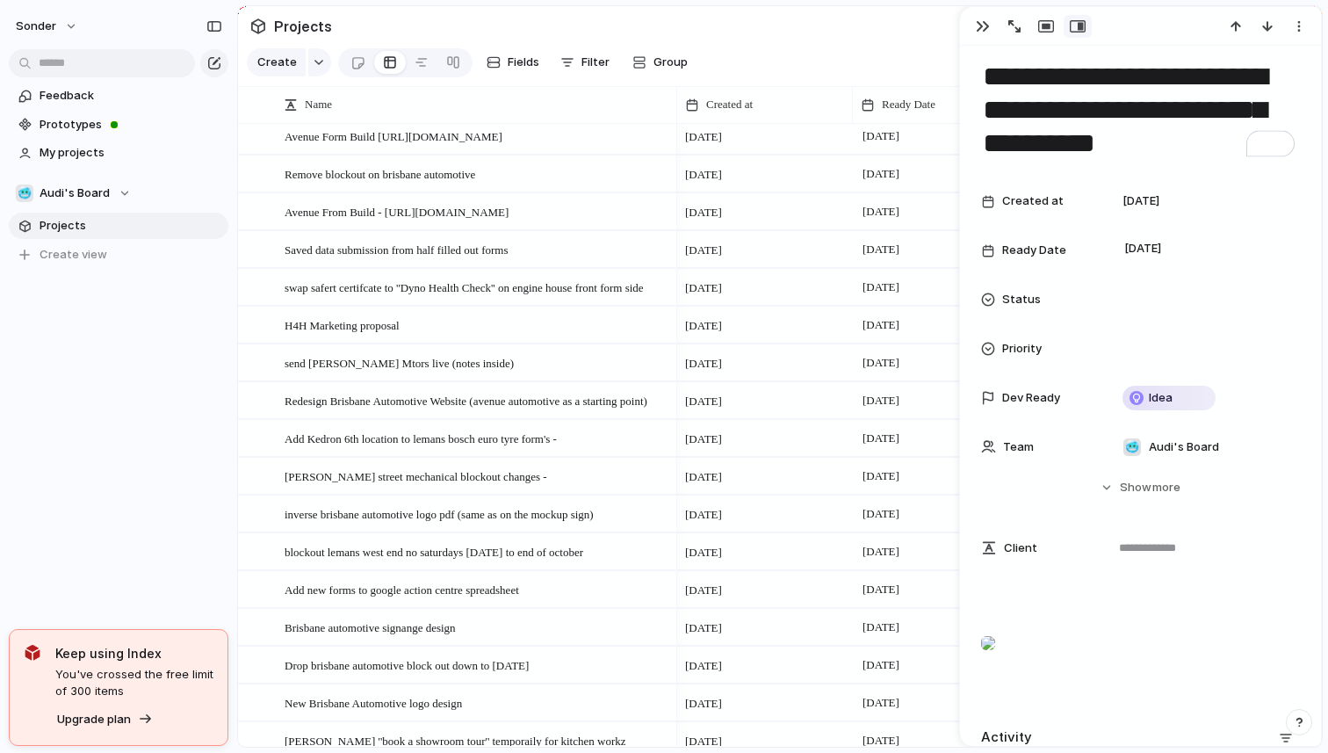
click at [1050, 89] on textarea "**********" at bounding box center [1140, 110] width 319 height 105
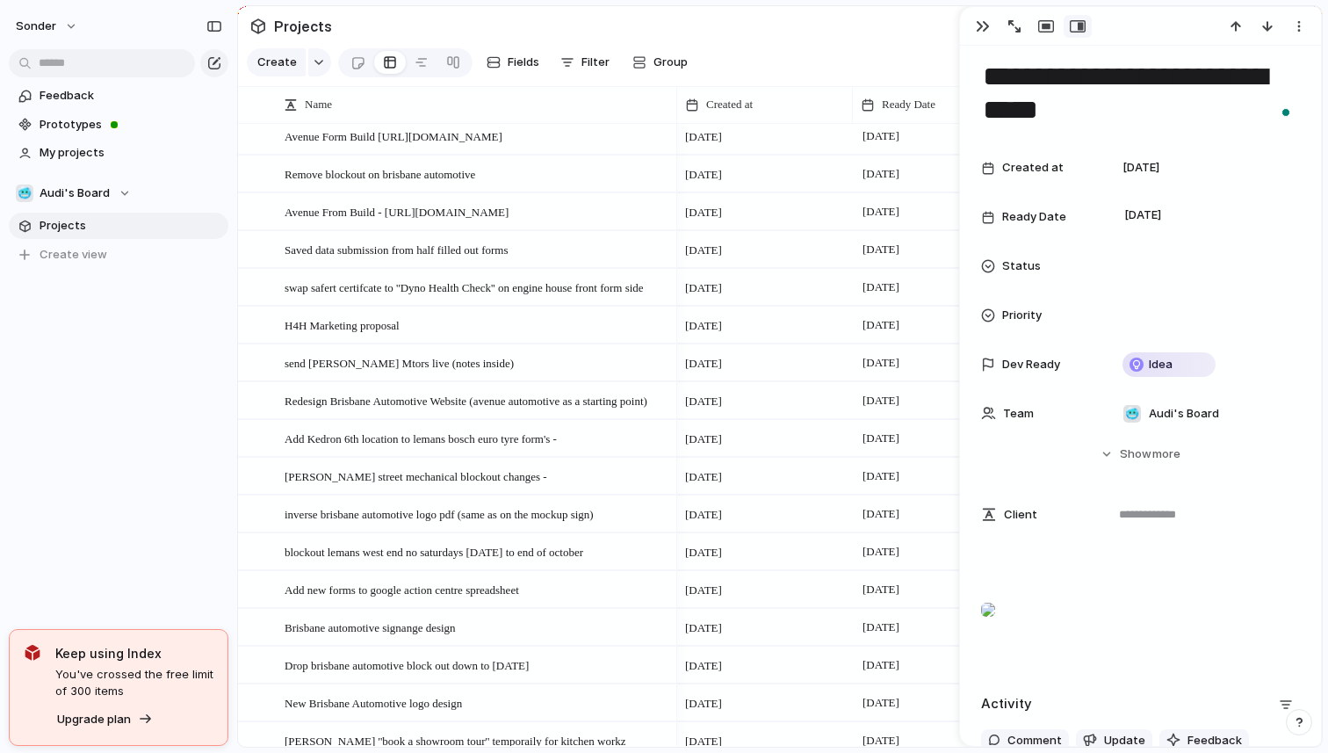
type textarea "**********"
click at [1070, 526] on div "Client" at bounding box center [1140, 514] width 319 height 39
click at [1053, 568] on p "To enrich screen reader interactions, please activate Accessibility in Grammarl…" at bounding box center [1140, 567] width 319 height 21
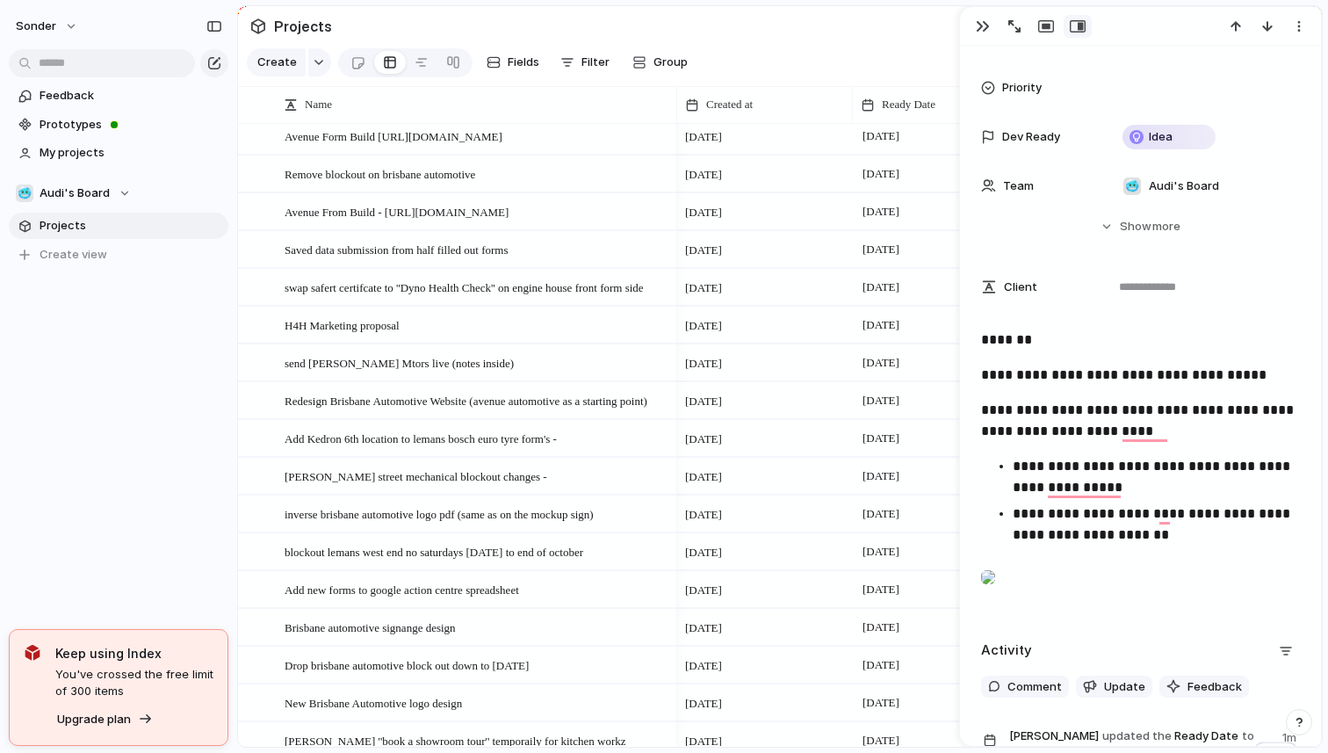
click at [1101, 533] on p "**********" at bounding box center [1156, 524] width 287 height 42
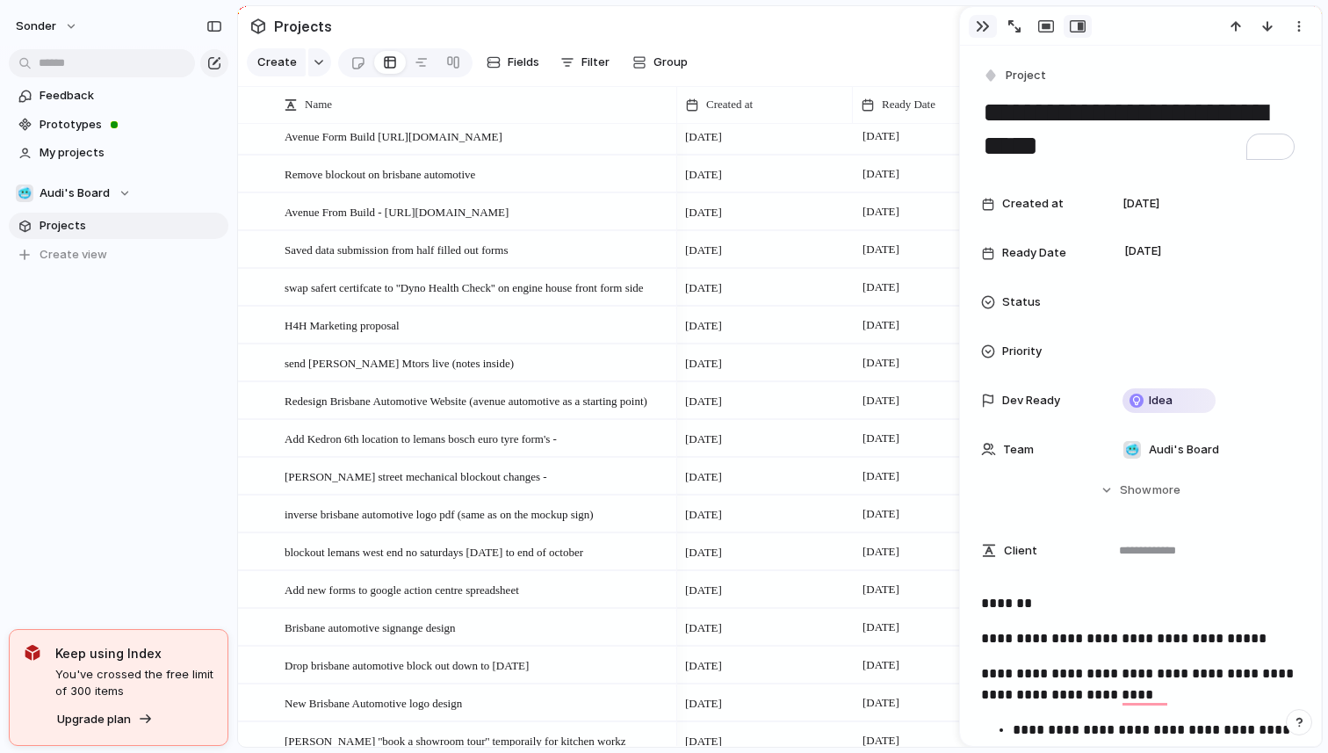
click at [972, 27] on button "button" at bounding box center [983, 26] width 28 height 23
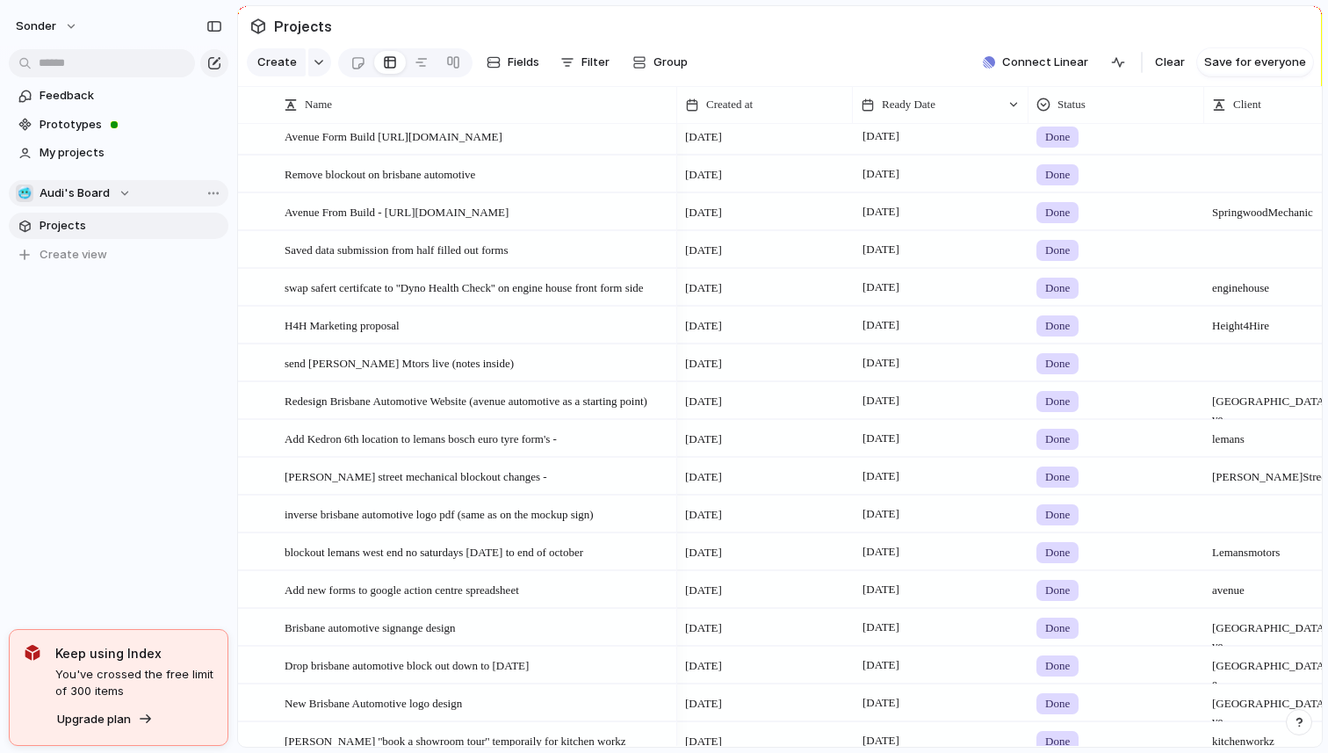
click at [97, 188] on span "Audi's Board" at bounding box center [75, 193] width 70 height 18
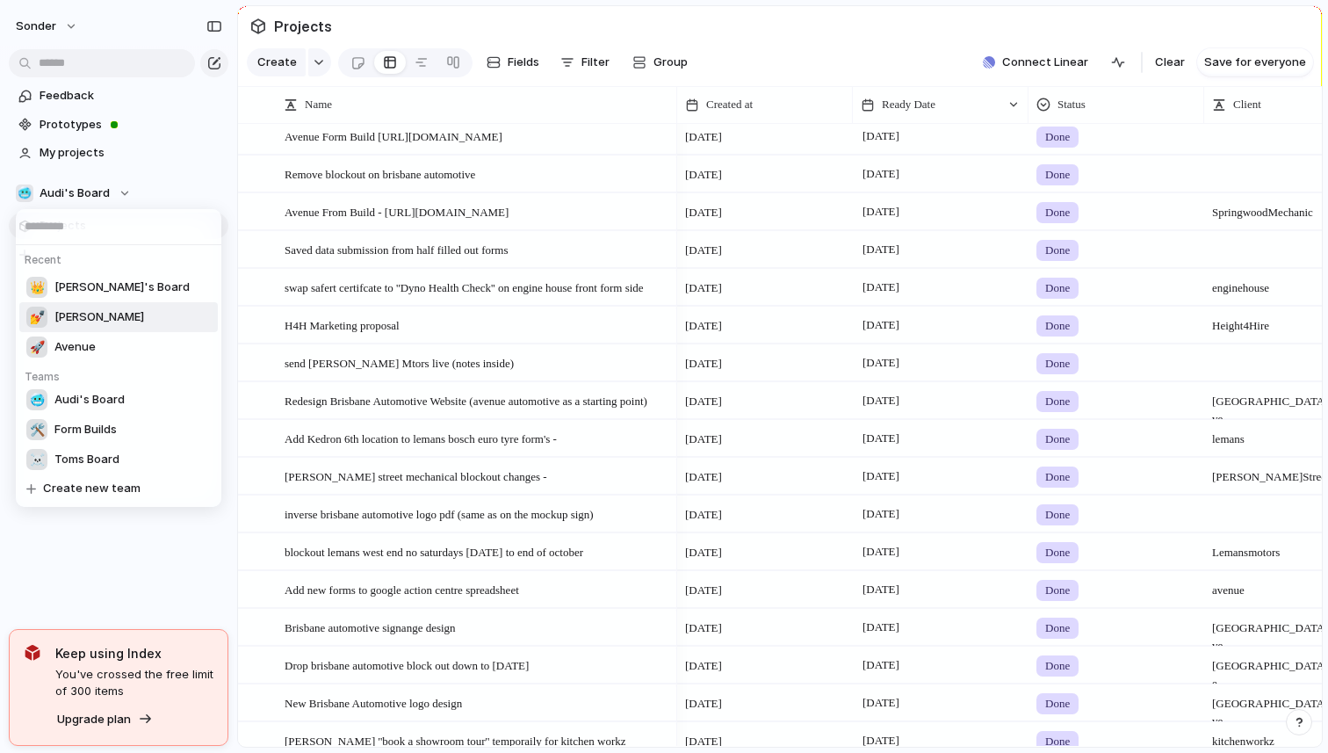
click at [86, 326] on li "💅 [PERSON_NAME]" at bounding box center [118, 317] width 199 height 30
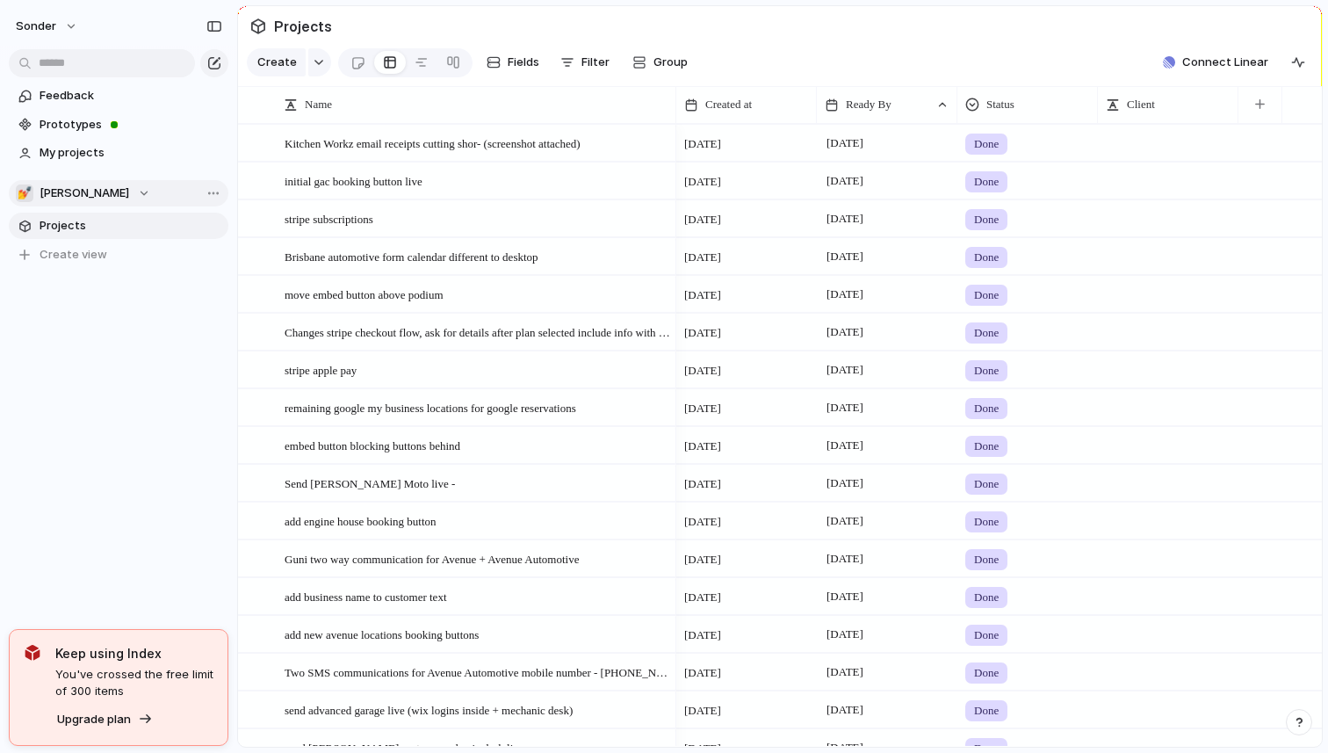
click at [61, 200] on span "[PERSON_NAME]" at bounding box center [85, 193] width 90 height 18
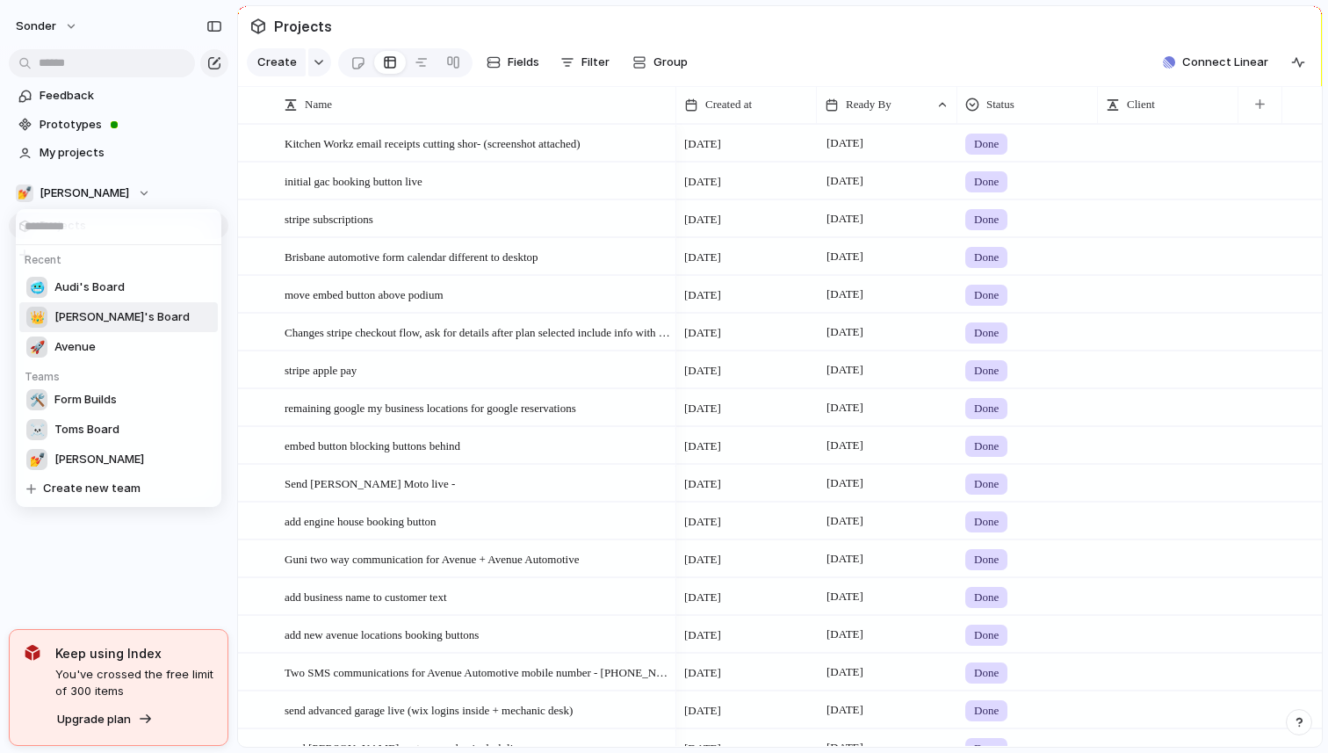
click at [91, 316] on span "[PERSON_NAME]'s Board" at bounding box center [121, 317] width 135 height 18
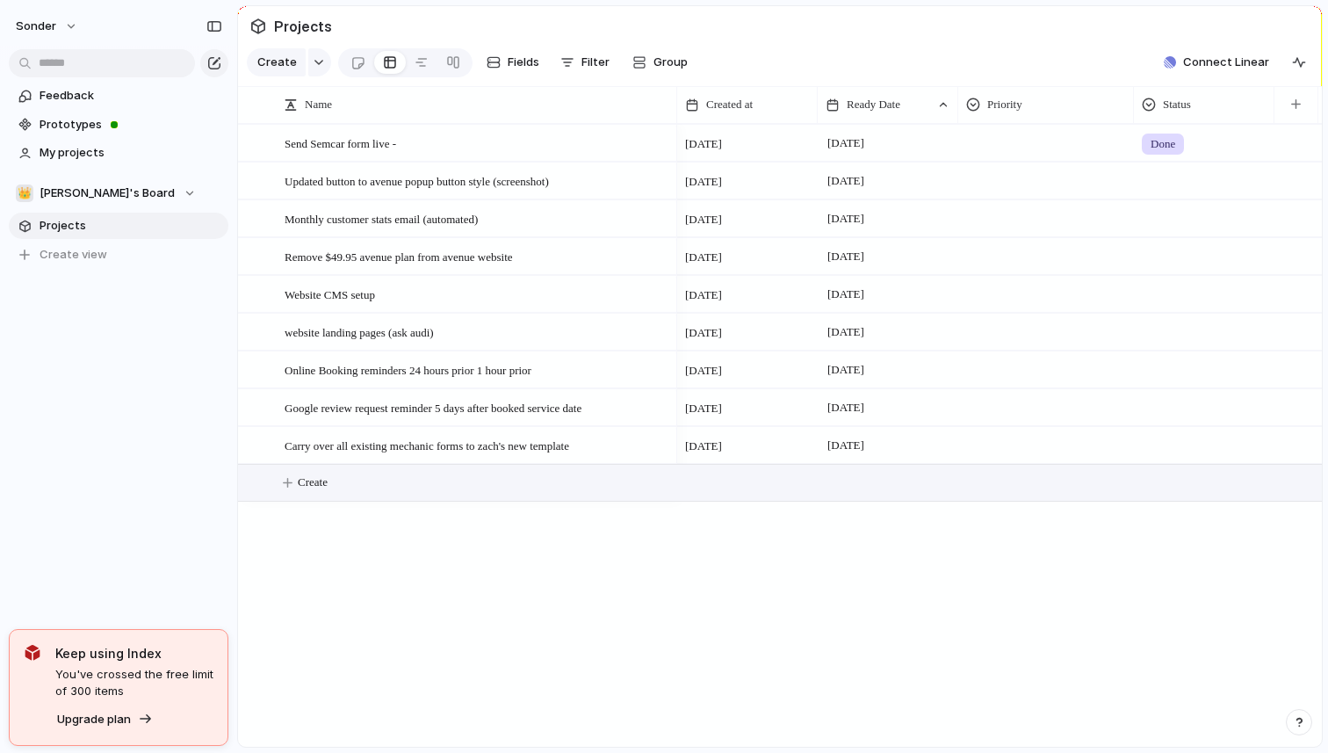
click at [361, 481] on button "Create" at bounding box center [803, 483] width 1094 height 36
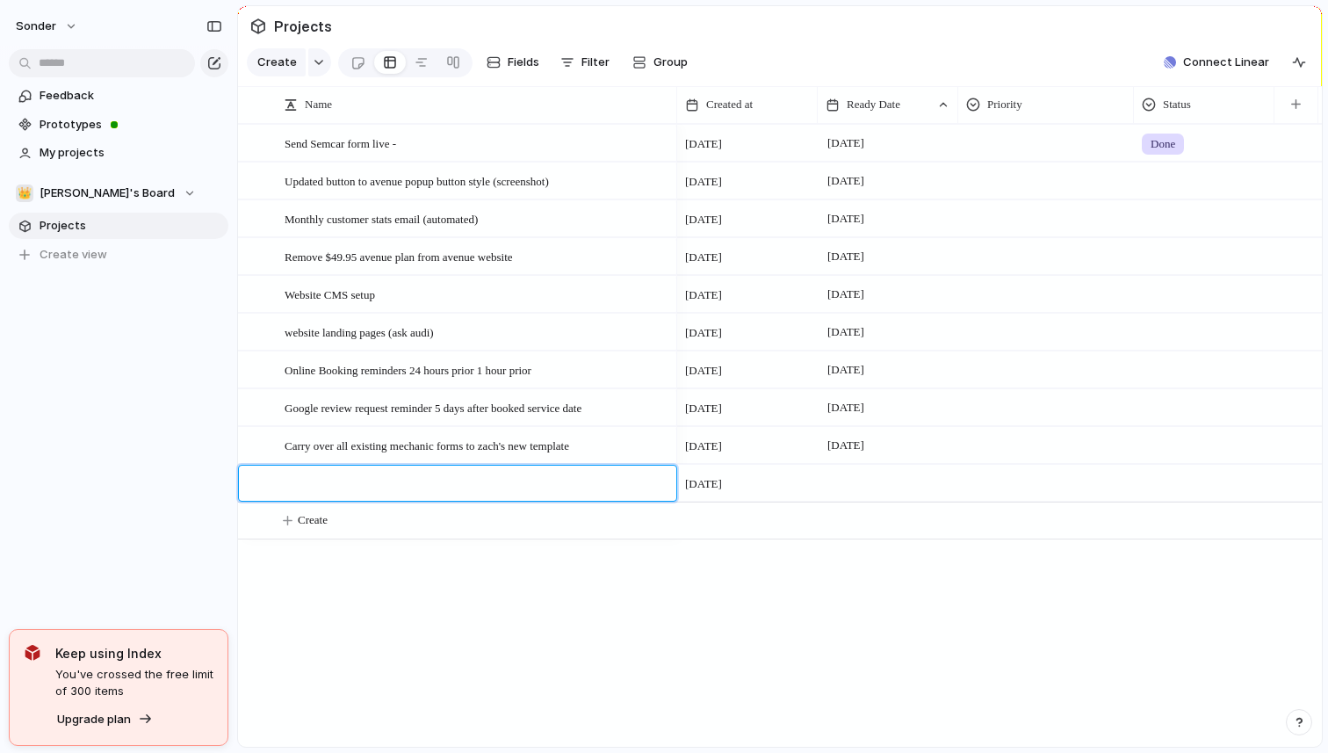
click at [361, 485] on textarea at bounding box center [474, 485] width 379 height 20
type textarea "**********"
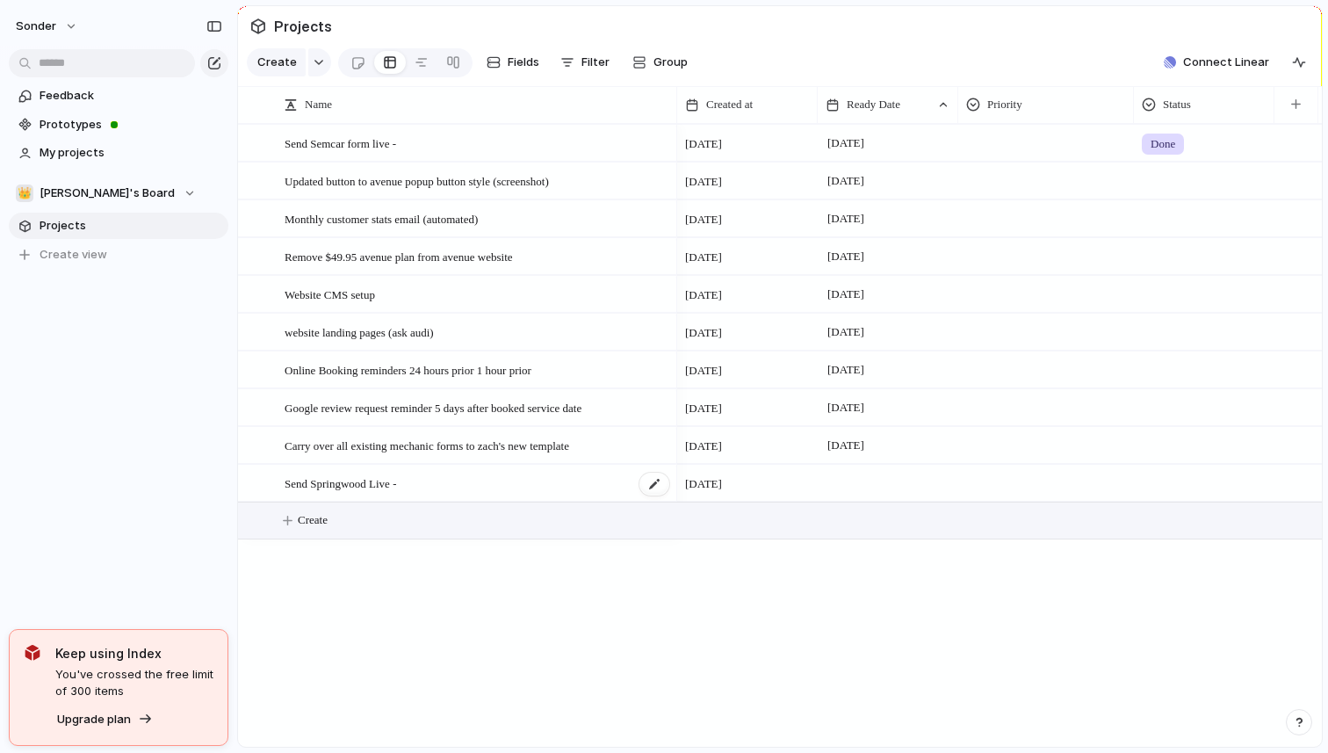
click at [358, 484] on span "Send Springwood Live -" at bounding box center [341, 483] width 112 height 20
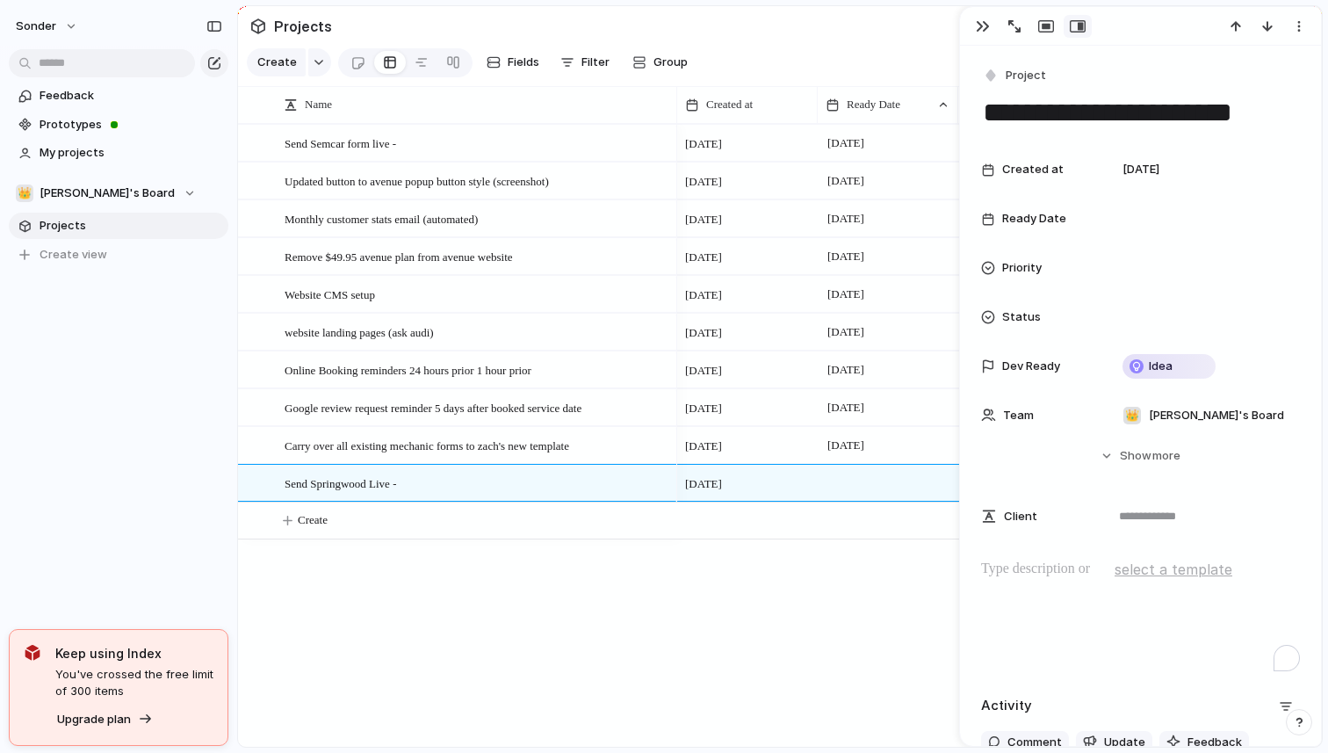
click at [1063, 559] on p "To enrich screen reader interactions, please activate Accessibility in Grammarl…" at bounding box center [1140, 569] width 319 height 21
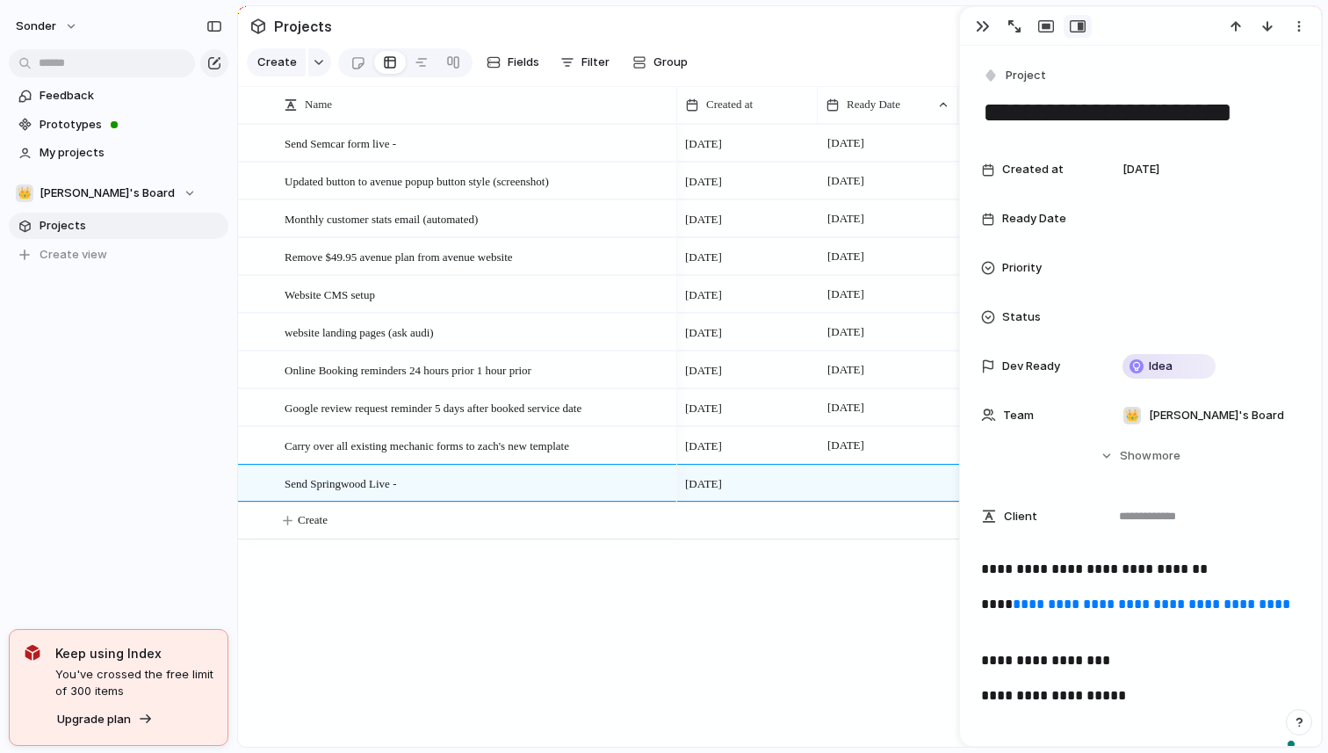
click at [657, 630] on div "Send Semcar form live - Updated button to avenue popup button style (screenshot…" at bounding box center [780, 435] width 1084 height 623
